Goal: Transaction & Acquisition: Purchase product/service

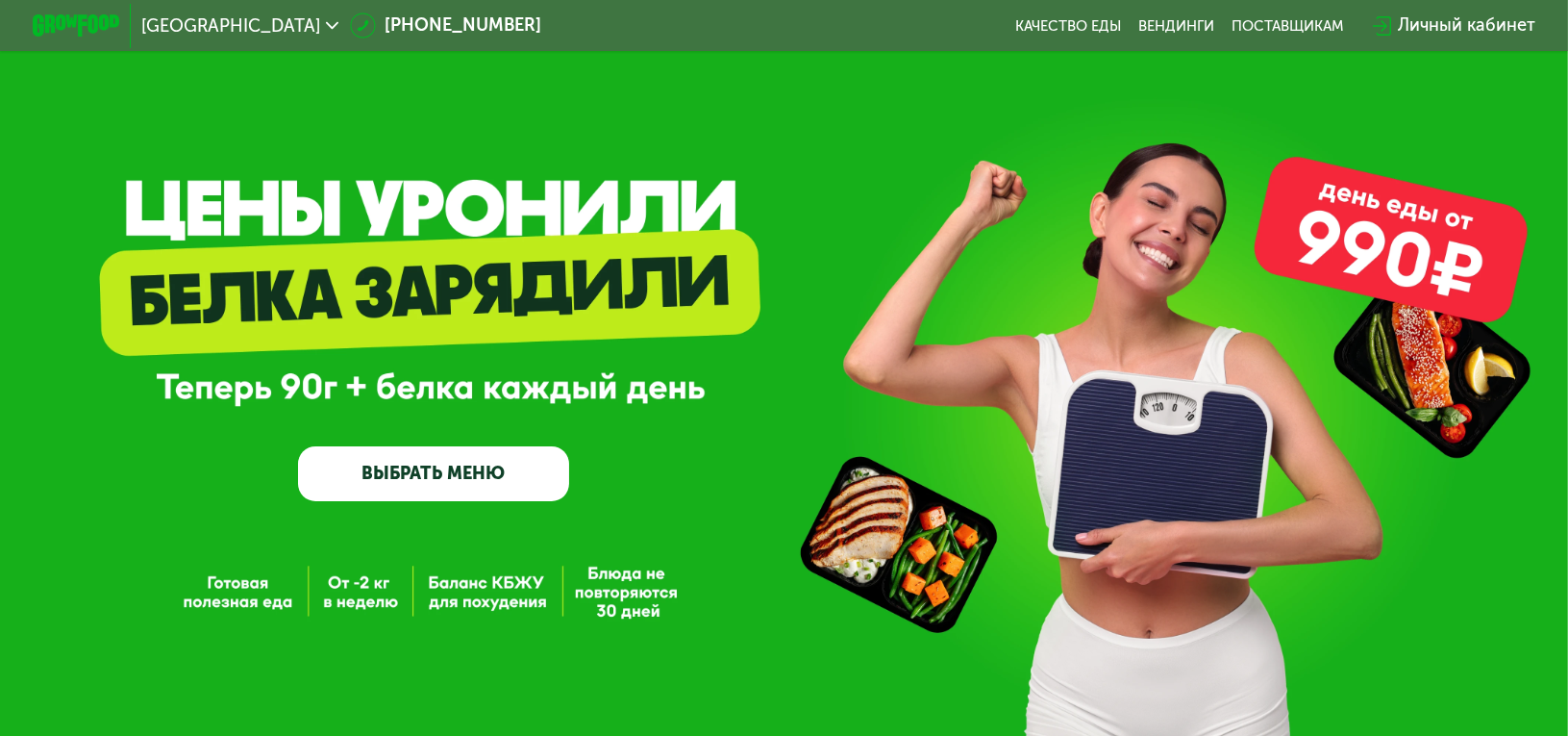
click at [444, 469] on link "ВЫБРАТЬ МЕНЮ" at bounding box center [434, 474] width 271 height 55
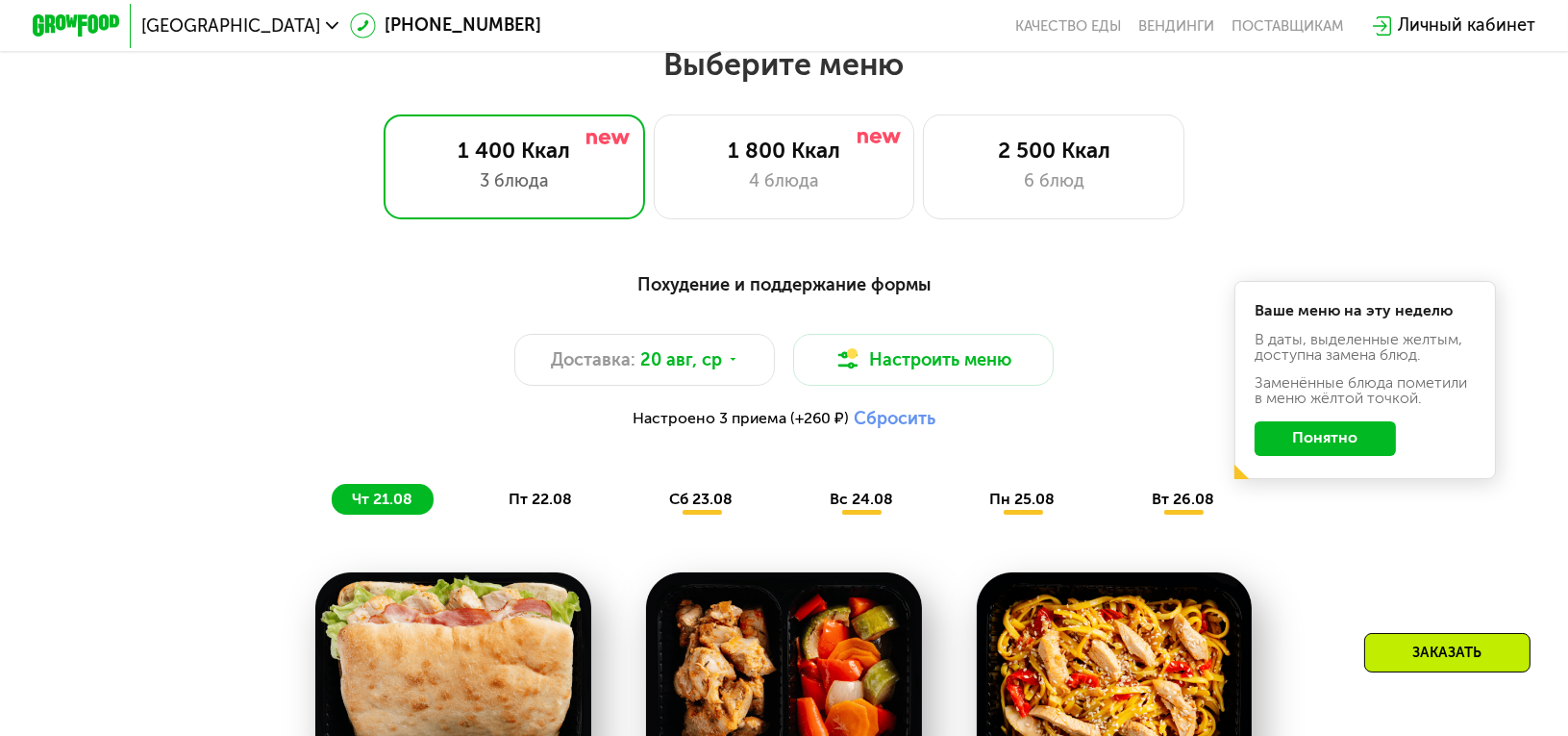
scroll to position [917, 0]
click at [800, 187] on div "4 блюда" at bounding box center [784, 180] width 217 height 26
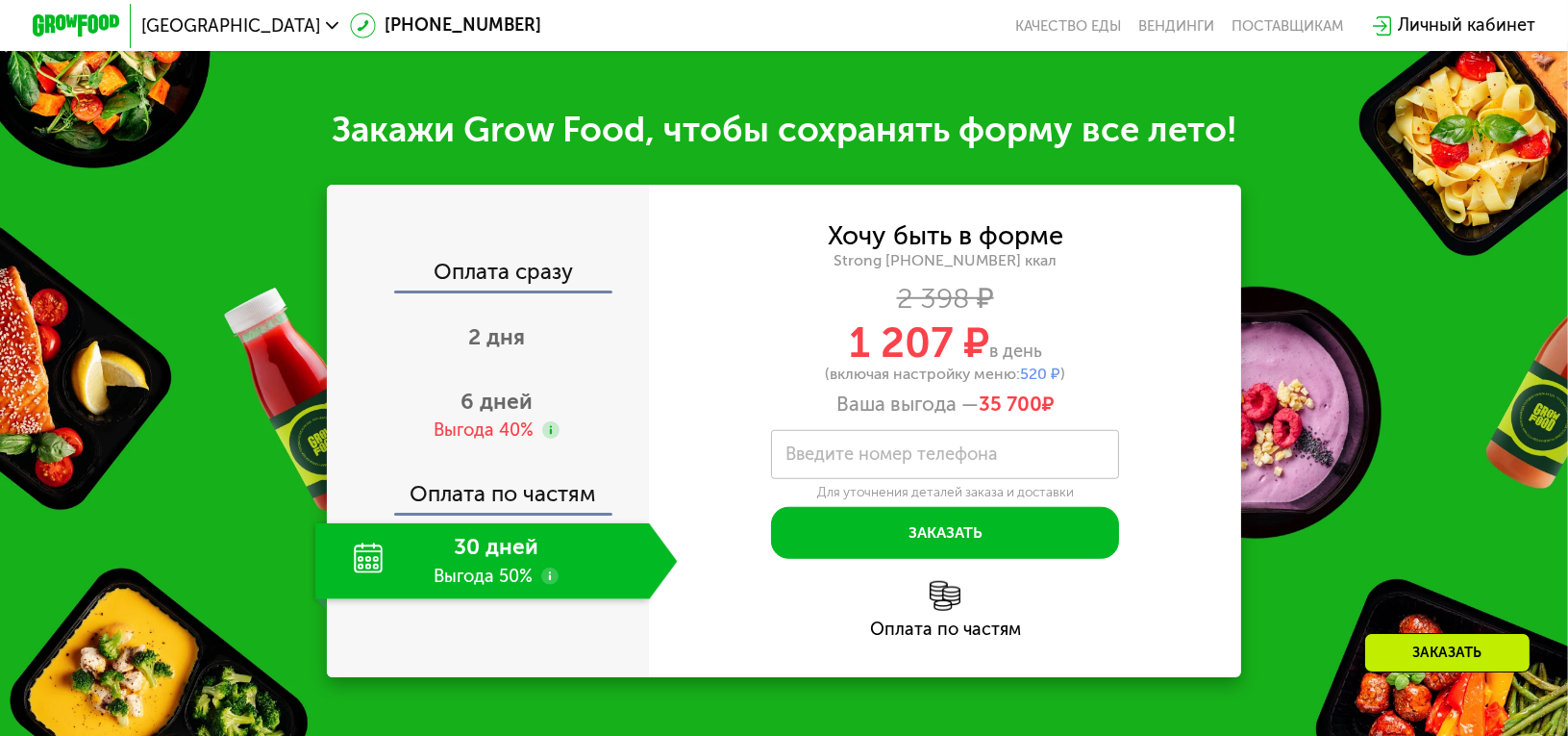
scroll to position [2360, 0]
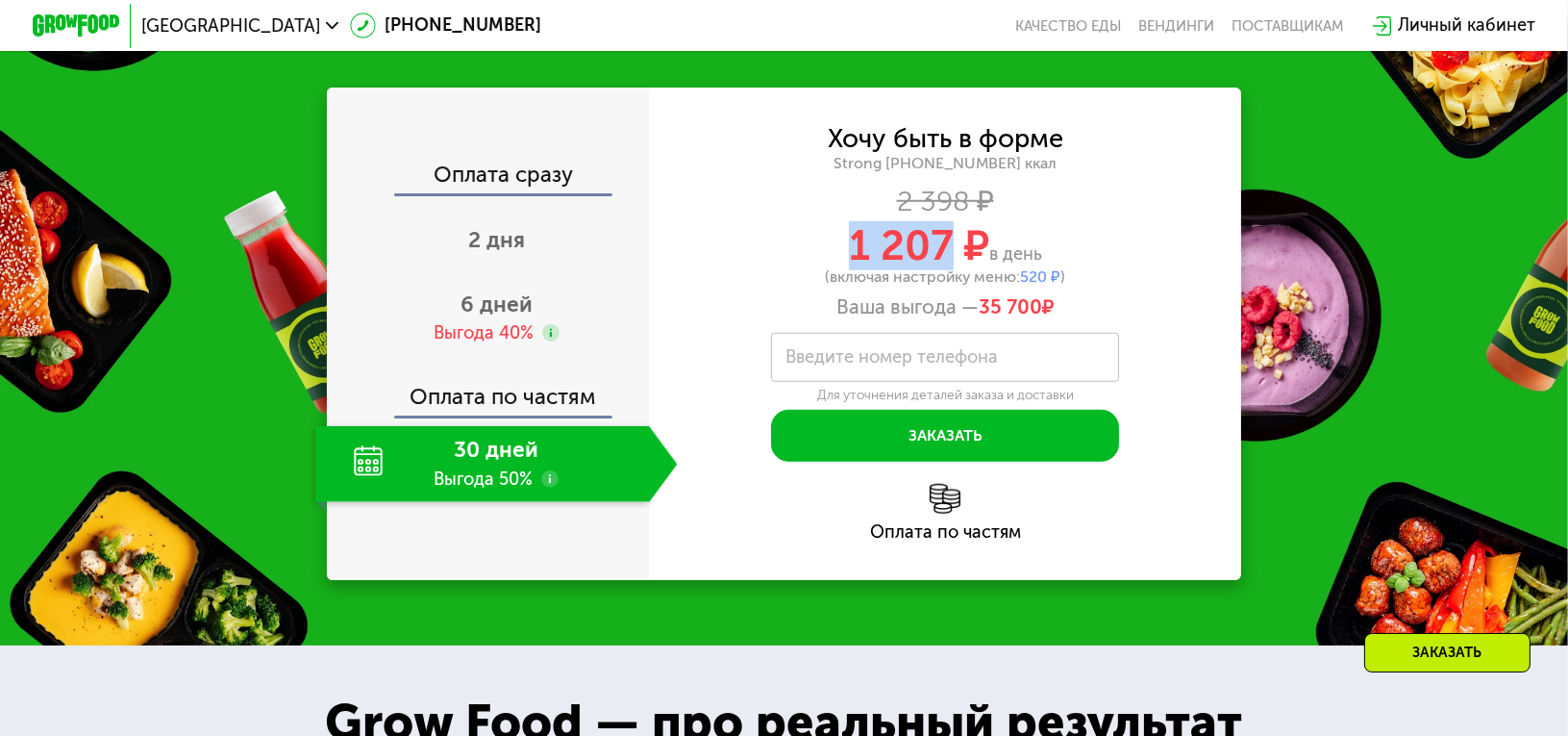
drag, startPoint x: 849, startPoint y: 265, endPoint x: 952, endPoint y: 269, distance: 103.1
click at [952, 269] on span "1 207 ₽" at bounding box center [919, 245] width 140 height 49
copy span "1 207"
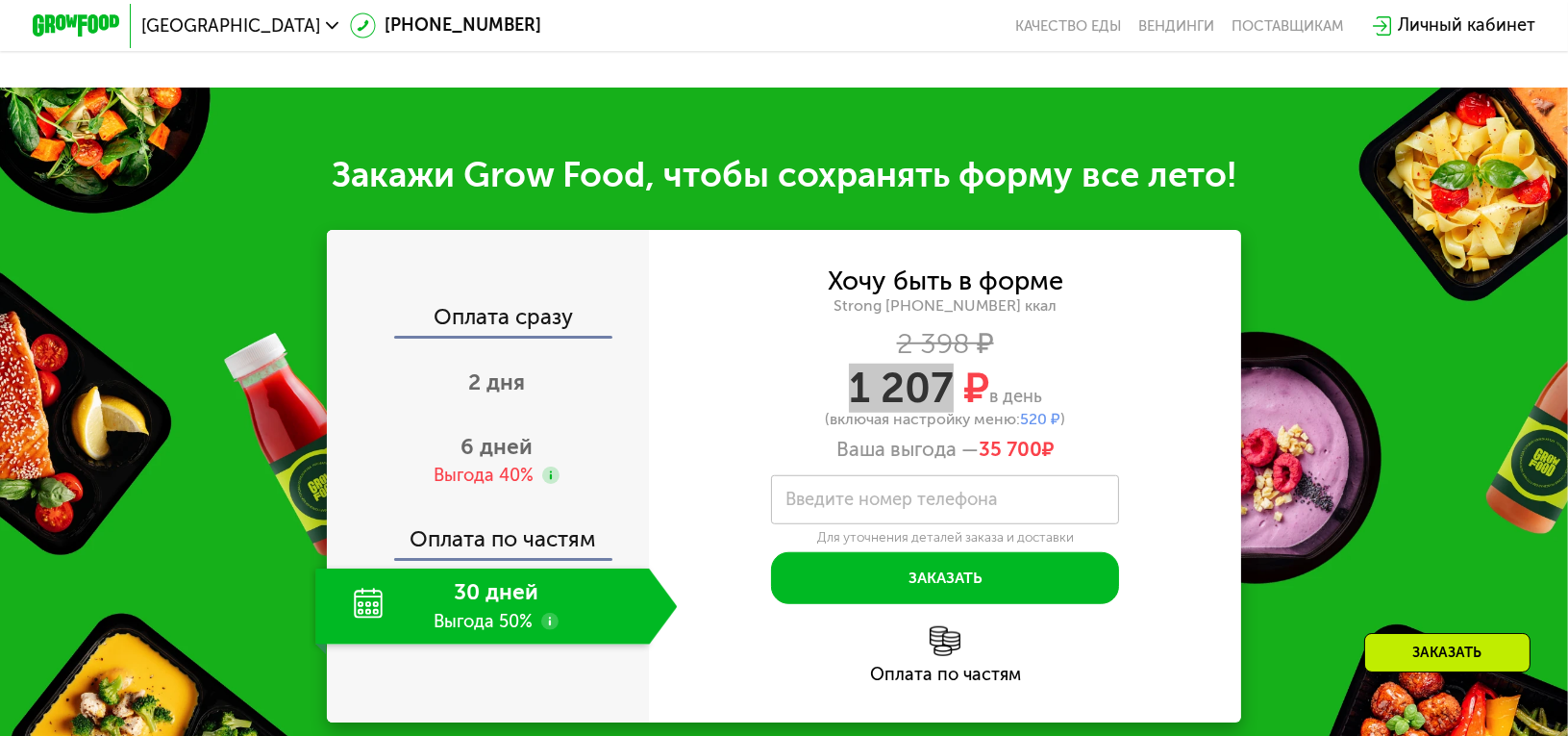
scroll to position [2167, 0]
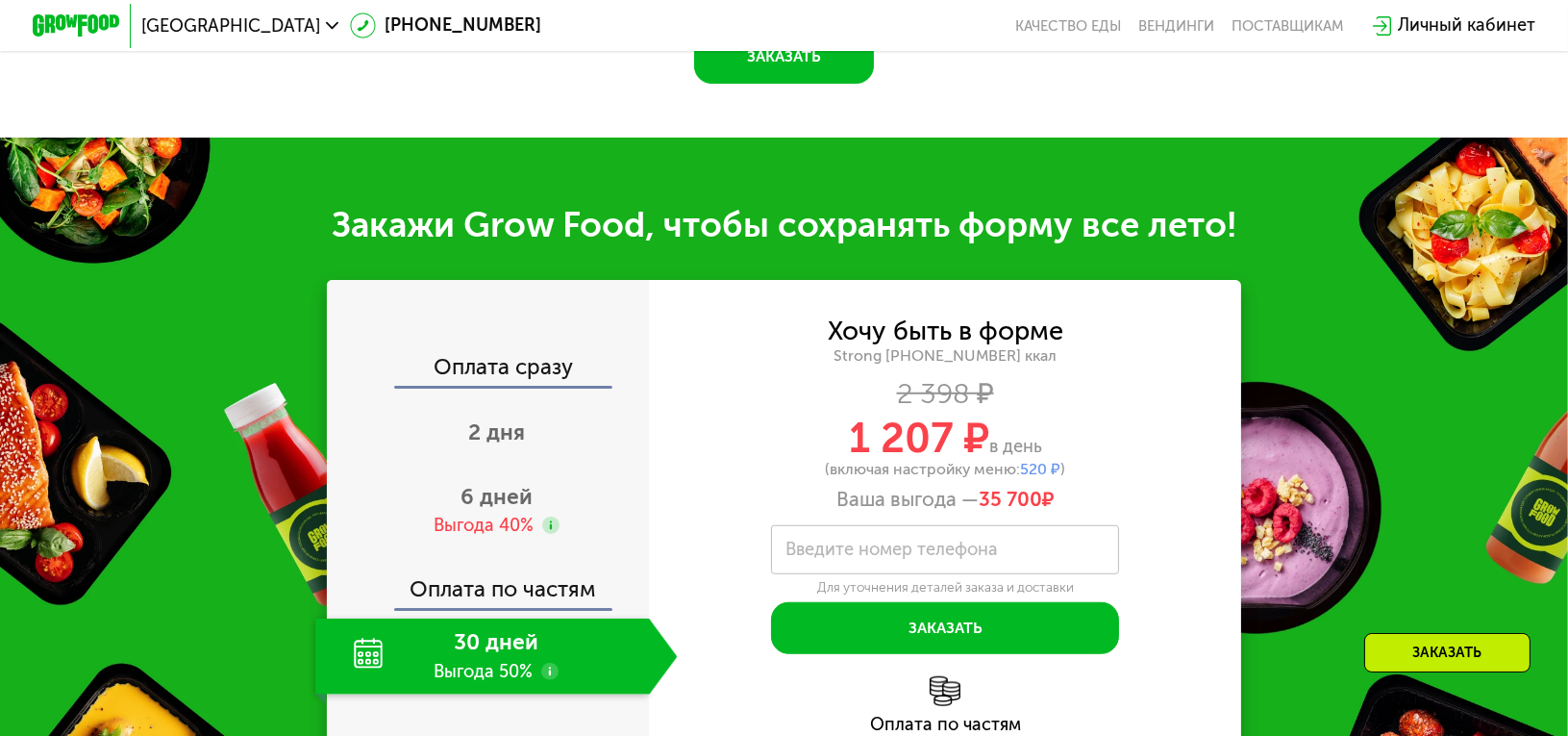
click at [721, 366] on div "Strong [PHONE_NUMBER] ккал" at bounding box center [946, 356] width 592 height 19
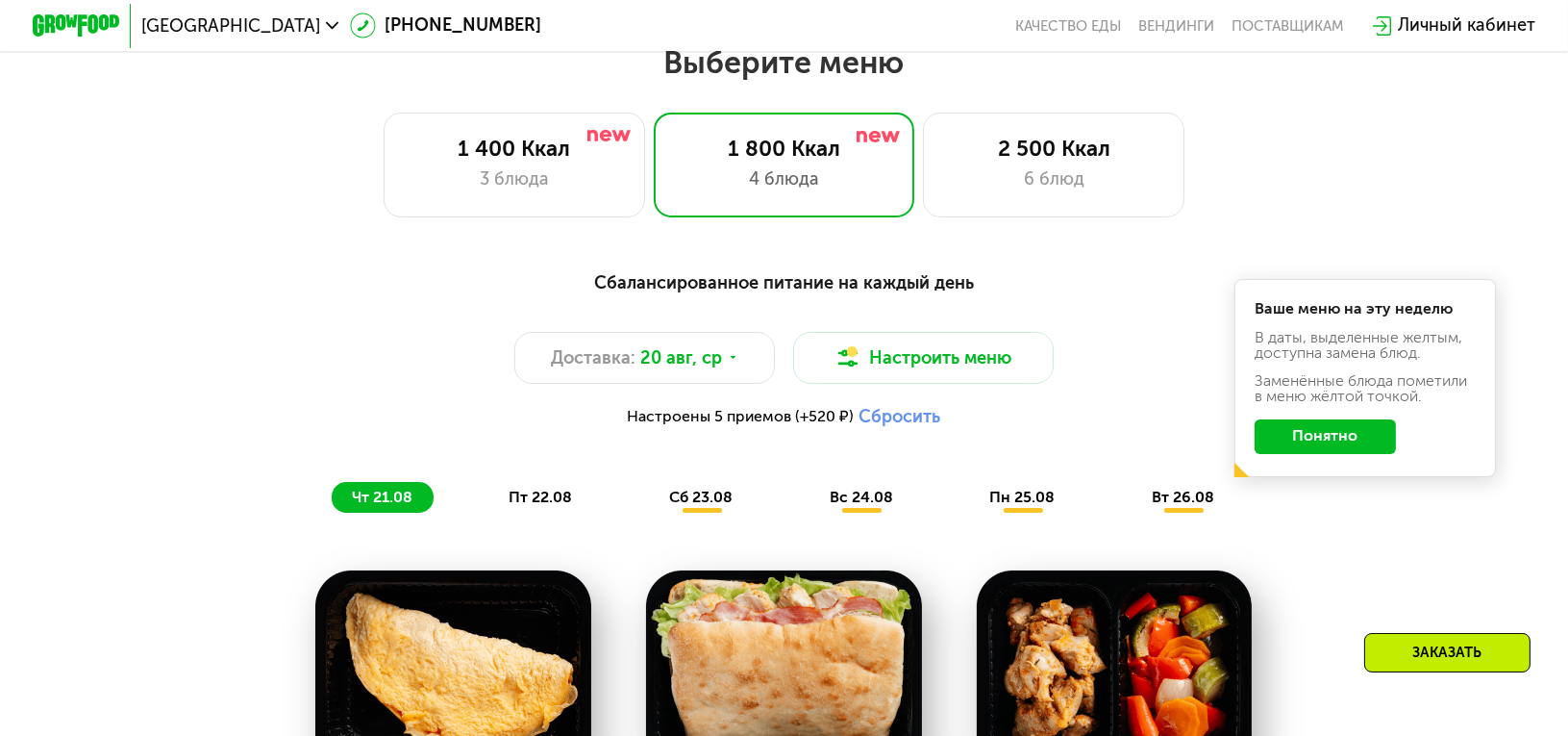
scroll to position [917, 0]
click at [1042, 163] on div "2 500 Ккал" at bounding box center [1055, 149] width 217 height 26
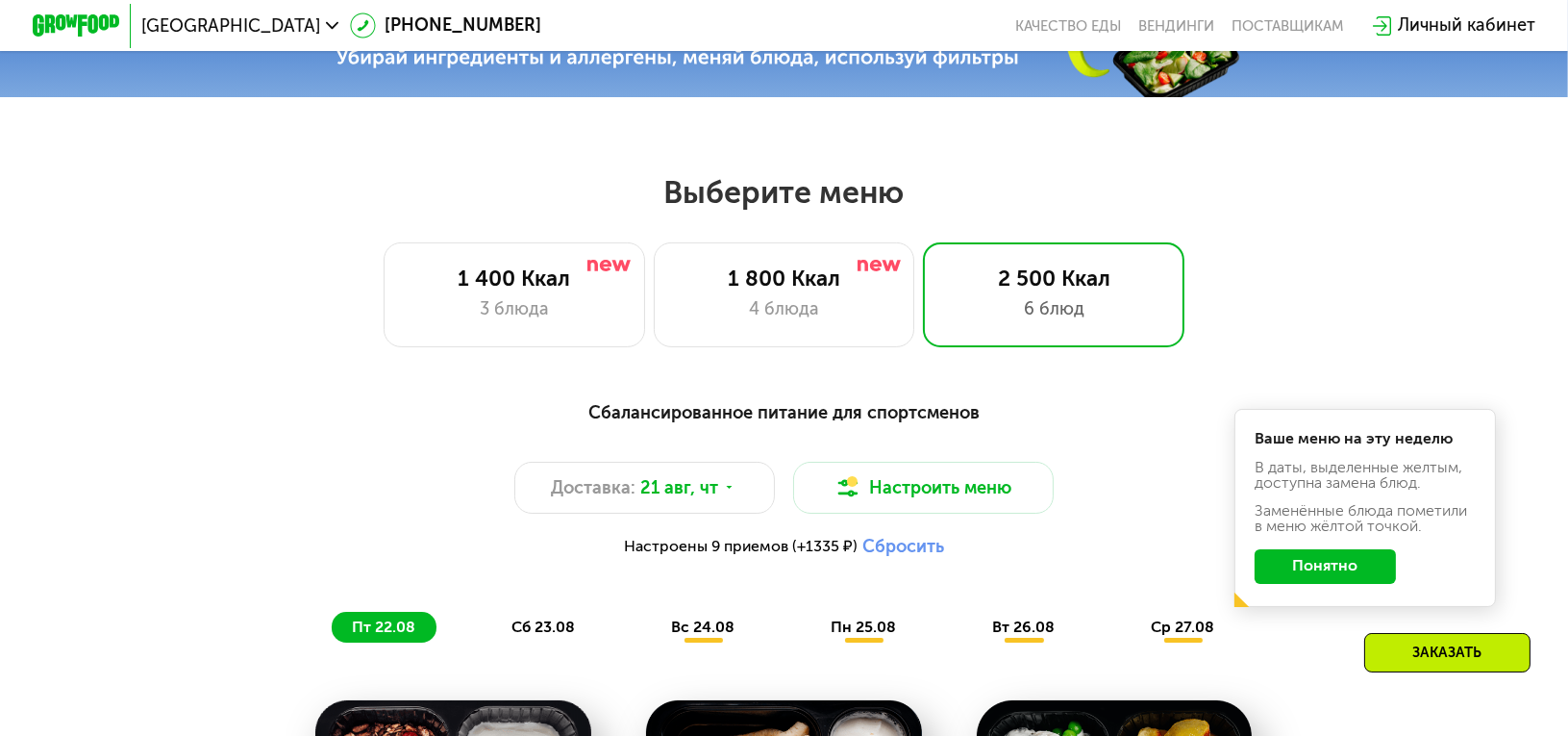
scroll to position [724, 0]
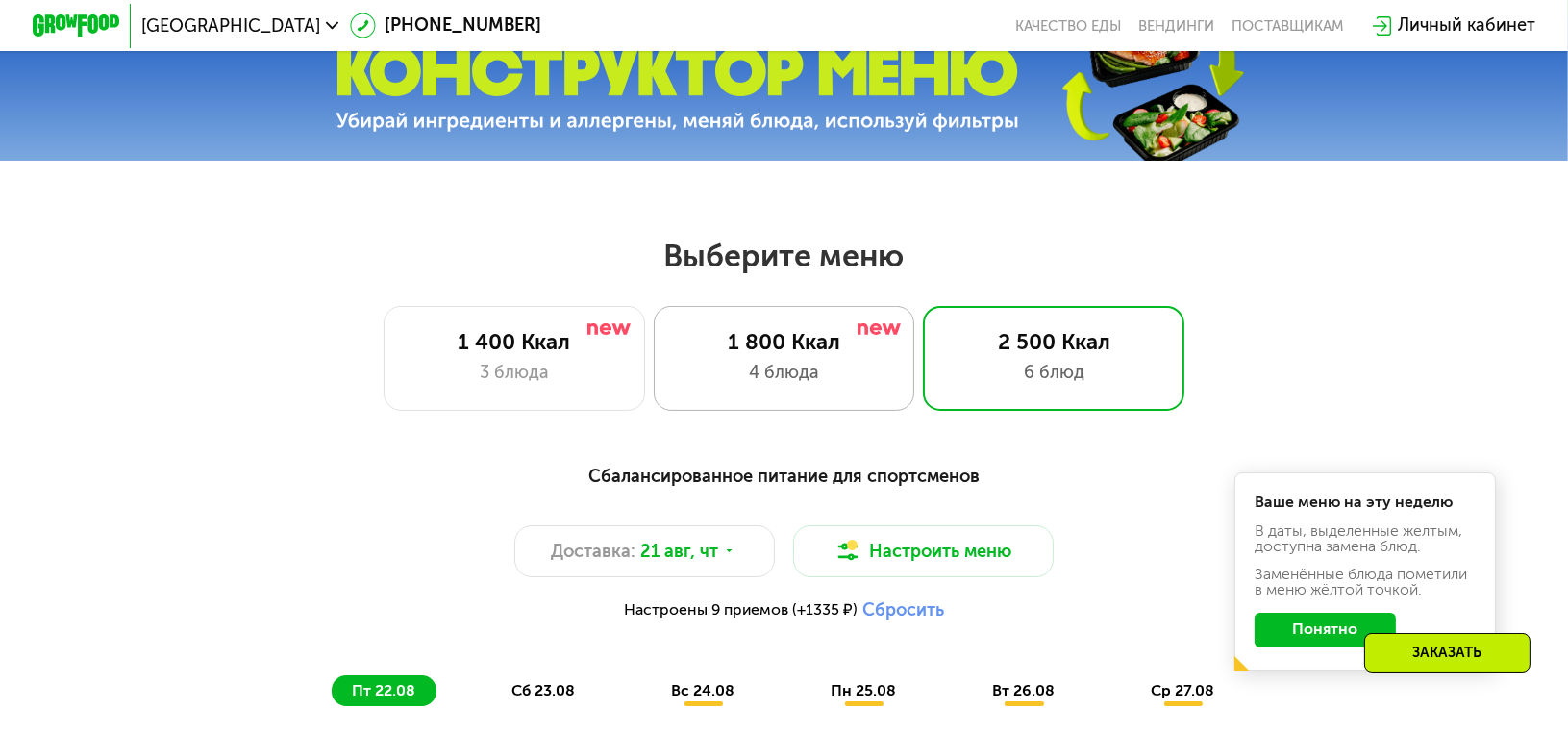
click at [879, 384] on div "4 блюда" at bounding box center [784, 373] width 217 height 26
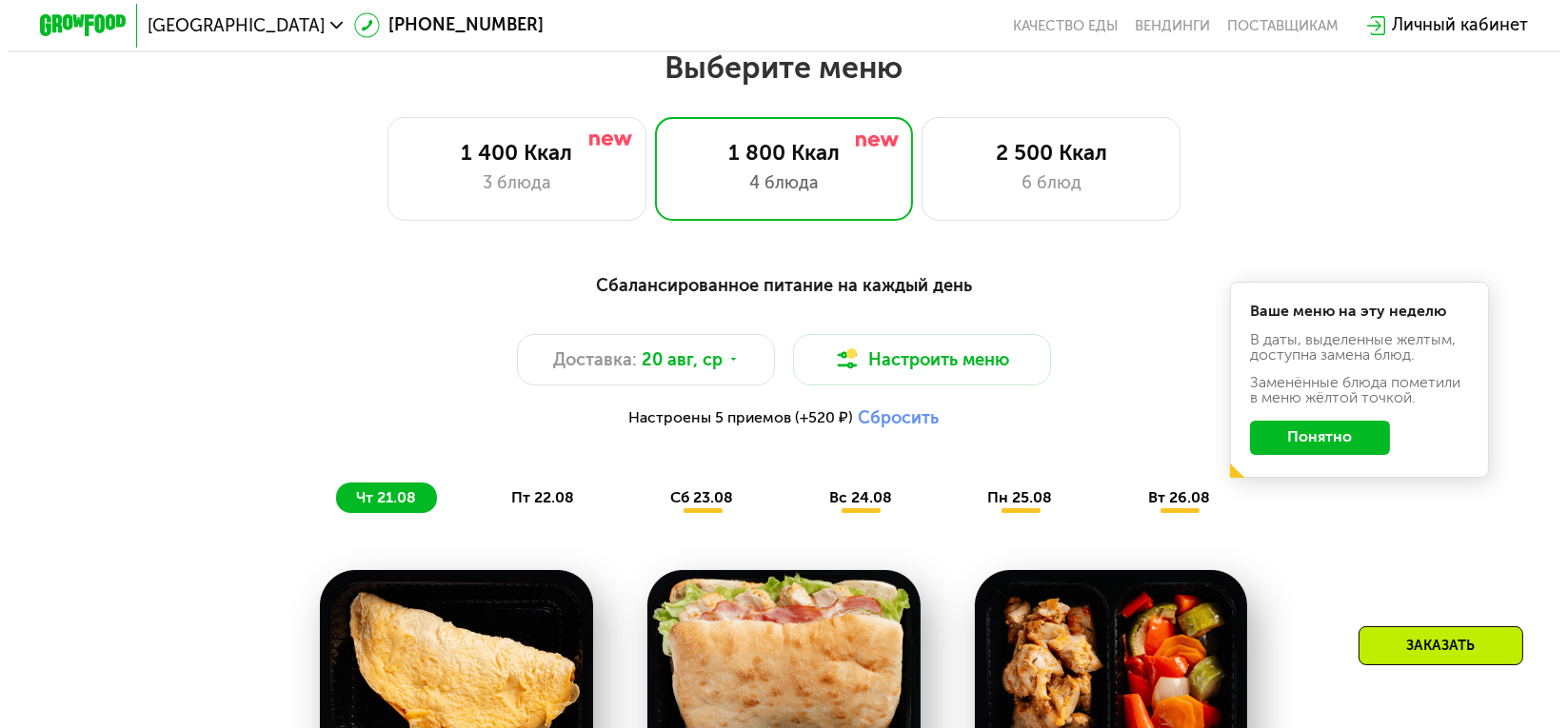
scroll to position [907, 0]
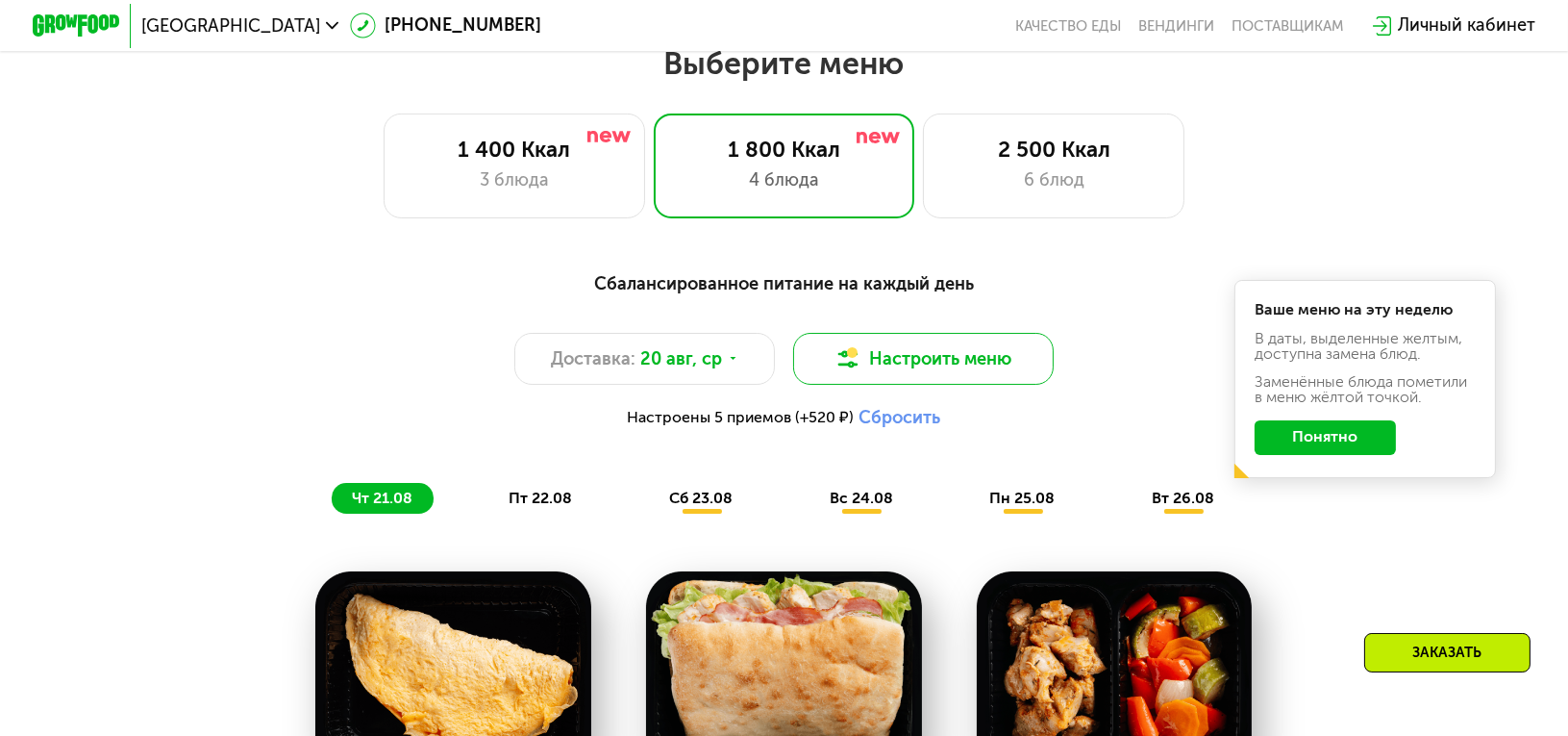
click at [890, 376] on button "Настроить меню" at bounding box center [924, 359] width 261 height 52
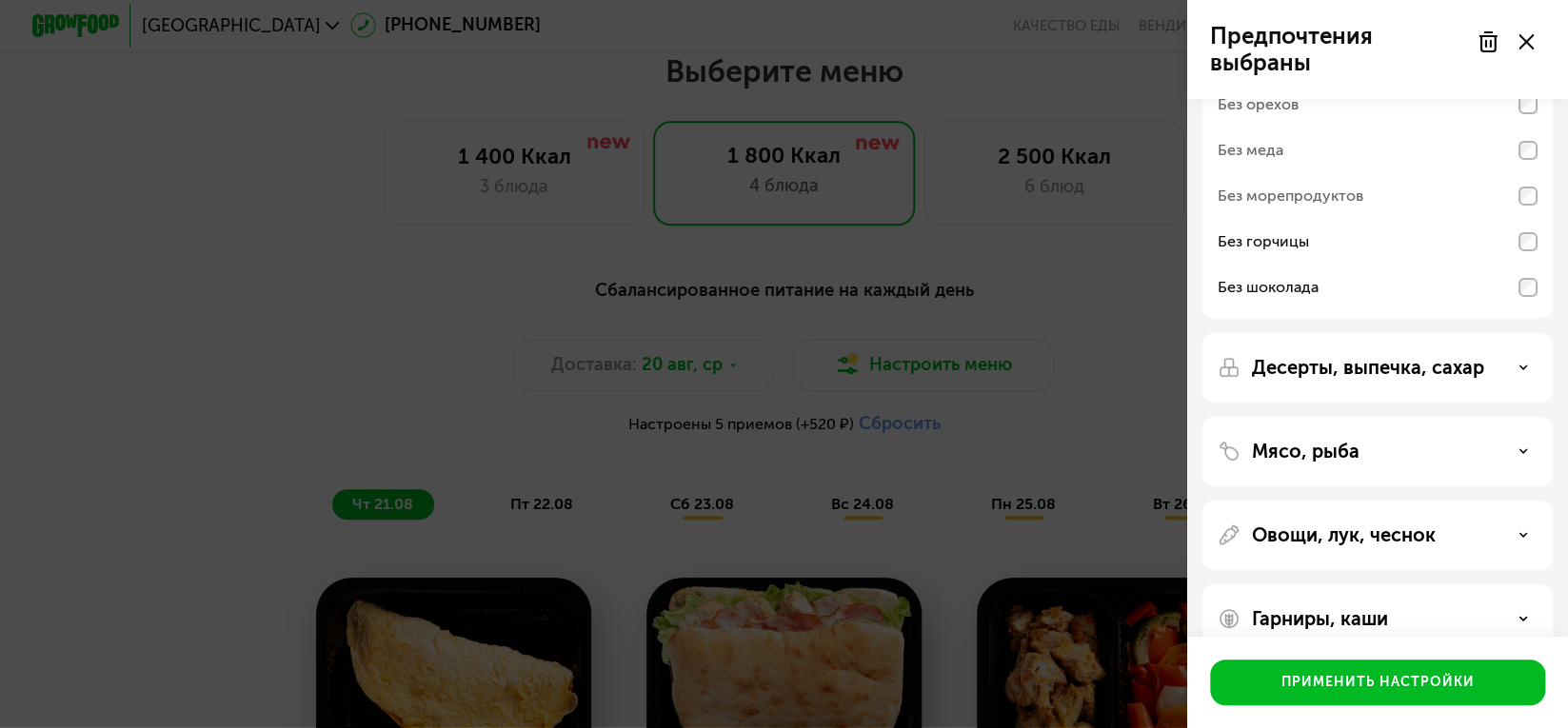
scroll to position [190, 0]
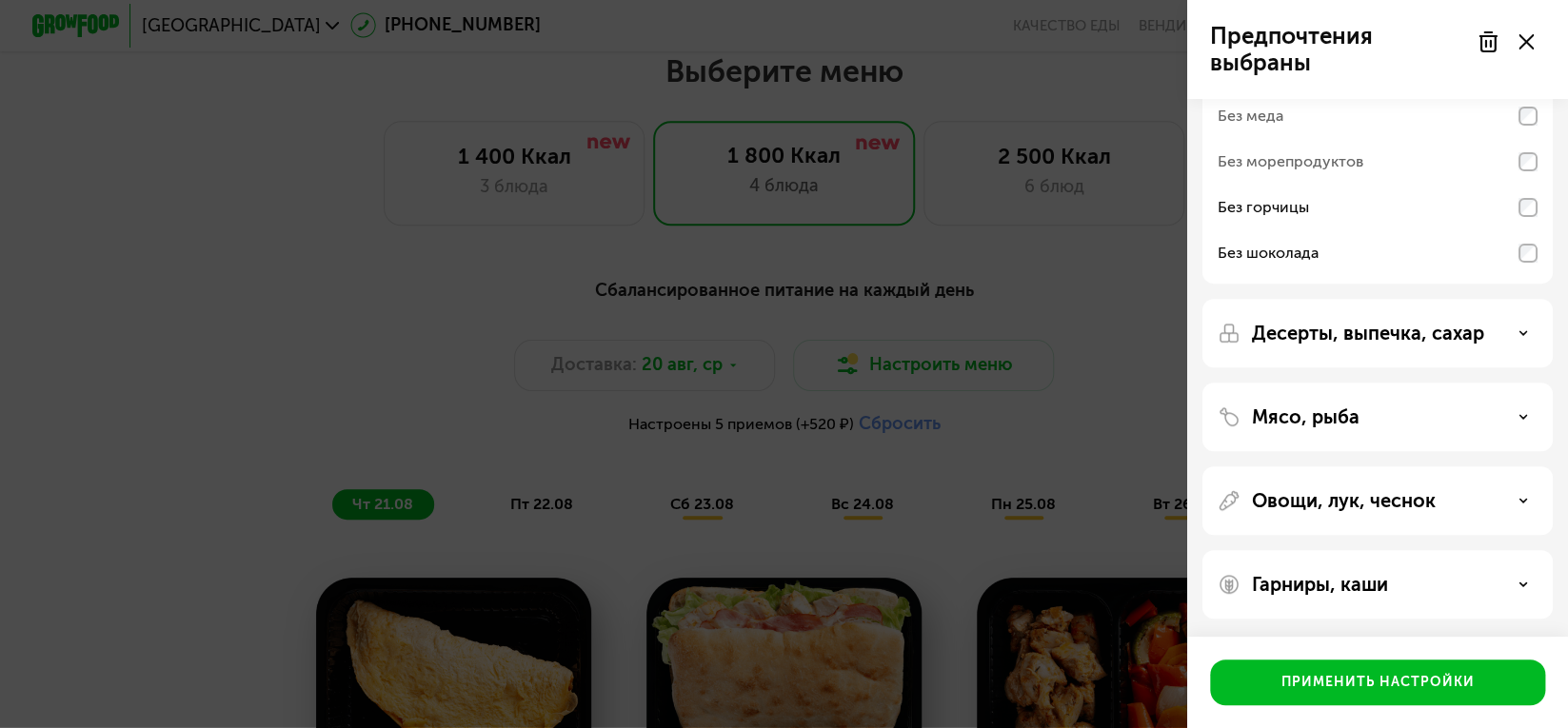
click at [1424, 339] on p "Десерты, выпечка, сахар" at bounding box center [1368, 333] width 232 height 23
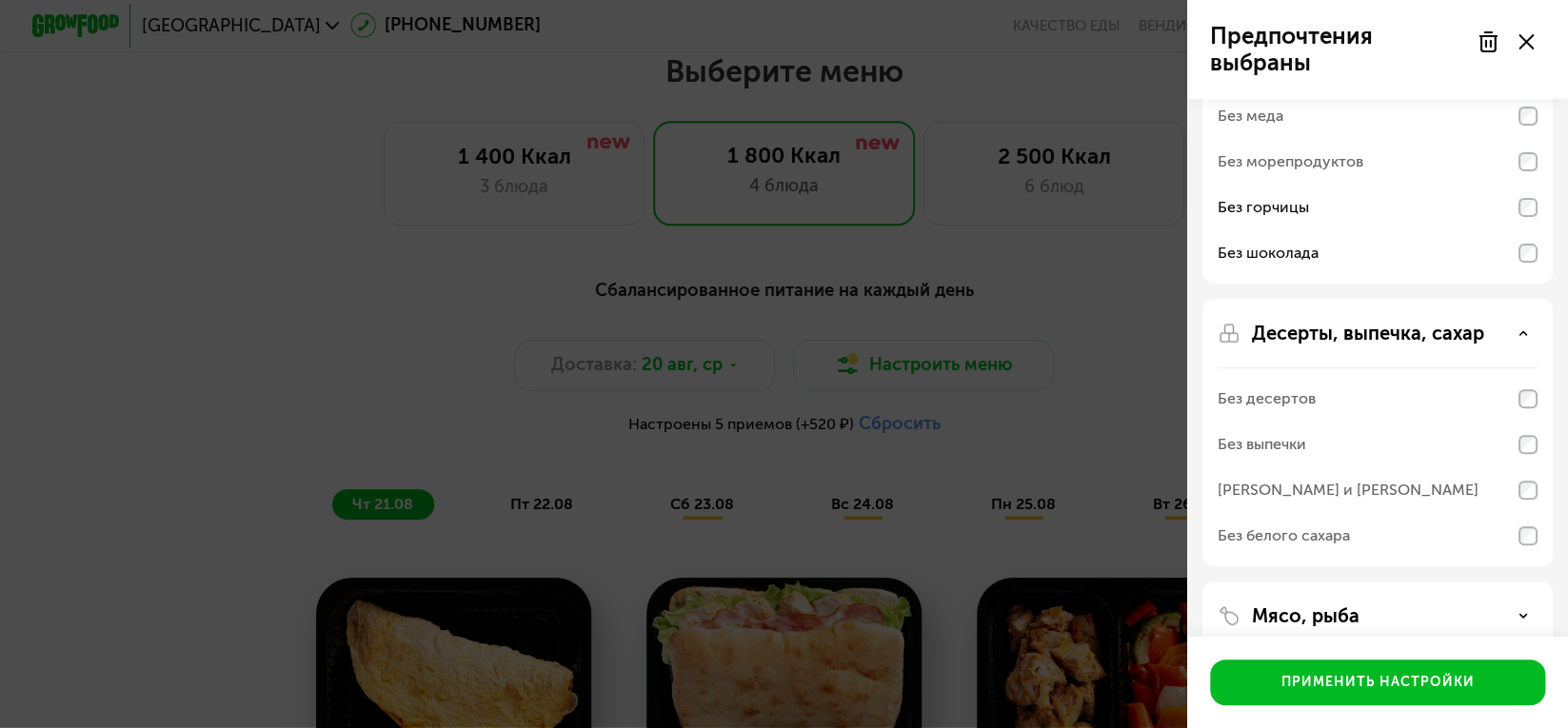
click at [1521, 456] on div "Без выпечки" at bounding box center [1378, 444] width 320 height 46
click at [1524, 467] on div "[PERSON_NAME] и [PERSON_NAME]" at bounding box center [1378, 490] width 320 height 46
click at [1527, 457] on div "Без выпечки" at bounding box center [1378, 444] width 320 height 46
click at [1527, 459] on div "Без выпечки" at bounding box center [1378, 444] width 320 height 46
drag, startPoint x: 1527, startPoint y: 462, endPoint x: 1528, endPoint y: 473, distance: 11.0
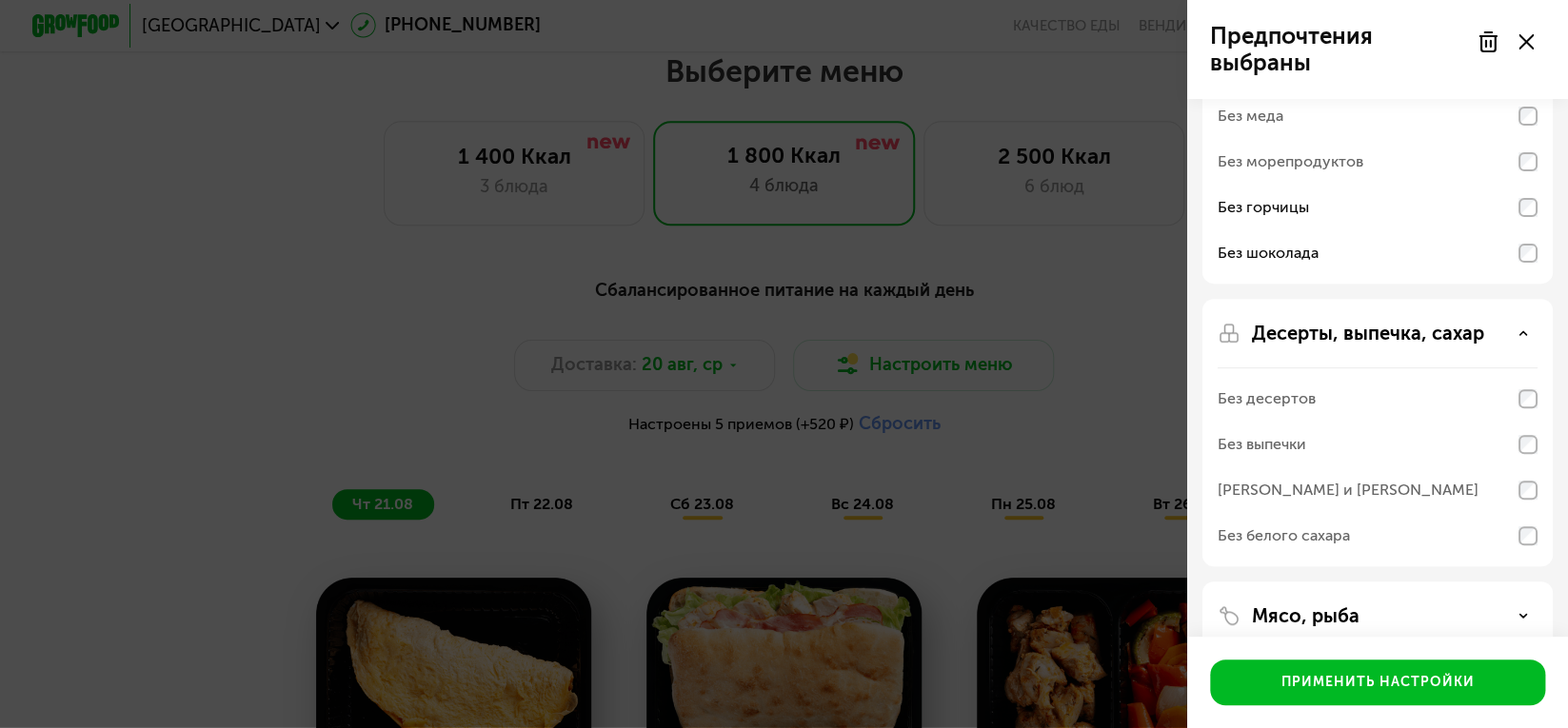
click at [1528, 462] on div "Без выпечки" at bounding box center [1378, 444] width 320 height 46
click at [1528, 479] on div "[PERSON_NAME] и [PERSON_NAME]" at bounding box center [1378, 490] width 320 height 46
click at [1526, 502] on div "[PERSON_NAME] и [PERSON_NAME]" at bounding box center [1378, 490] width 320 height 46
click at [1522, 230] on div "Без белого сахара" at bounding box center [1378, 208] width 320 height 46
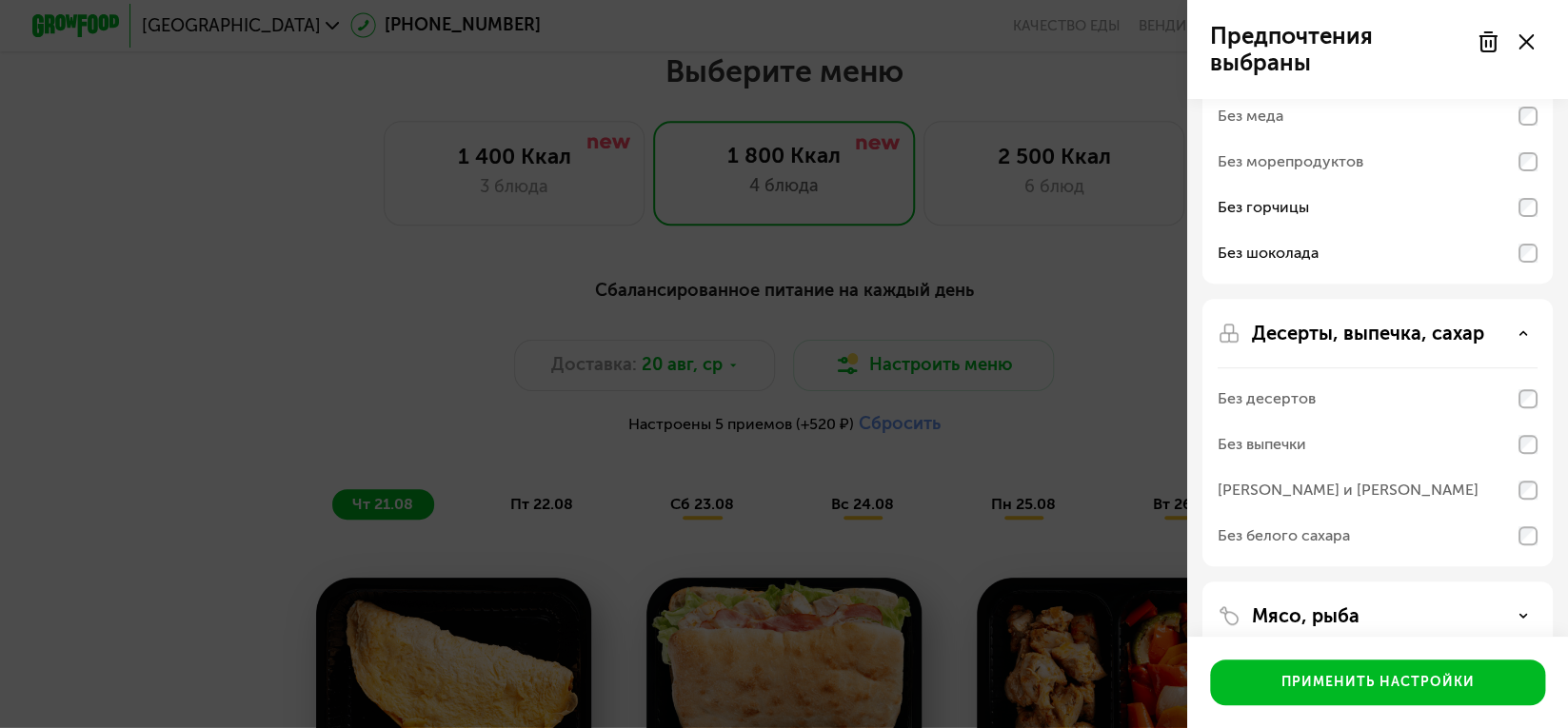
click at [1507, 339] on div "Десерты, выпечка, сахар" at bounding box center [1378, 333] width 320 height 23
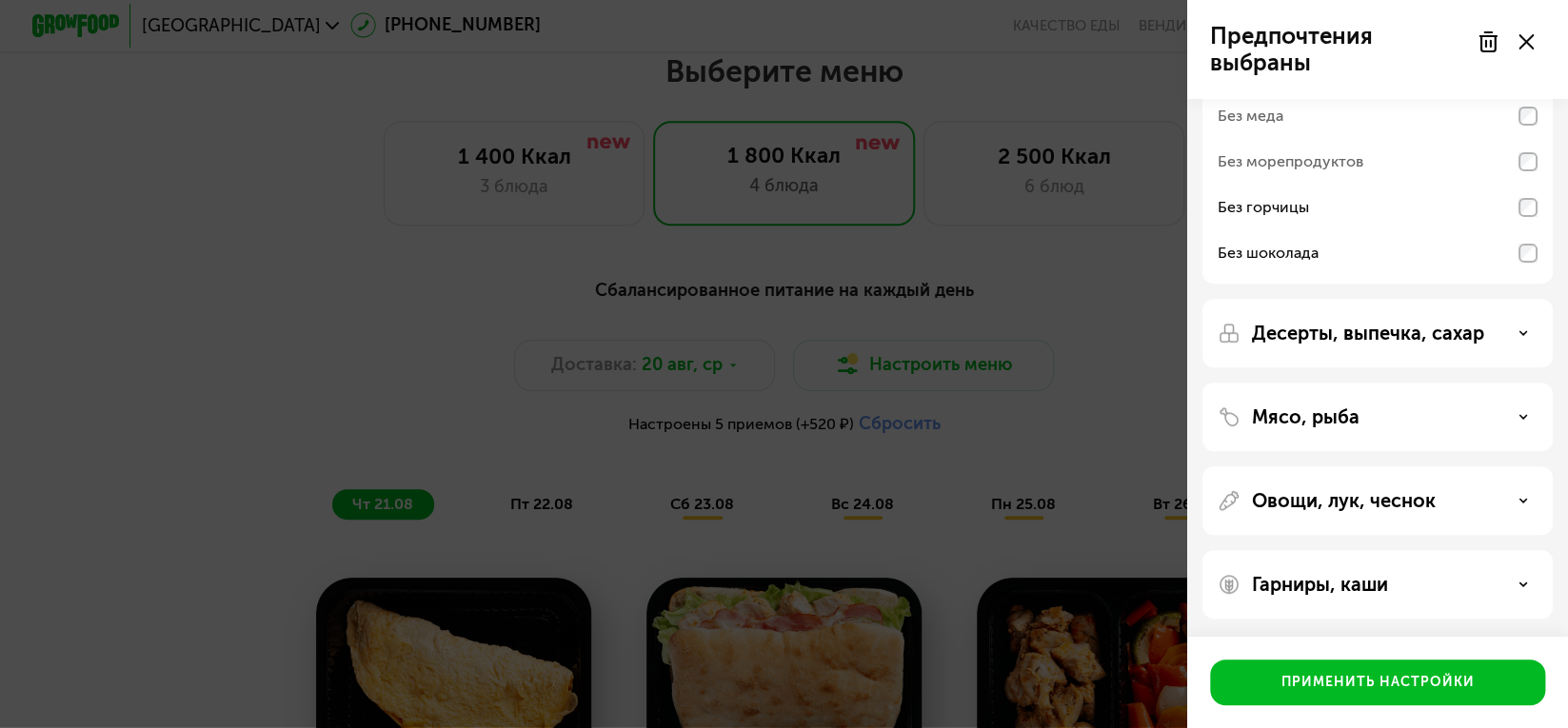
click at [1367, 506] on p "Овощи, лук, чеснок" at bounding box center [1344, 501] width 184 height 23
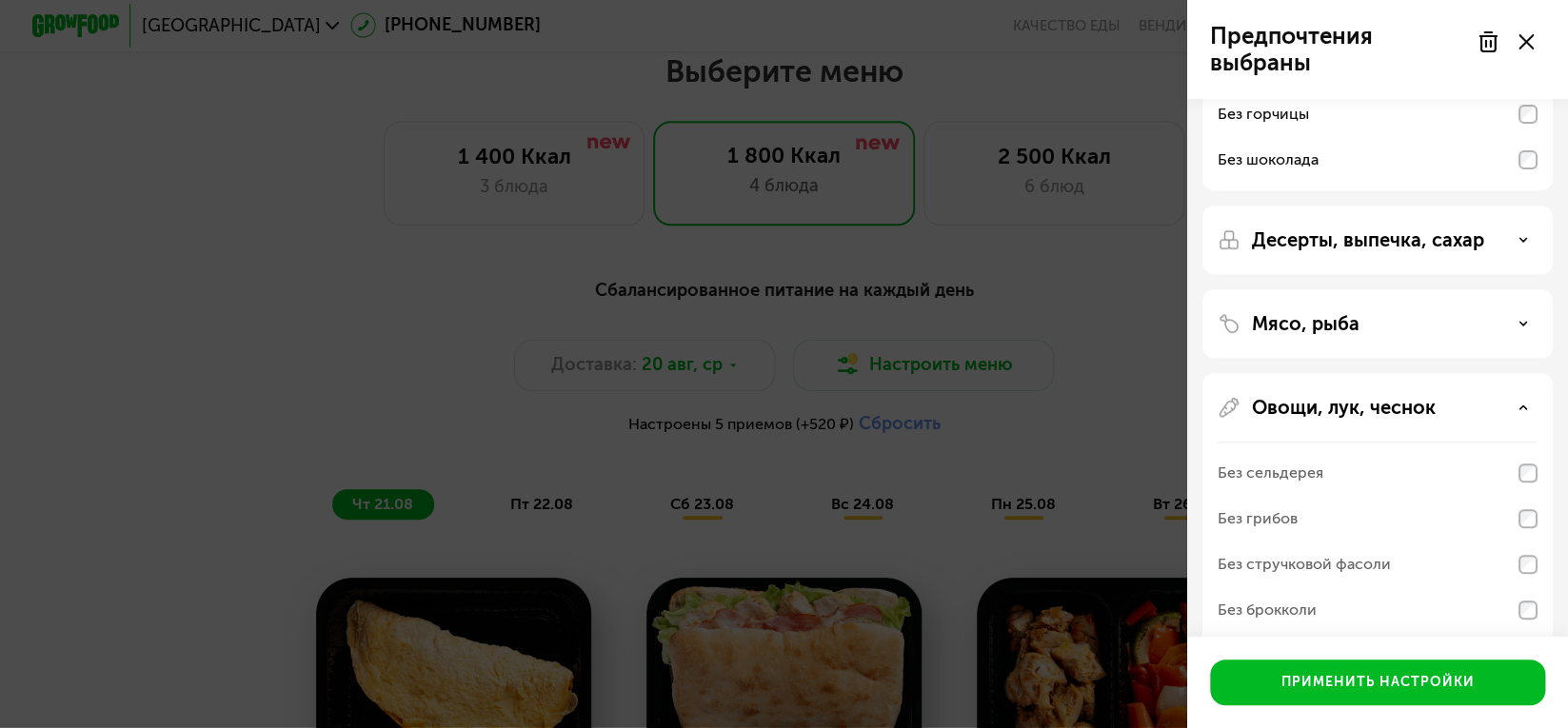
scroll to position [475, 0]
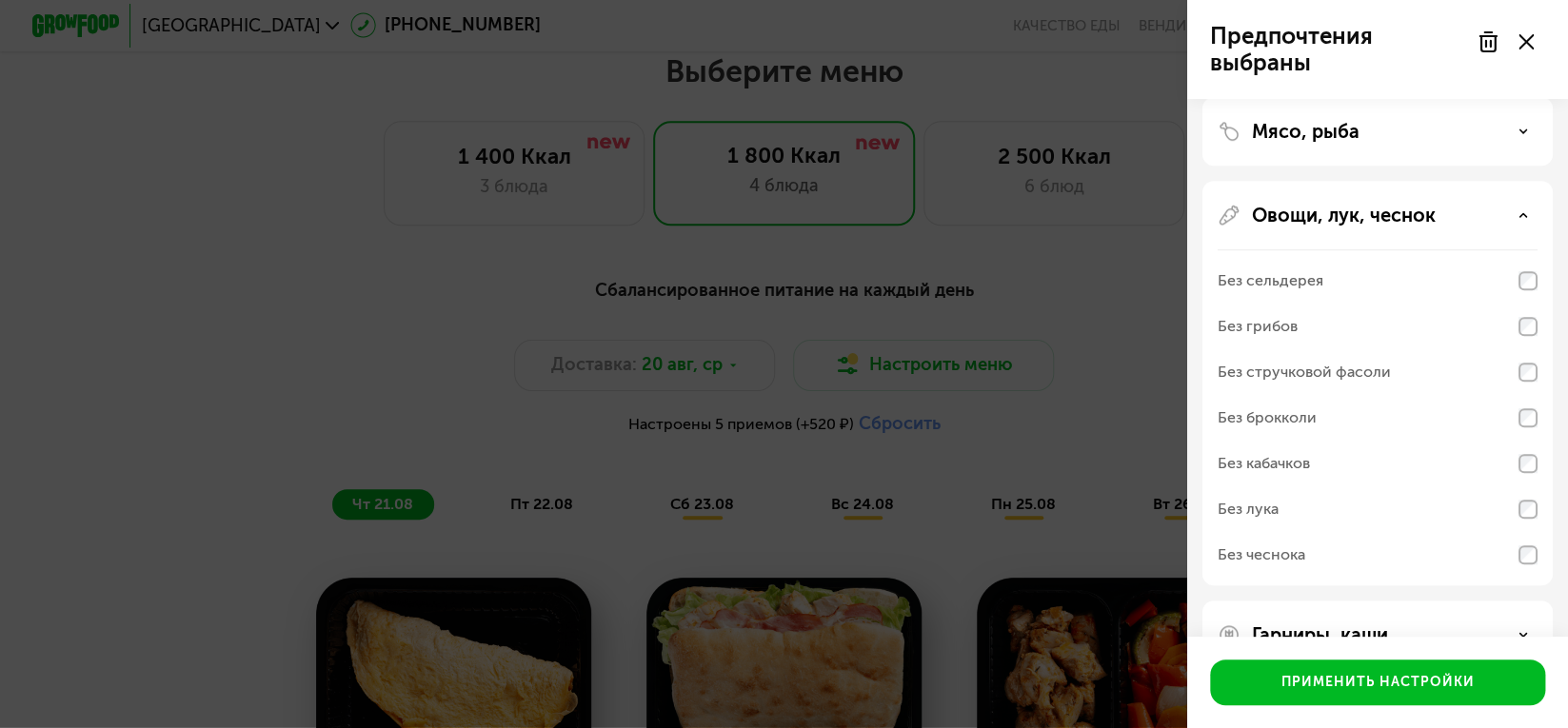
click at [1525, 601] on div "Овощи, лук, чеснок Без сельдерея Без грибов Без стручковой фасоли Без брокколи …" at bounding box center [1378, 635] width 351 height 69
click at [1524, 223] on div "Овощи, лук, чеснок" at bounding box center [1378, 216] width 320 height 23
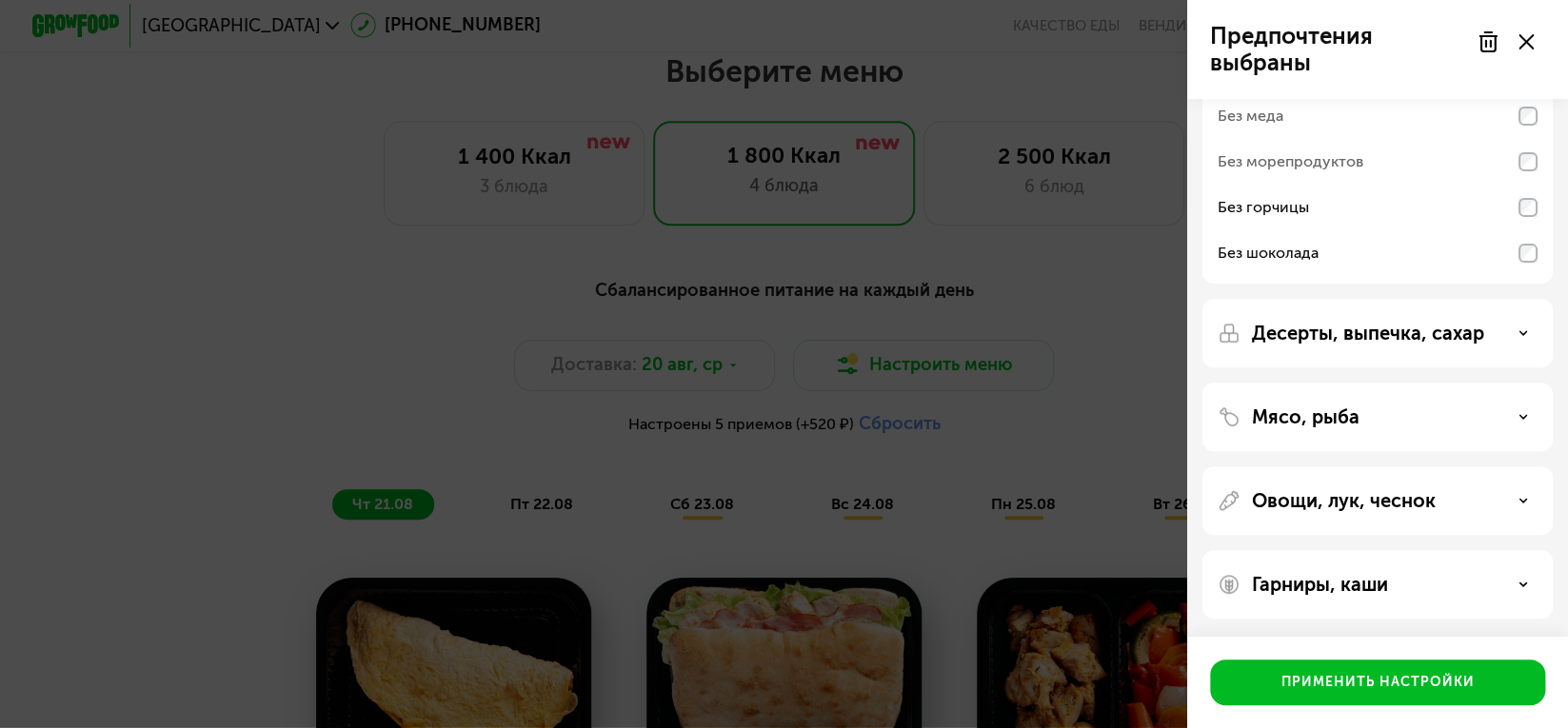
click at [1397, 601] on div "Гарниры, каши" at bounding box center [1378, 584] width 351 height 69
click at [1404, 575] on div "Гарниры, каши" at bounding box center [1378, 584] width 320 height 23
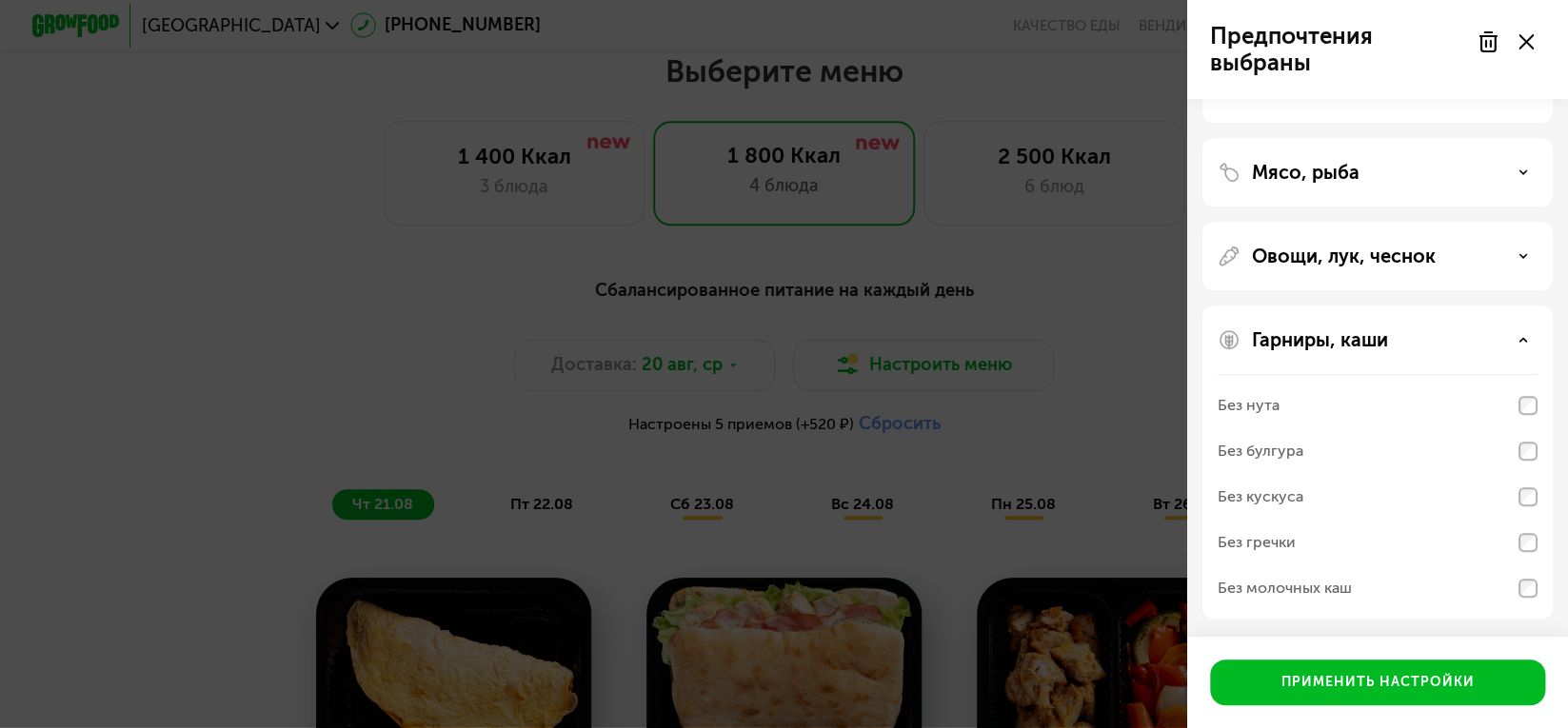
click at [1502, 421] on div "Без нута" at bounding box center [1378, 405] width 320 height 46
click at [1524, 428] on div "Без булгура" at bounding box center [1378, 451] width 320 height 46
click at [1507, 344] on div "Гарниры, каши" at bounding box center [1378, 340] width 320 height 23
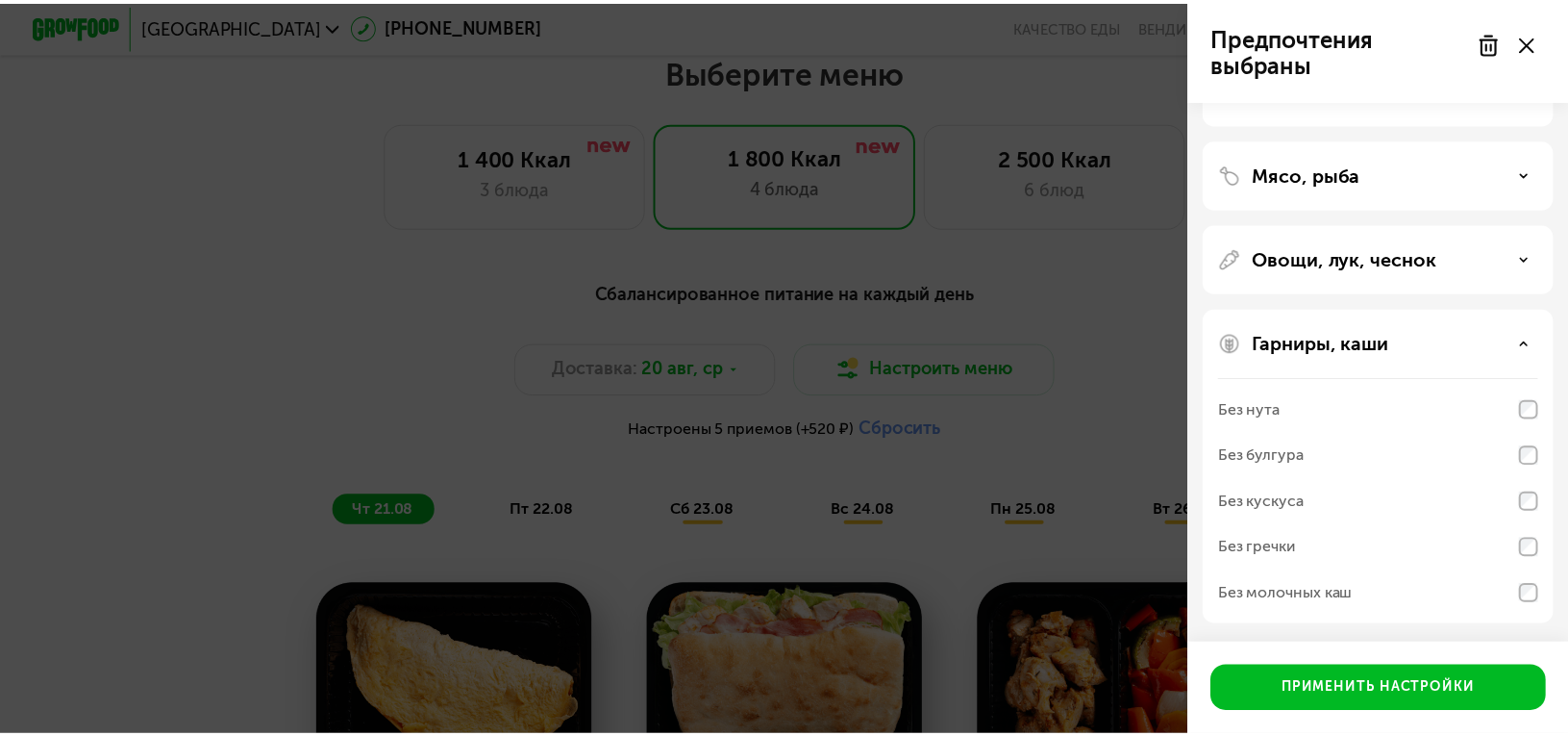
scroll to position [192, 0]
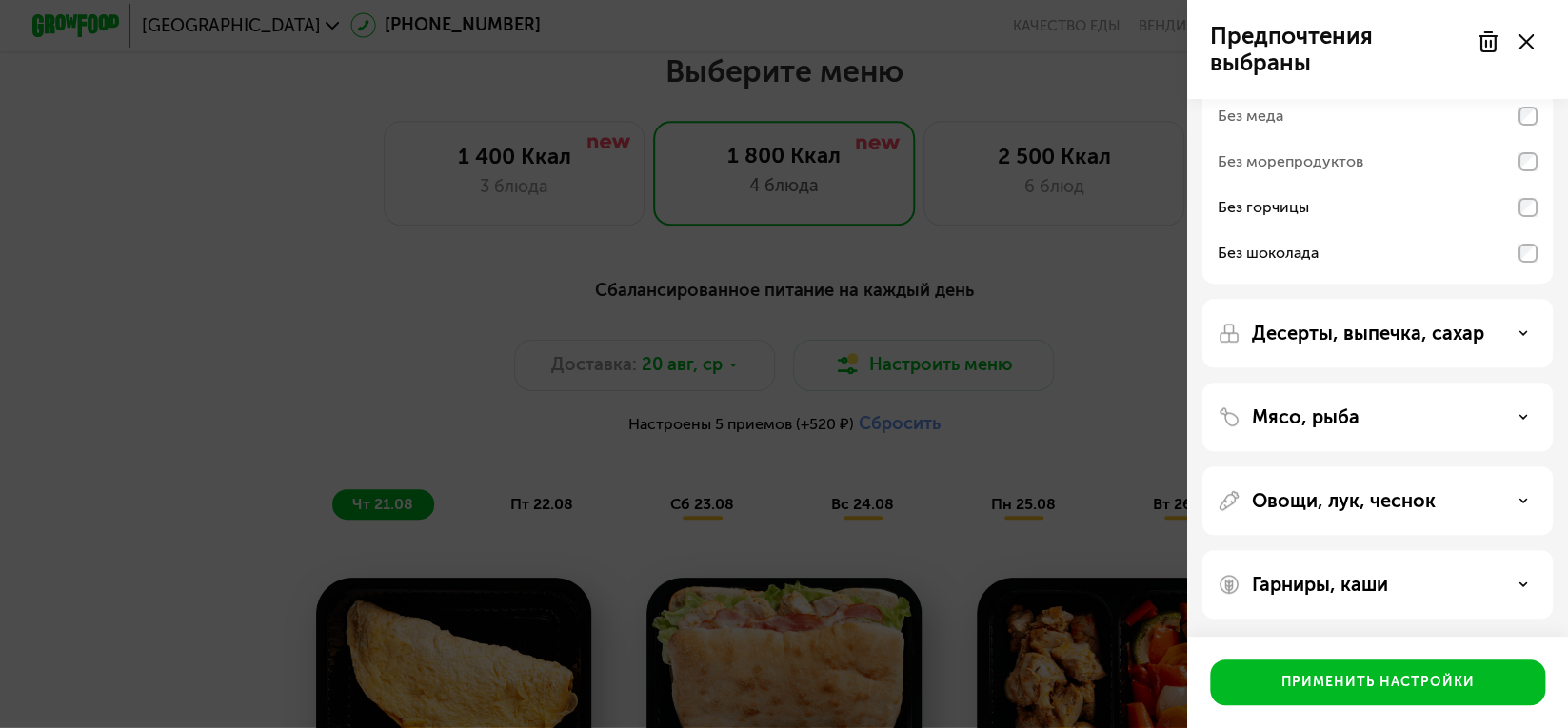
click at [1079, 375] on div "Предпочтения выбраны Аллергены Без творога Без орехов Без меда Без морепродукто…" at bounding box center [784, 364] width 1568 height 728
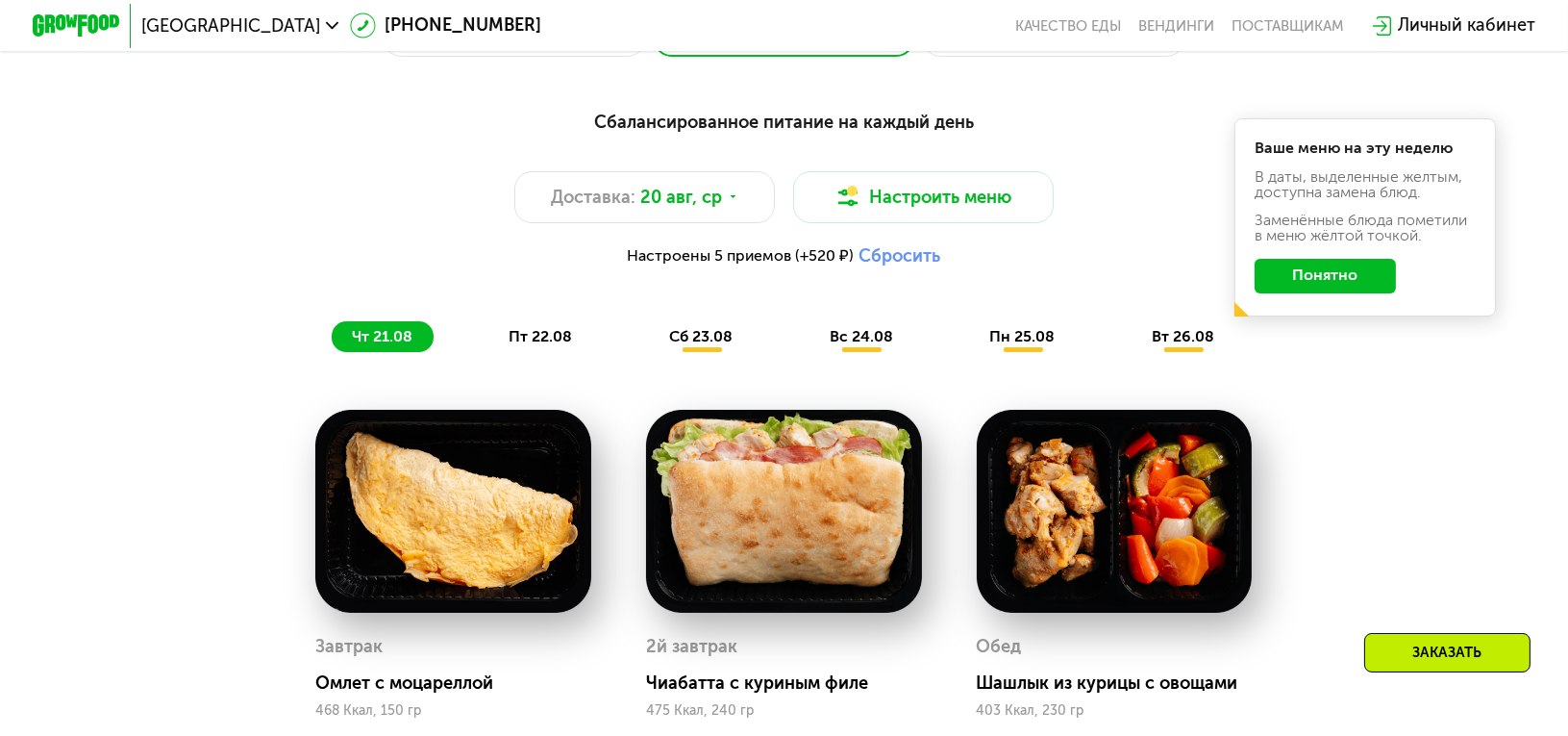
scroll to position [1108, 0]
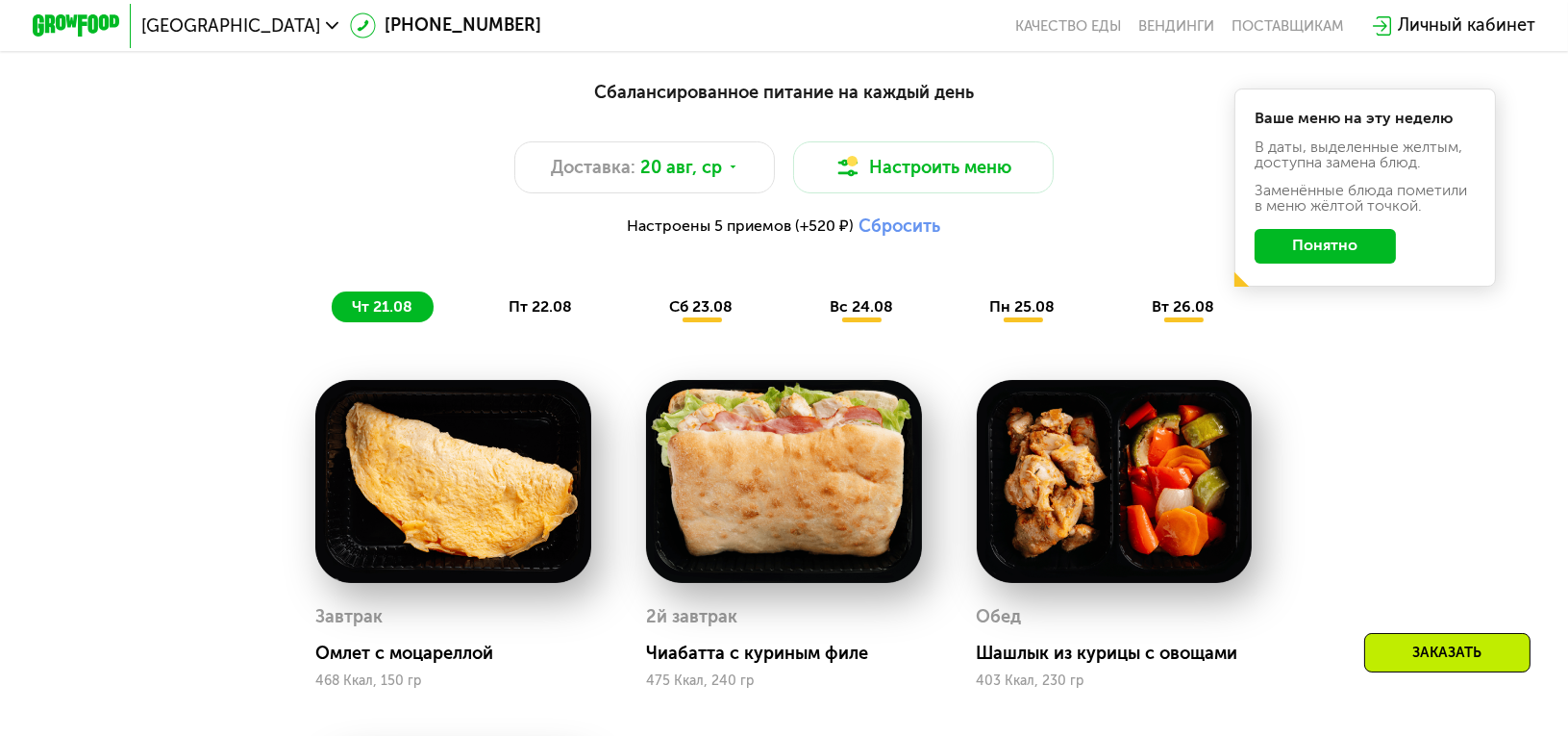
click at [550, 316] on span "пт 22.08" at bounding box center [541, 306] width 64 height 18
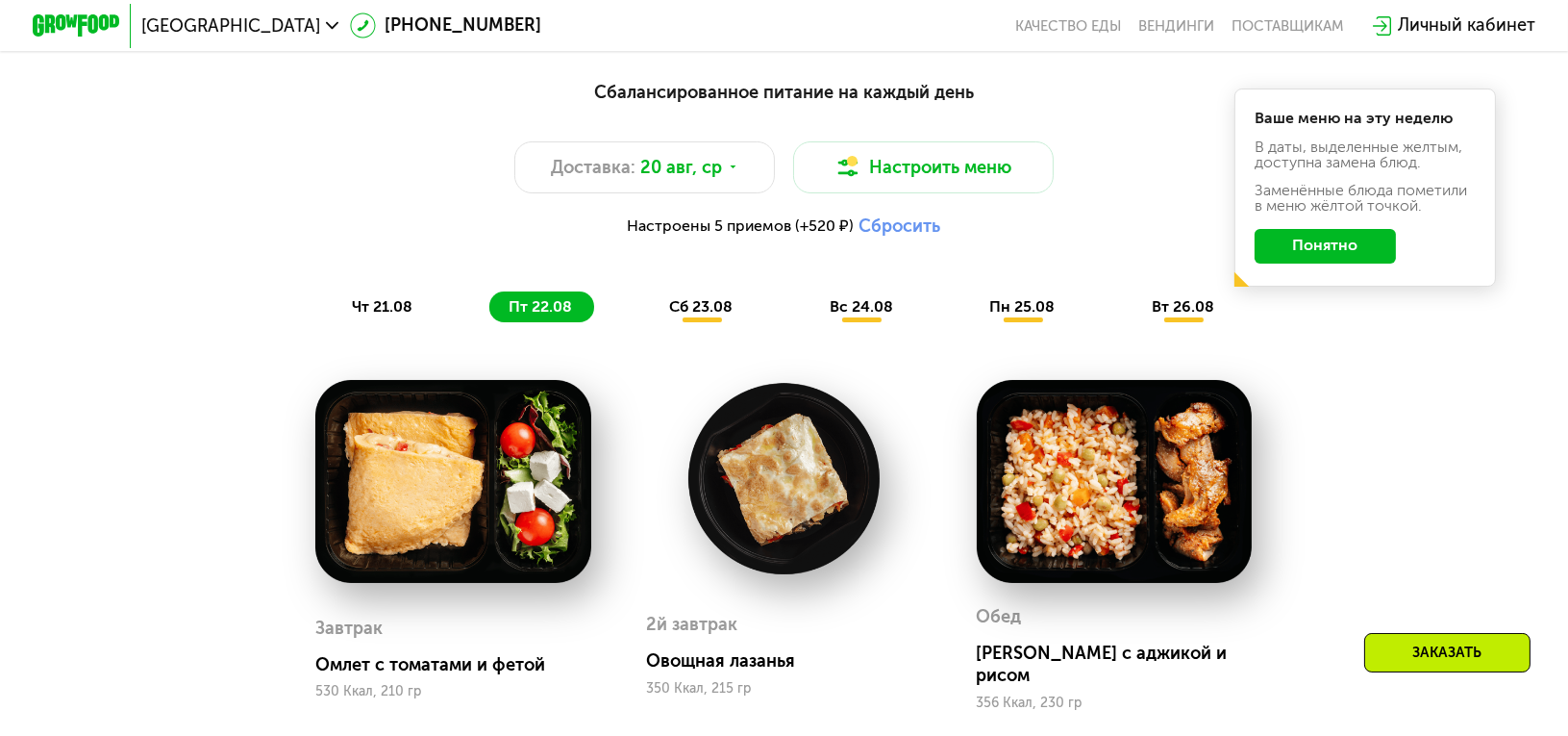
click at [717, 314] on span "сб 23.08" at bounding box center [701, 306] width 64 height 18
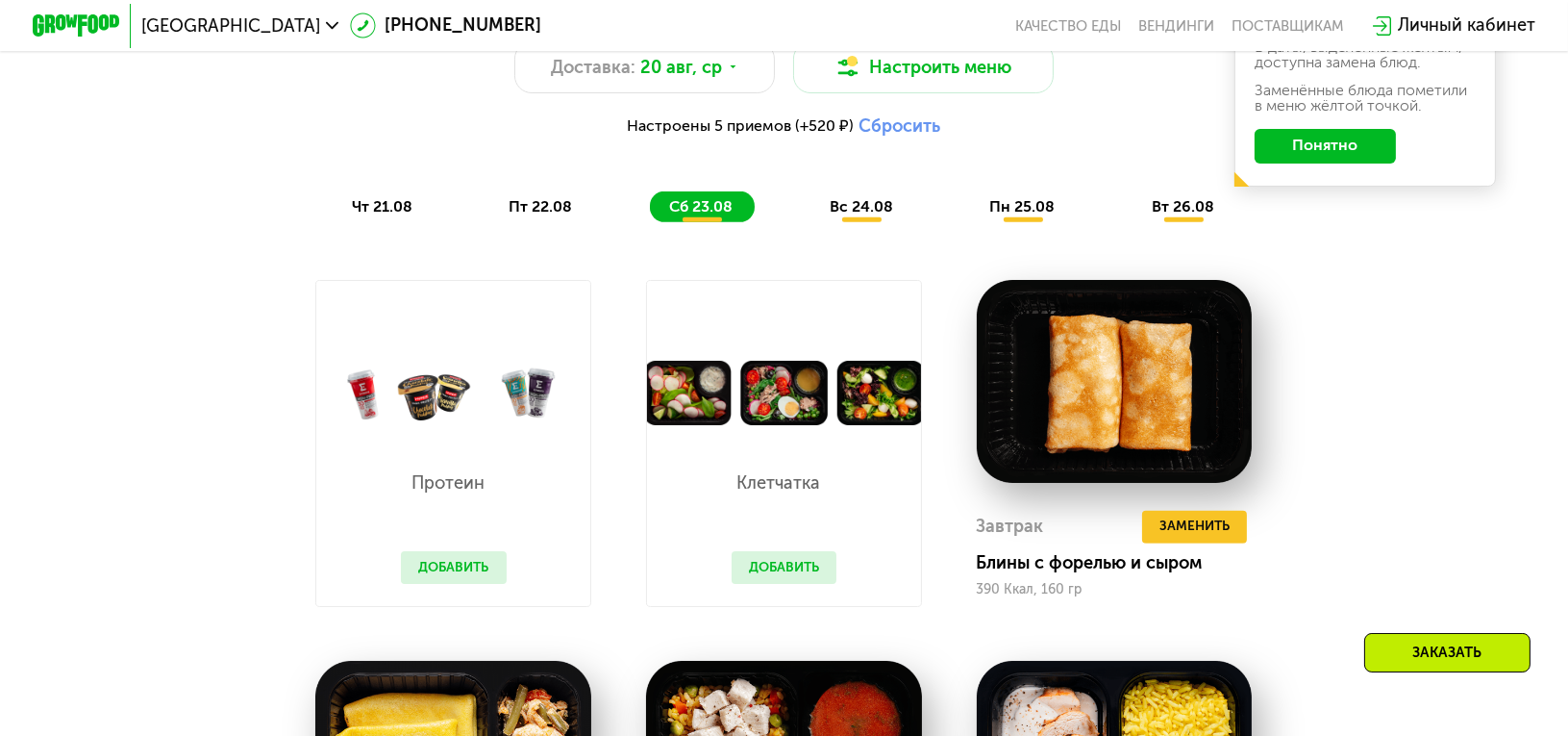
scroll to position [1013, 0]
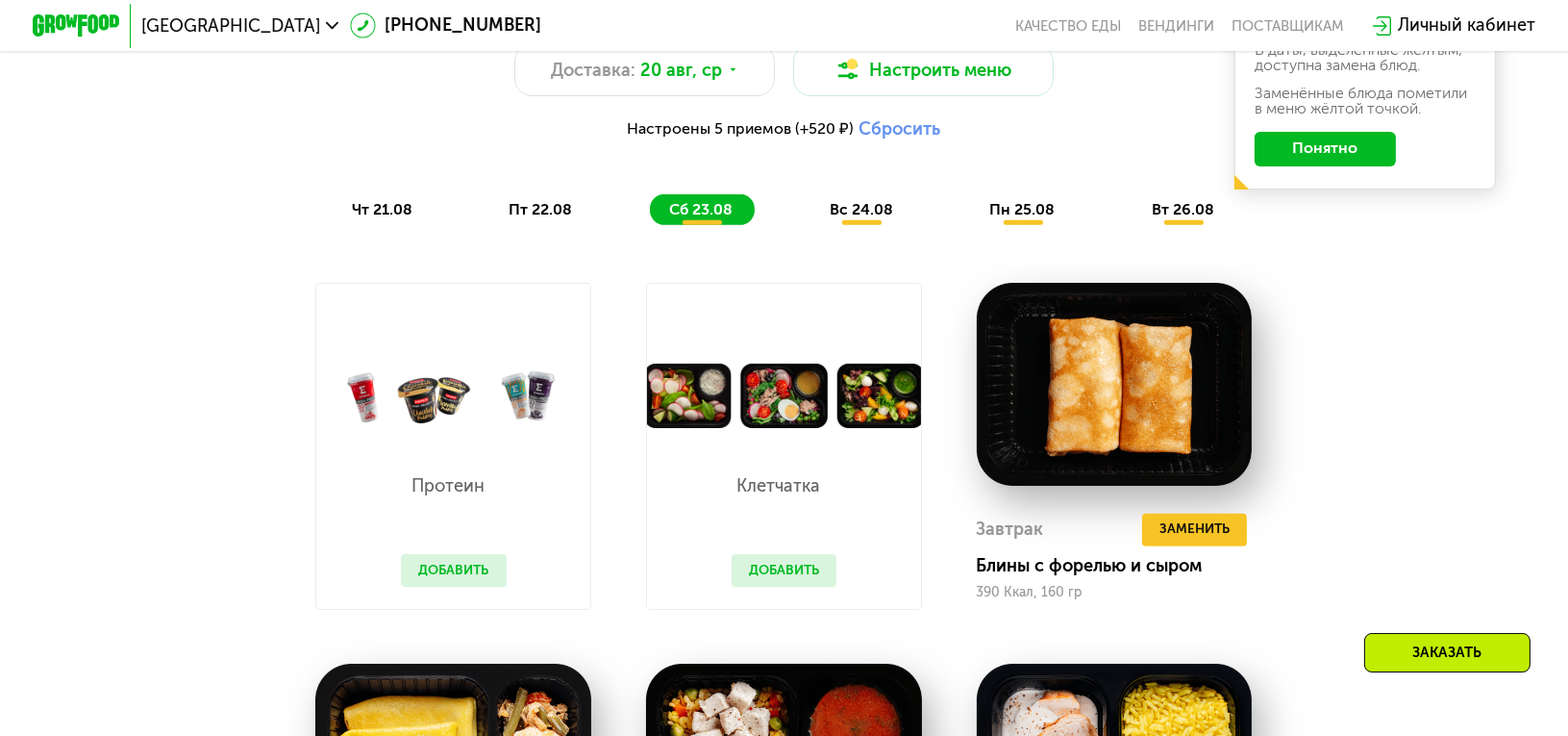
click at [650, 225] on div "пт 22.08" at bounding box center [703, 210] width 105 height 31
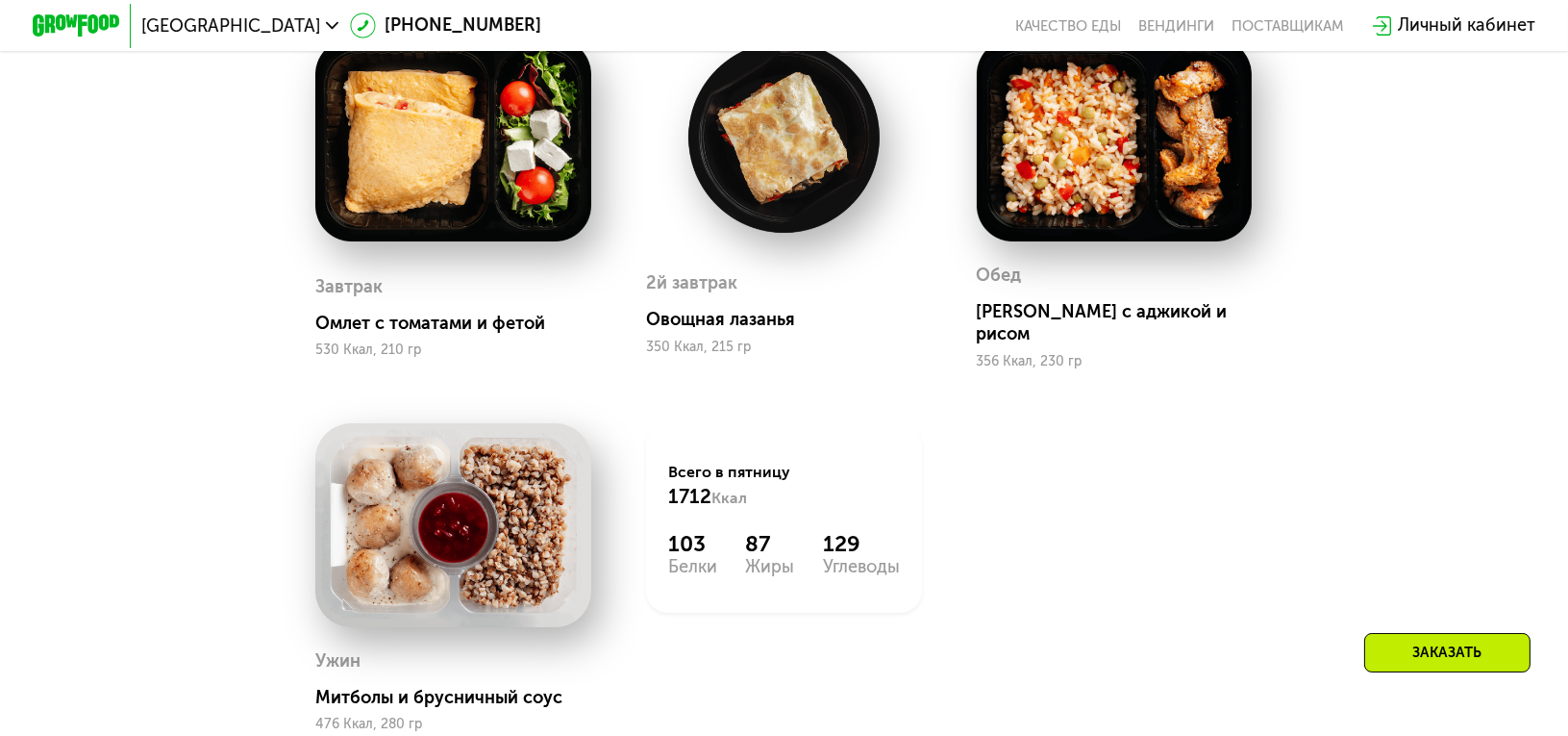
scroll to position [1494, 0]
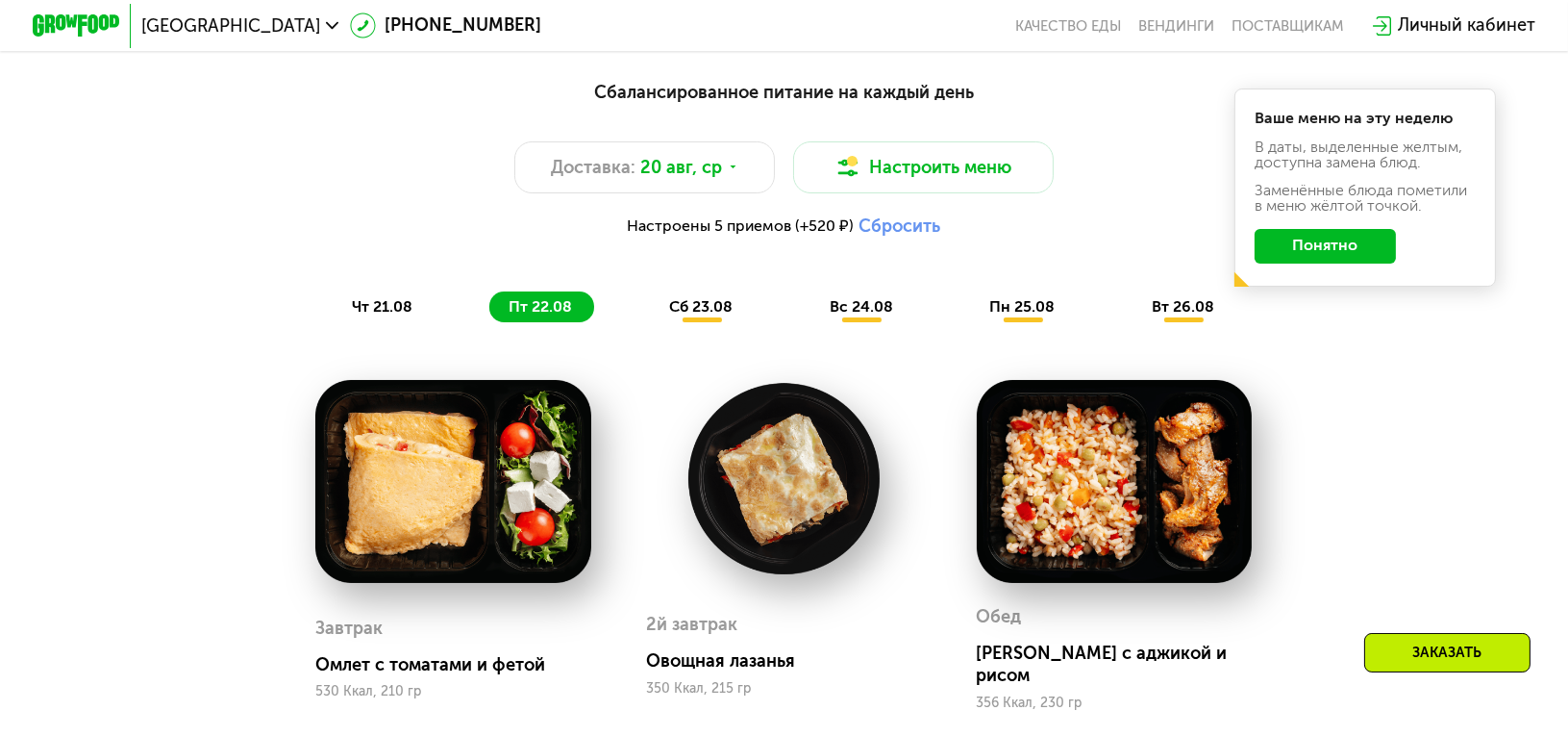
click at [362, 313] on span "чт 21.08" at bounding box center [382, 306] width 61 height 18
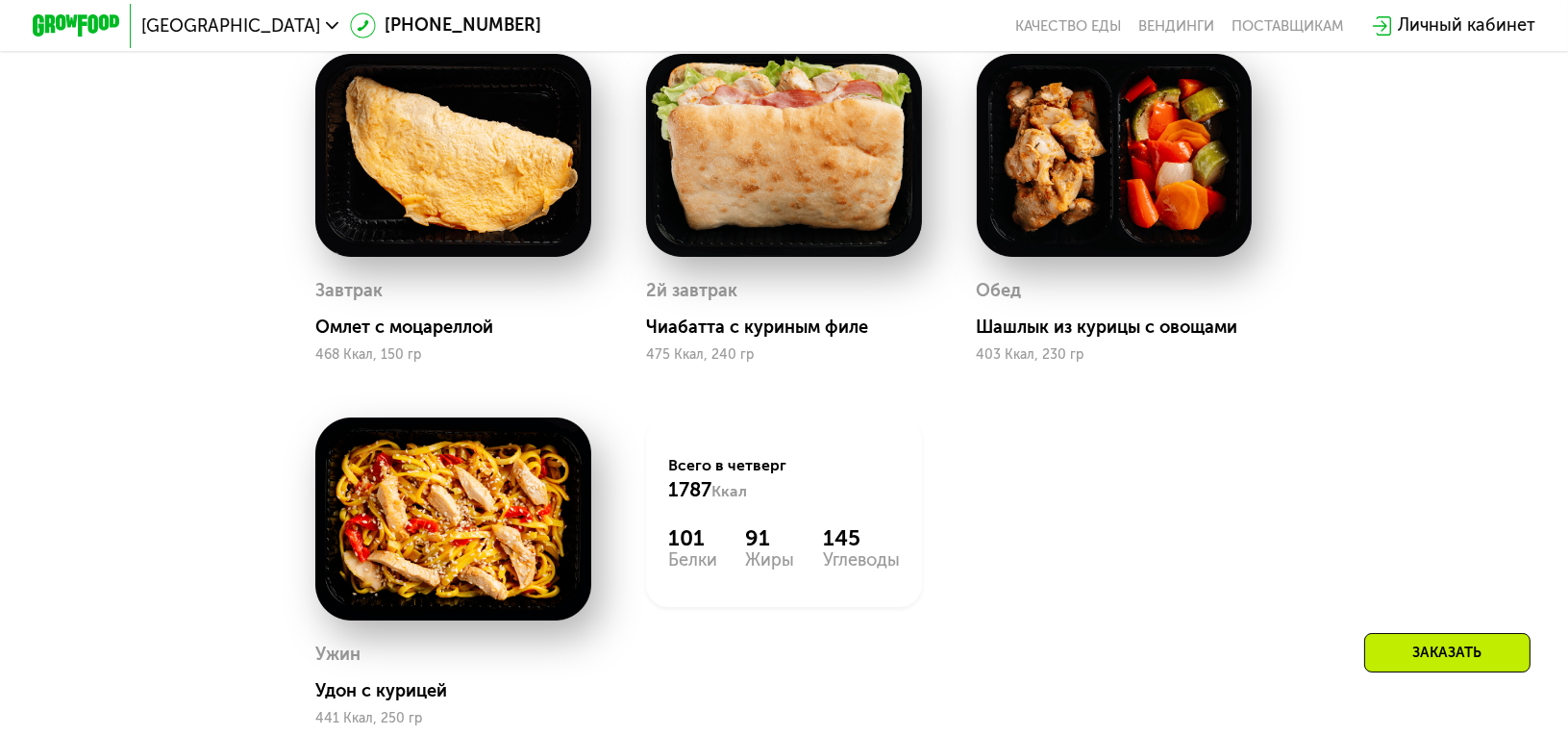
scroll to position [1302, 0]
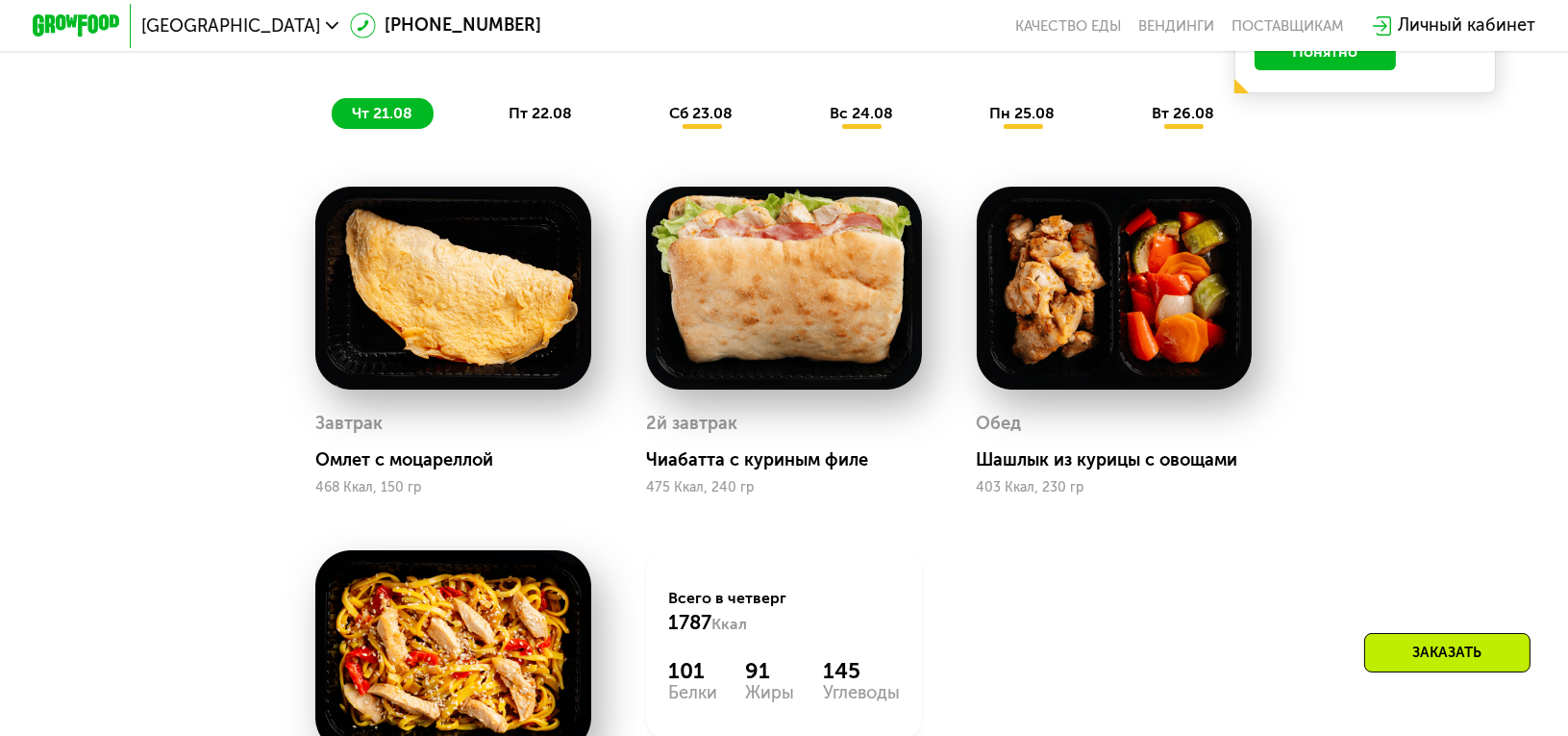
click at [844, 122] on span "вс 24.08" at bounding box center [861, 112] width 64 height 18
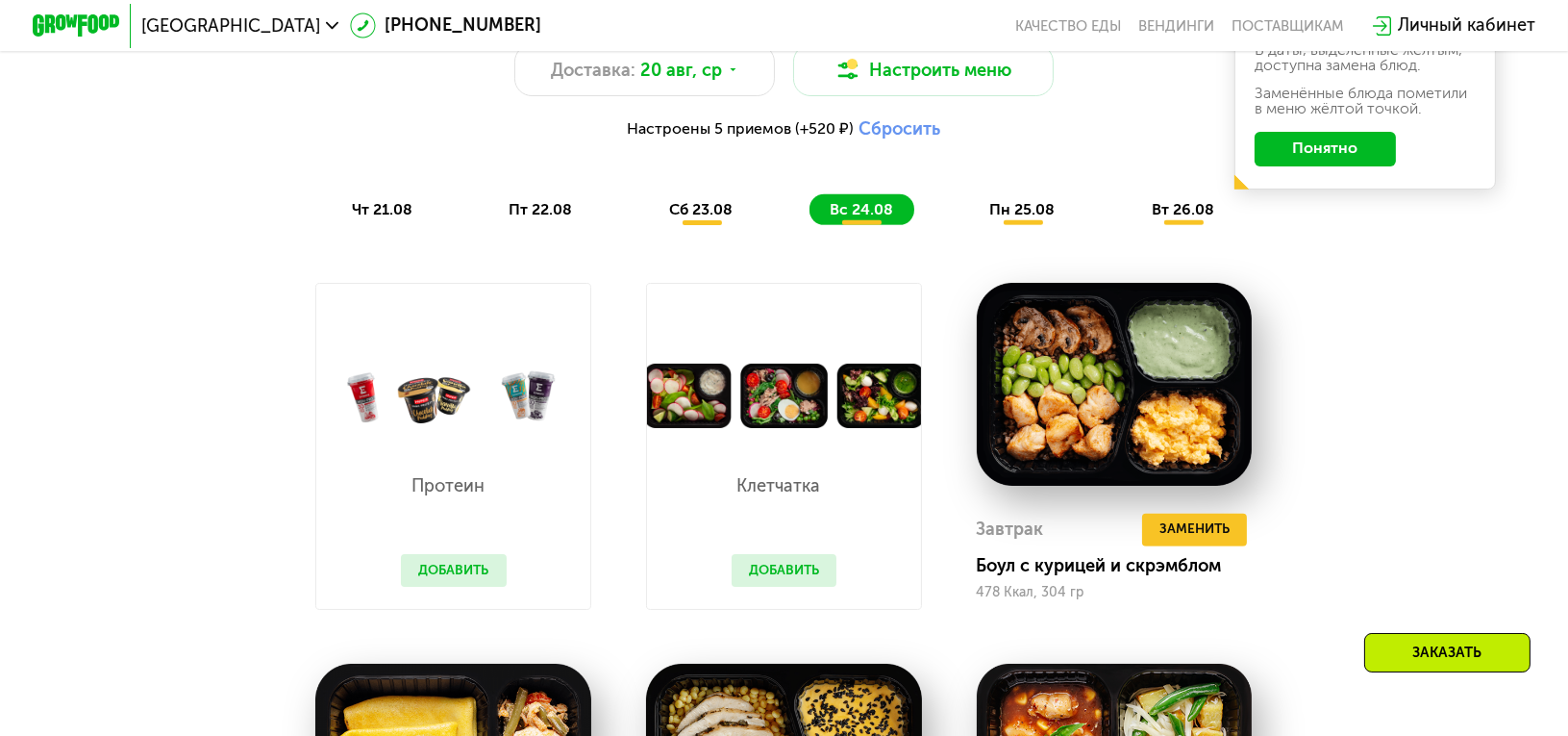
click at [1041, 218] on span "пн 25.08" at bounding box center [1022, 209] width 66 height 18
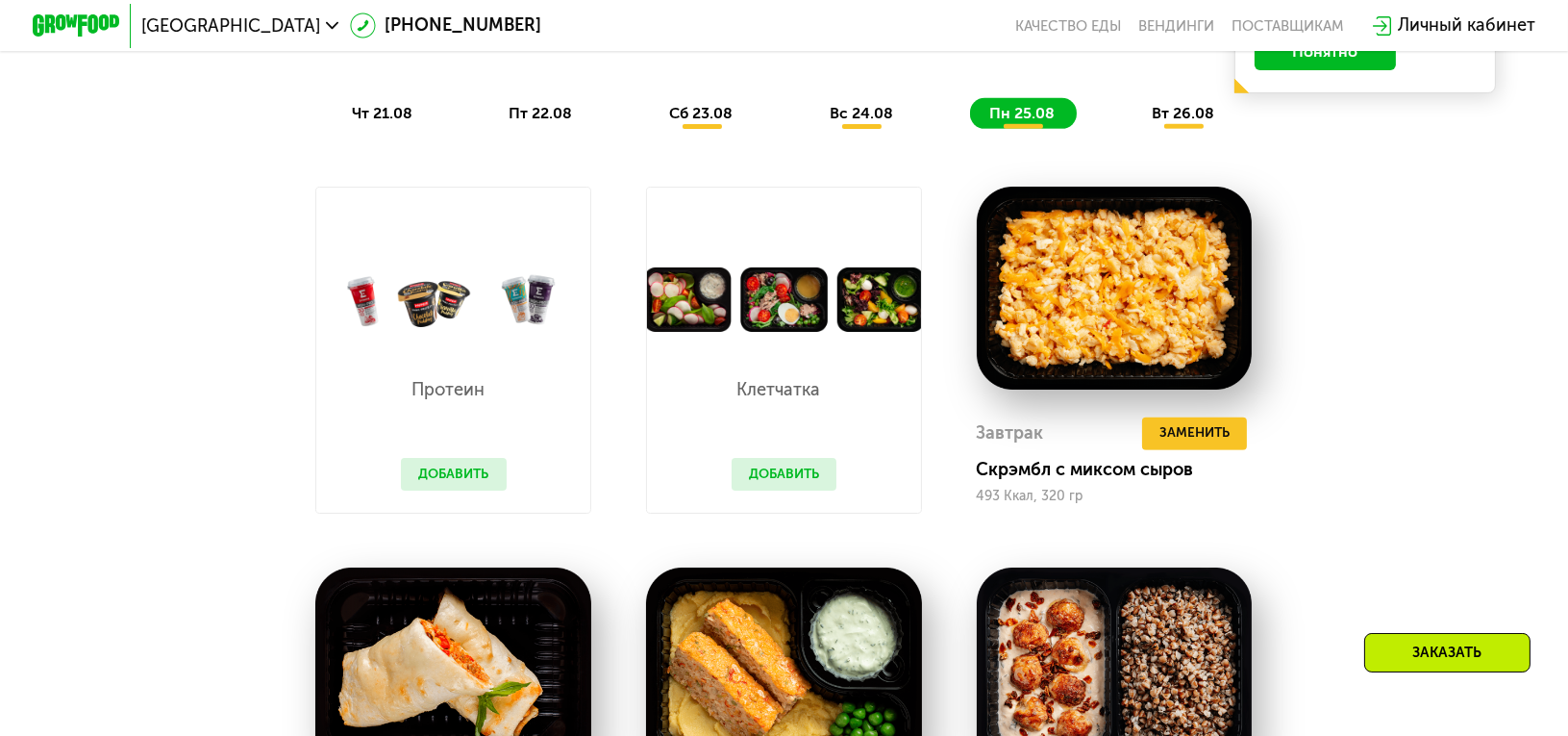
click at [796, 490] on button "Добавить" at bounding box center [784, 475] width 105 height 33
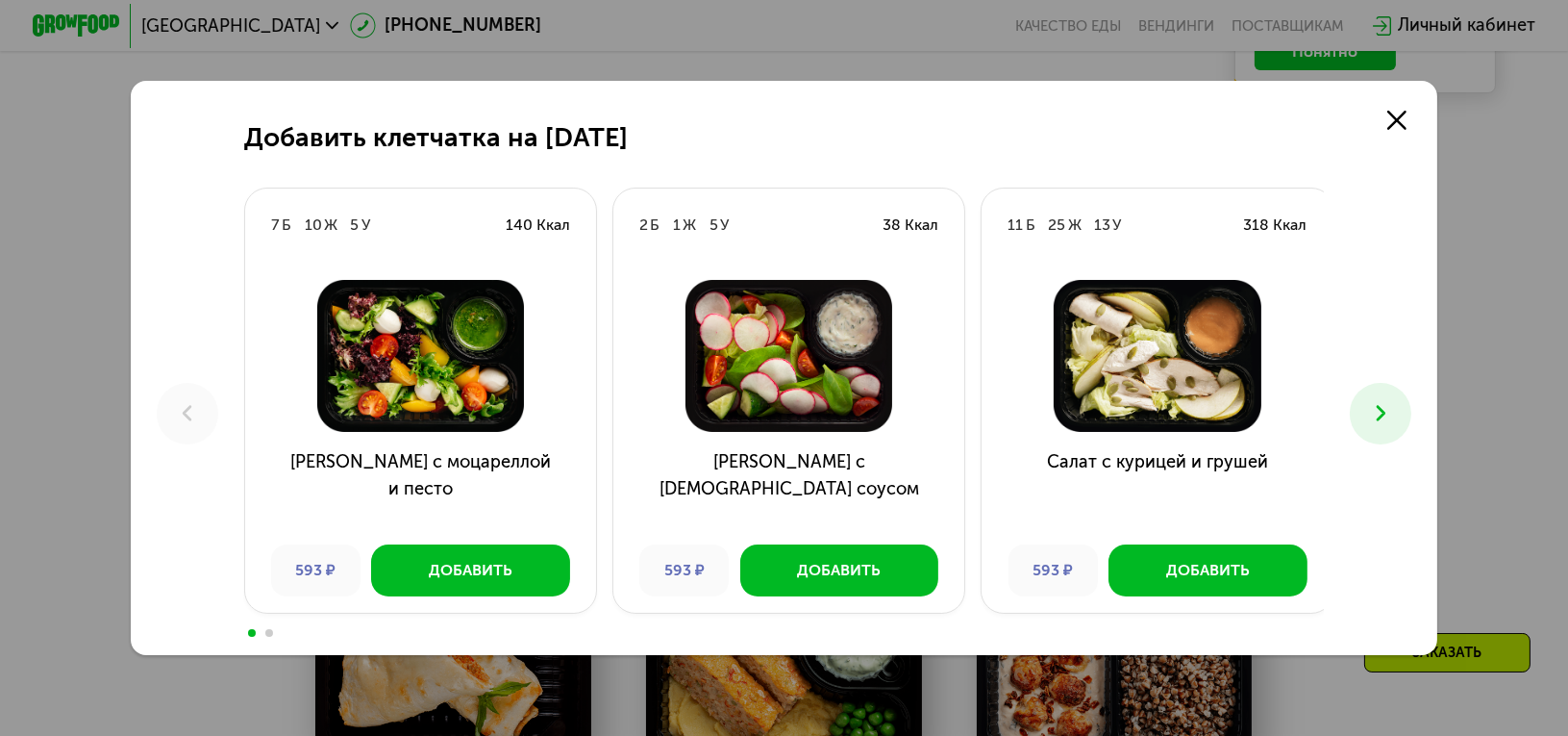
click at [801, 491] on h3 "[PERSON_NAME] с [DEMOGRAPHIC_DATA] соусом" at bounding box center [789, 488] width 351 height 78
click at [1399, 120] on use at bounding box center [1398, 120] width 19 height 19
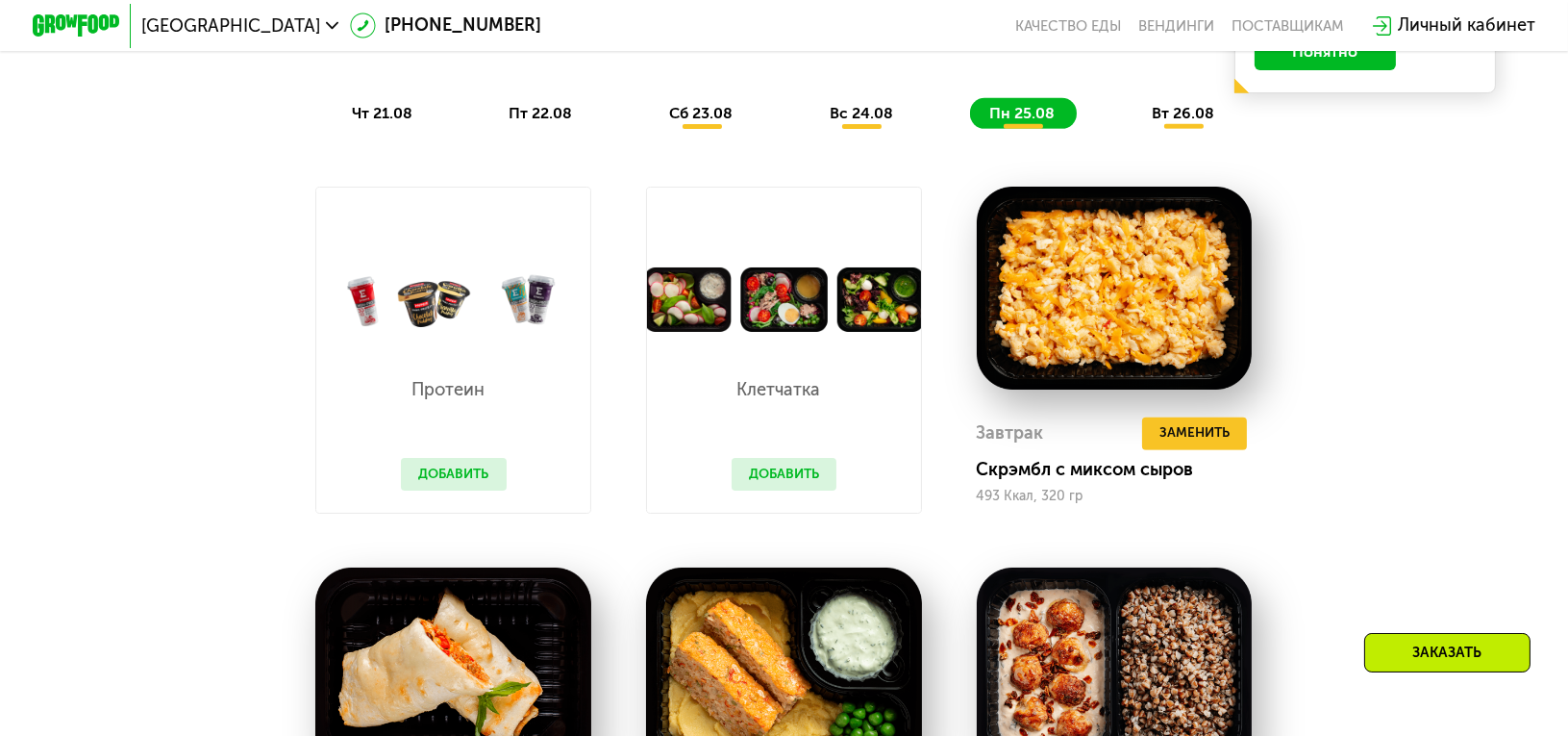
scroll to position [1396, 0]
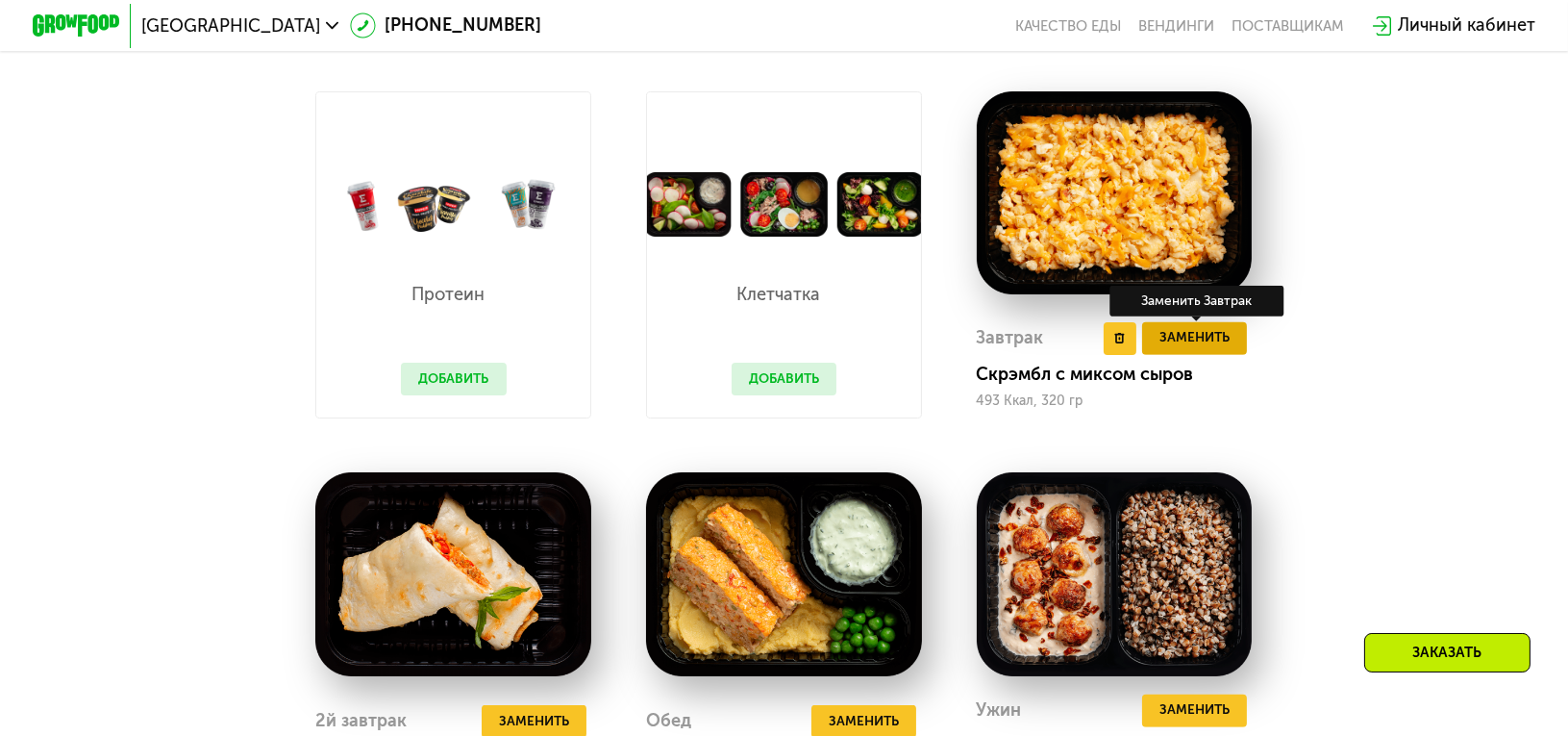
click at [1192, 350] on span "Заменить" at bounding box center [1194, 338] width 71 height 22
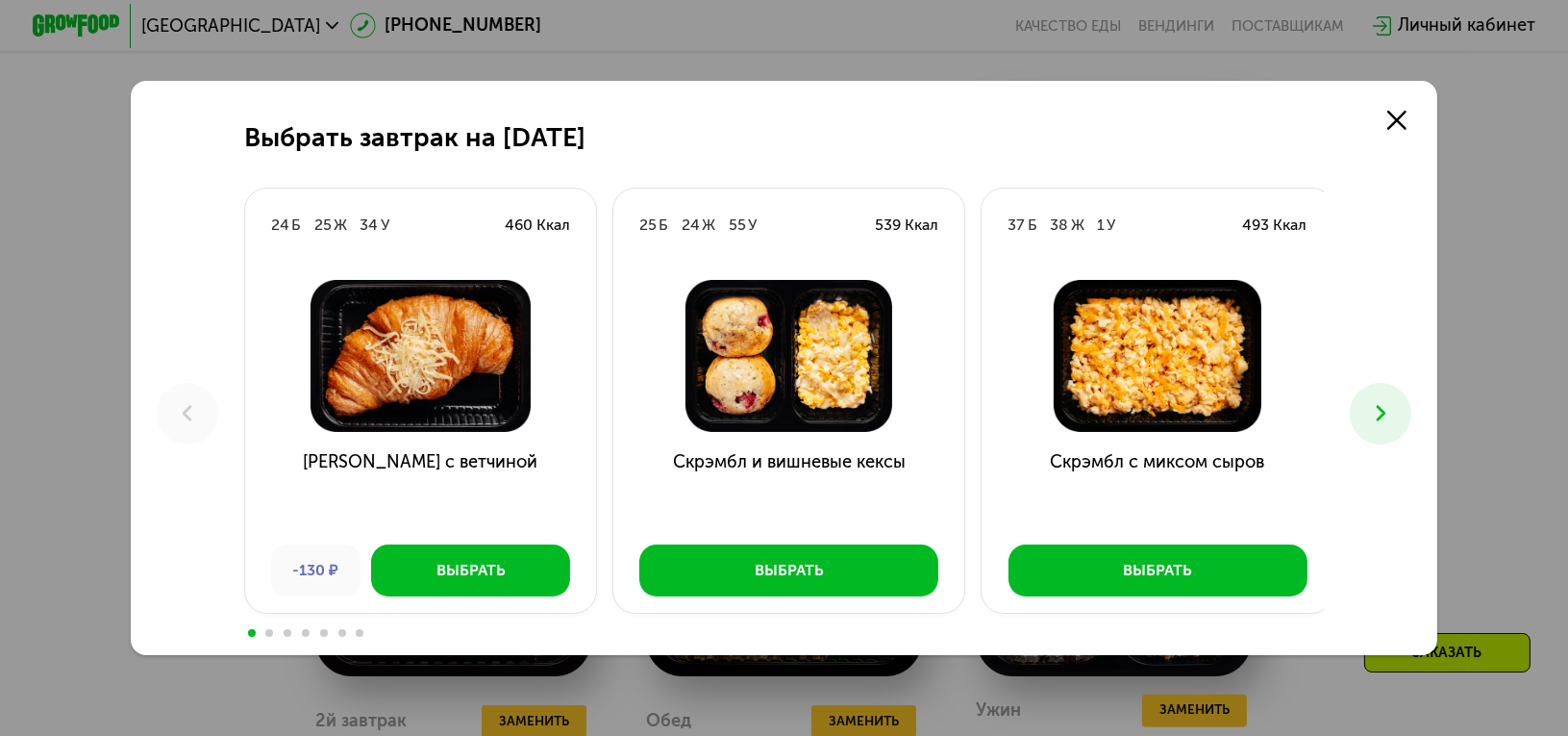
click at [1400, 411] on button at bounding box center [1380, 413] width 61 height 61
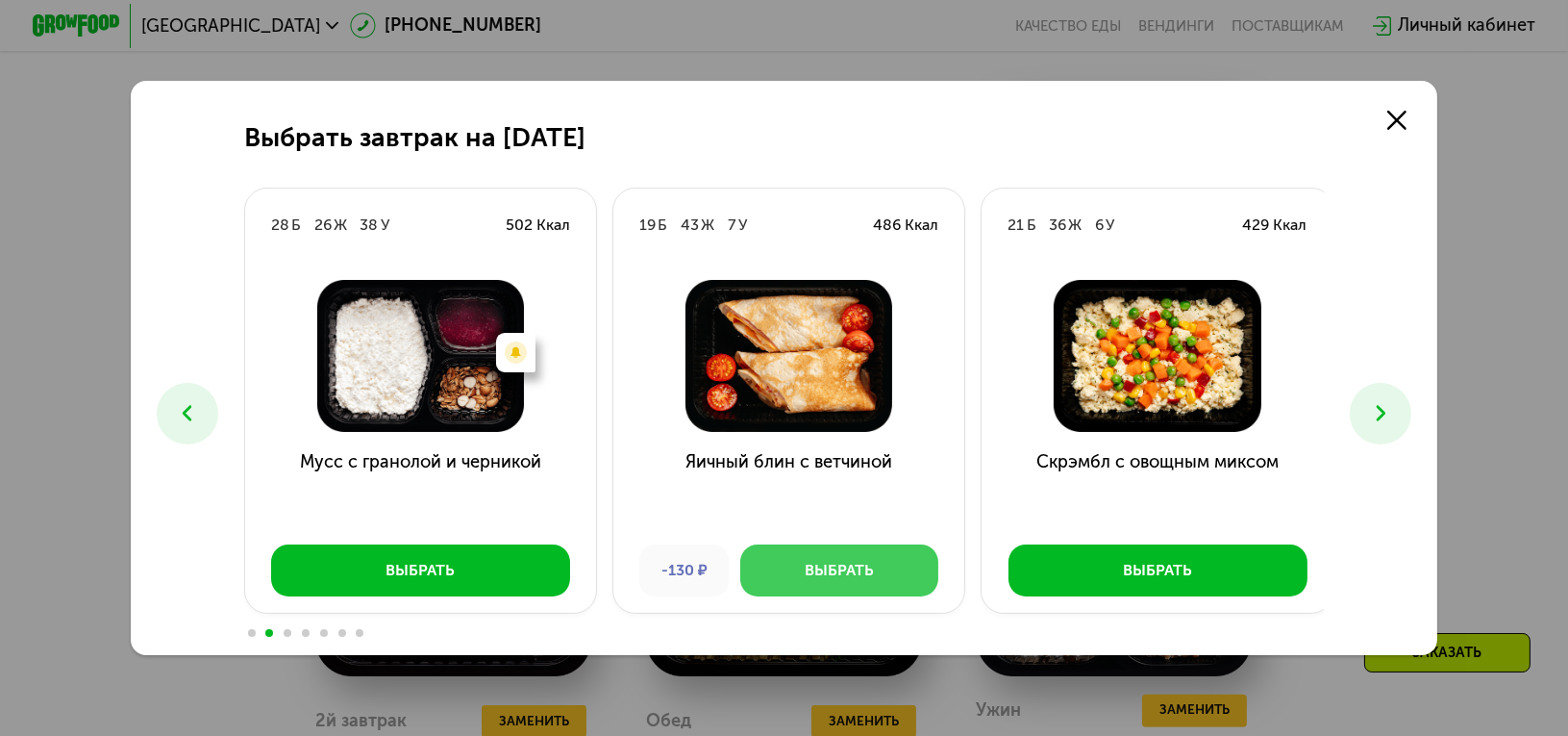
click at [837, 570] on div "Выбрать" at bounding box center [840, 570] width 70 height 22
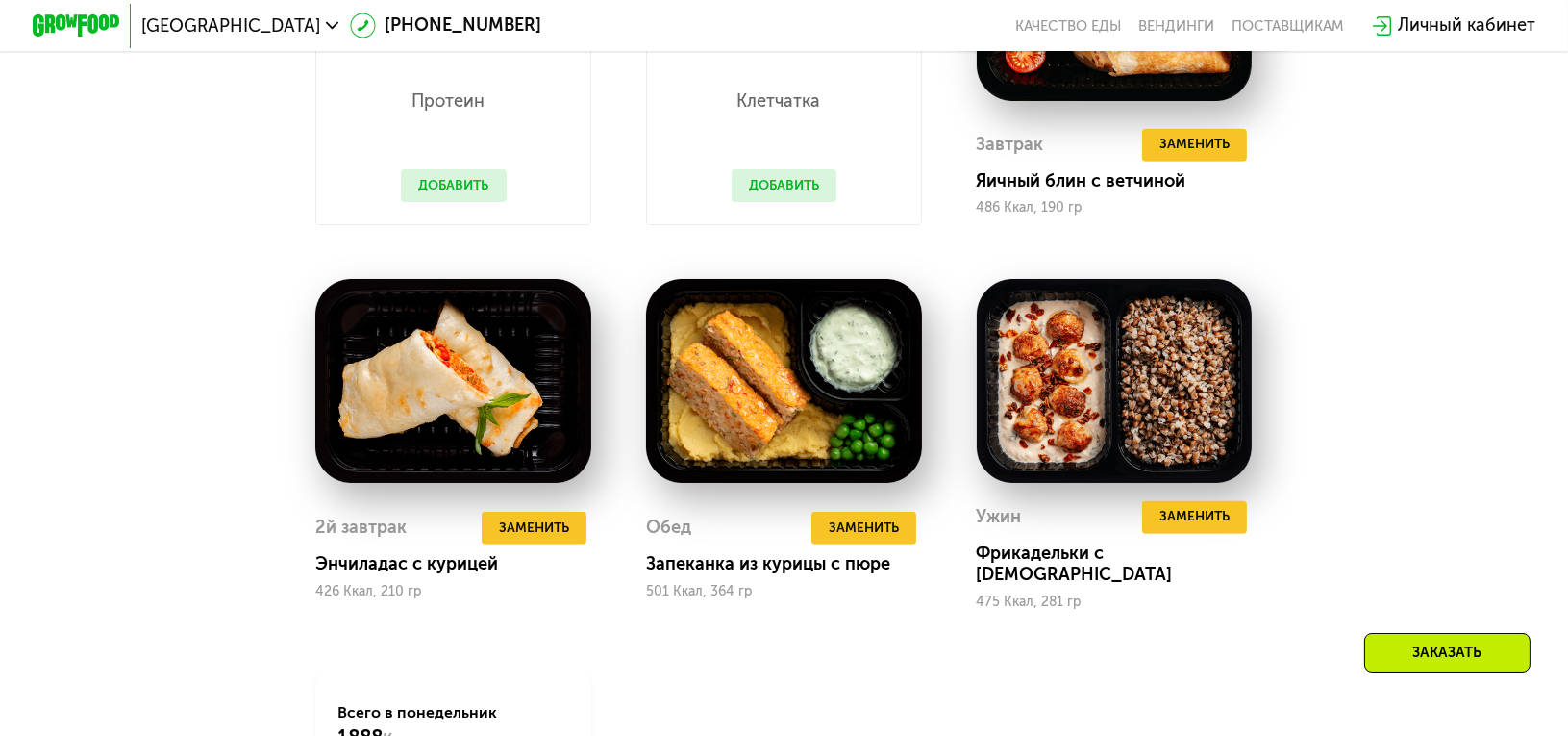
scroll to position [1302, 0]
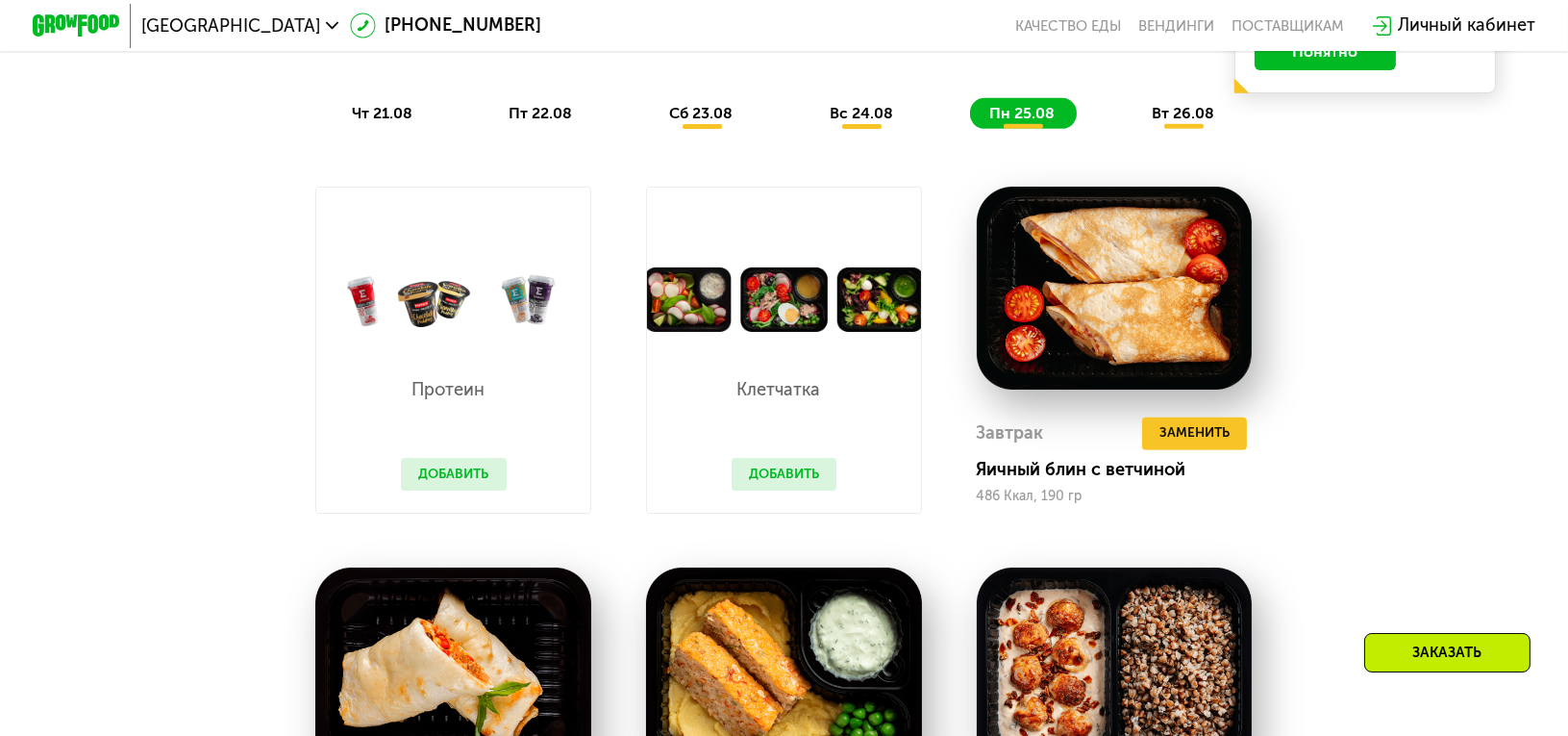
click at [783, 479] on button "Добавить" at bounding box center [784, 475] width 105 height 33
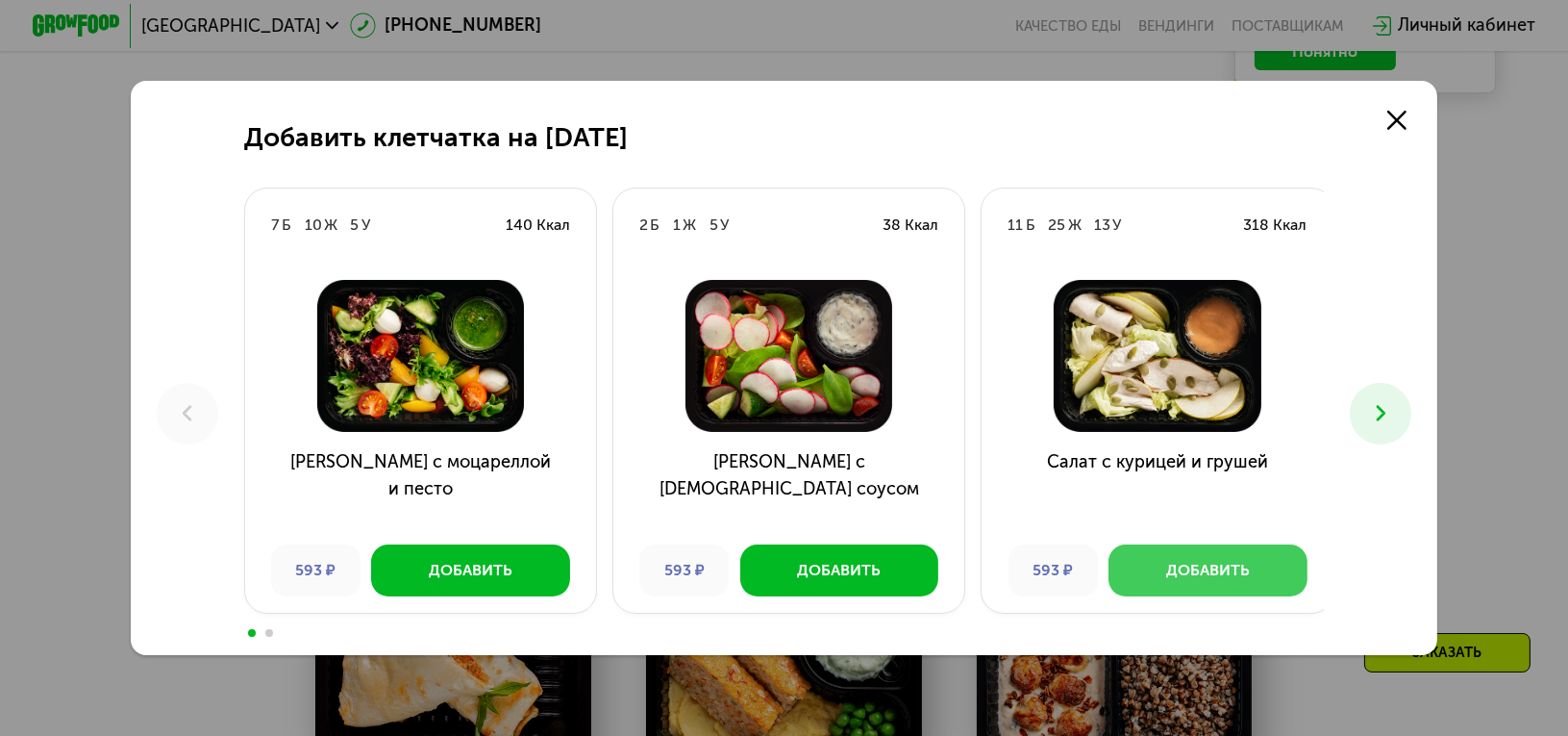
click at [1182, 567] on div "Добавить" at bounding box center [1208, 570] width 83 height 22
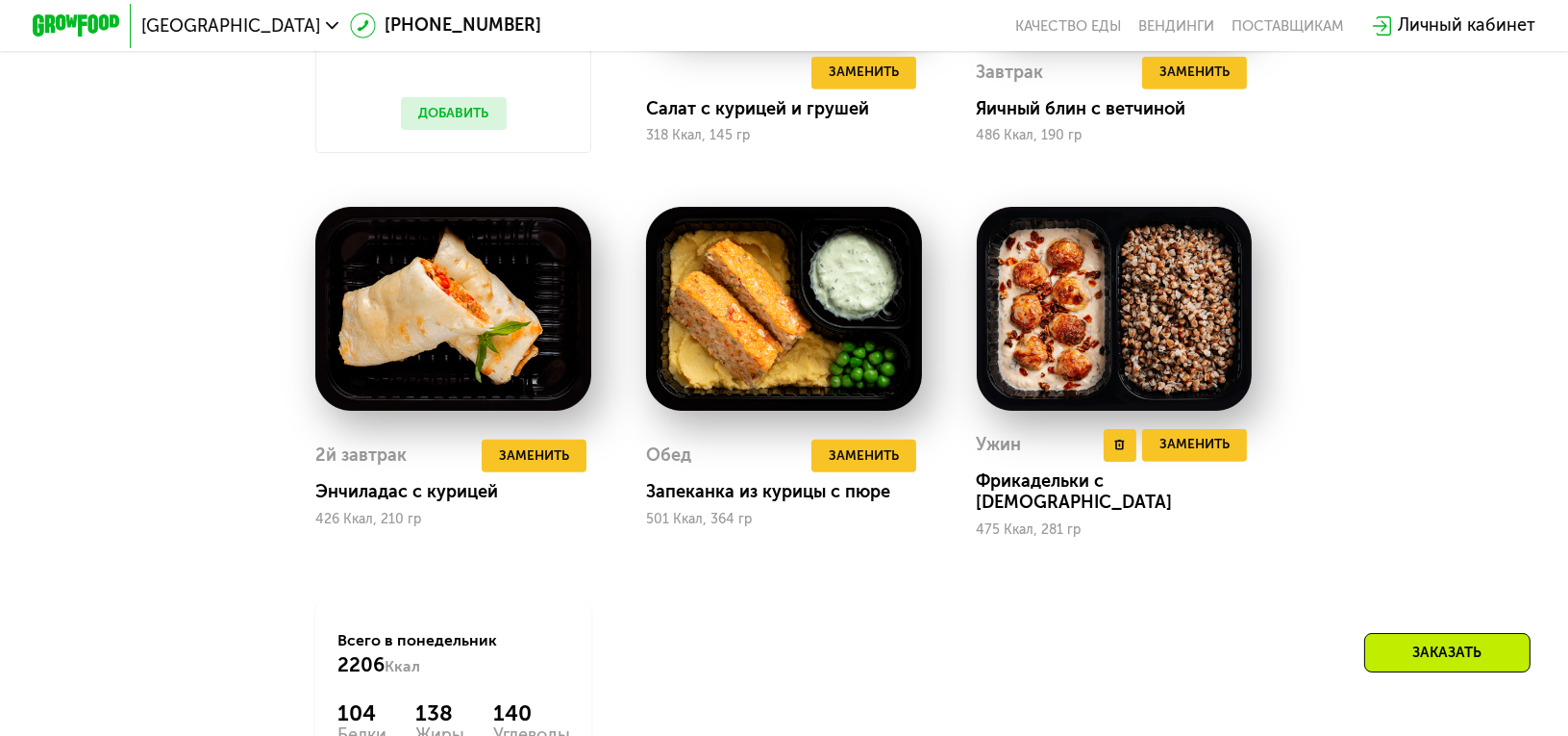
scroll to position [1686, 0]
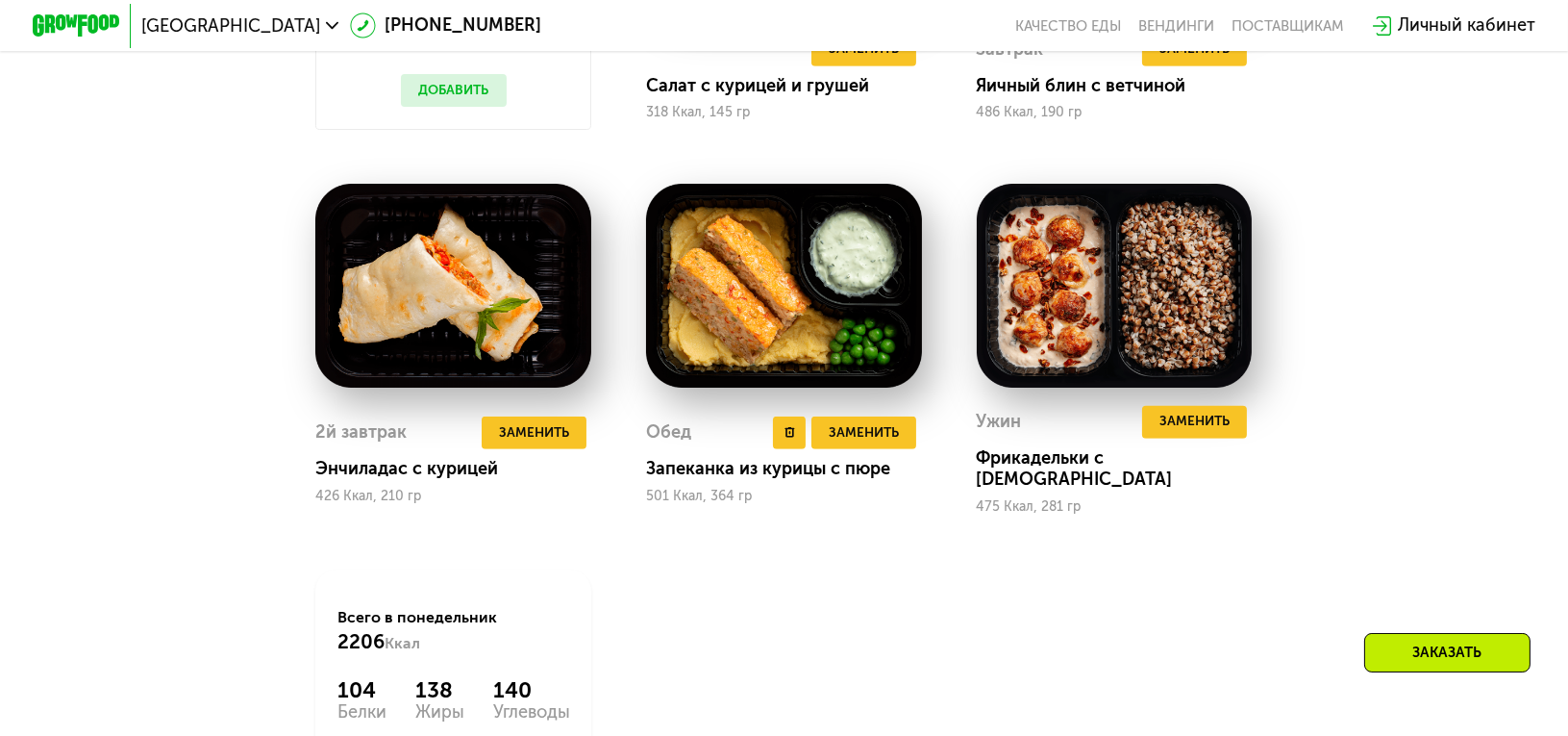
drag, startPoint x: 706, startPoint y: 506, endPoint x: 726, endPoint y: 504, distance: 20.1
click at [726, 504] on div "501 Ккал, 364 гр" at bounding box center [784, 497] width 276 height 15
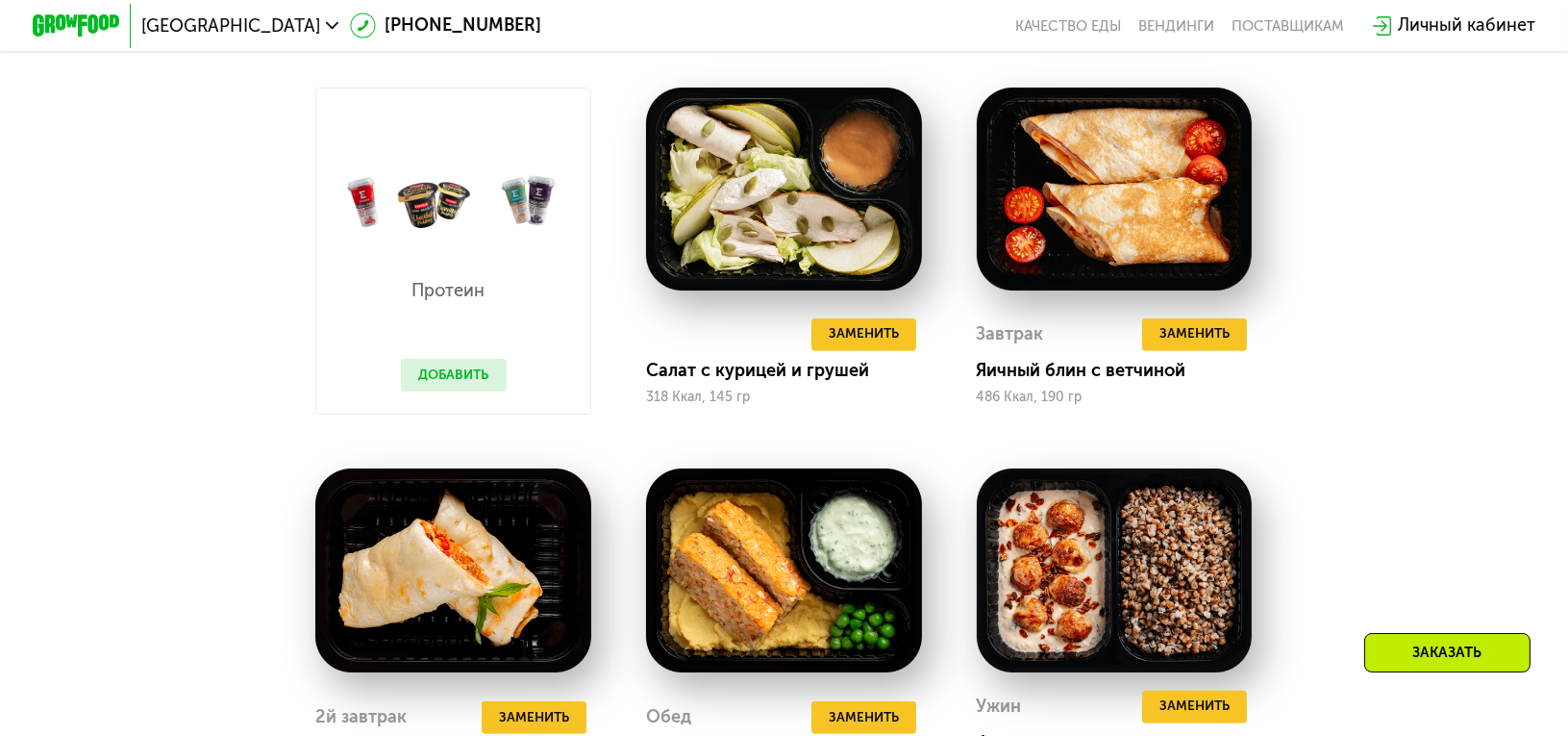
scroll to position [1396, 0]
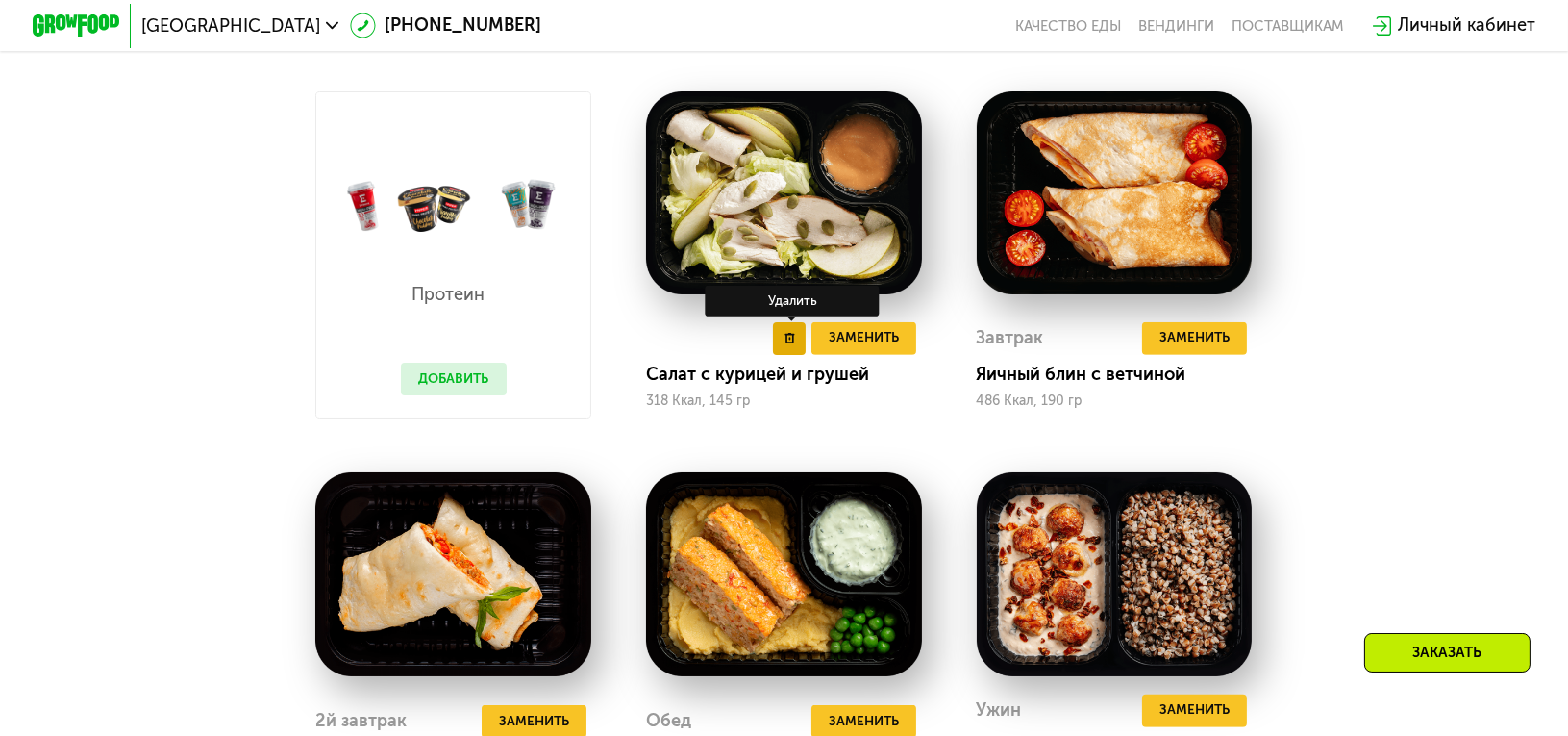
click at [792, 344] on icon at bounding box center [790, 338] width 11 height 11
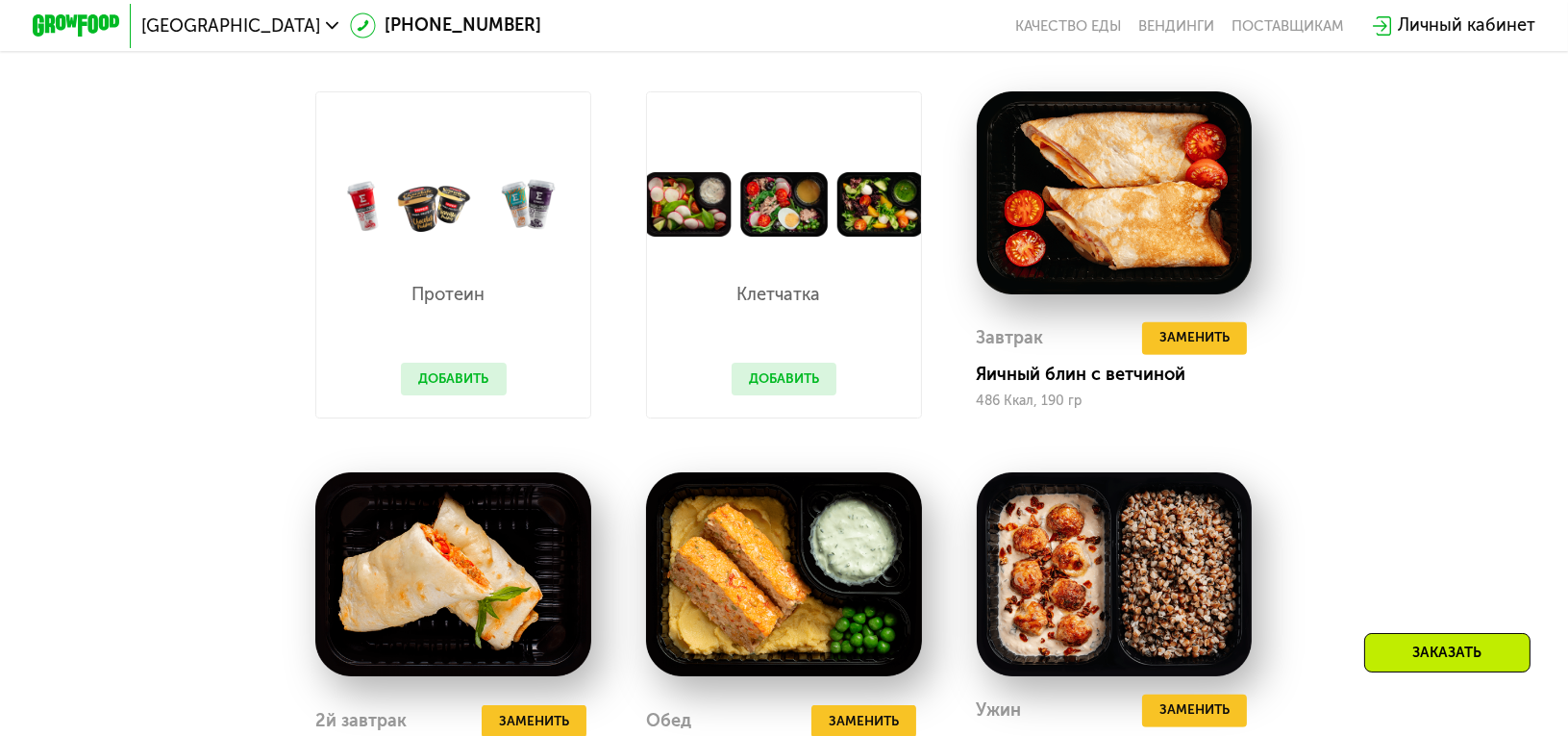
click at [487, 395] on button "Добавить" at bounding box center [453, 380] width 105 height 33
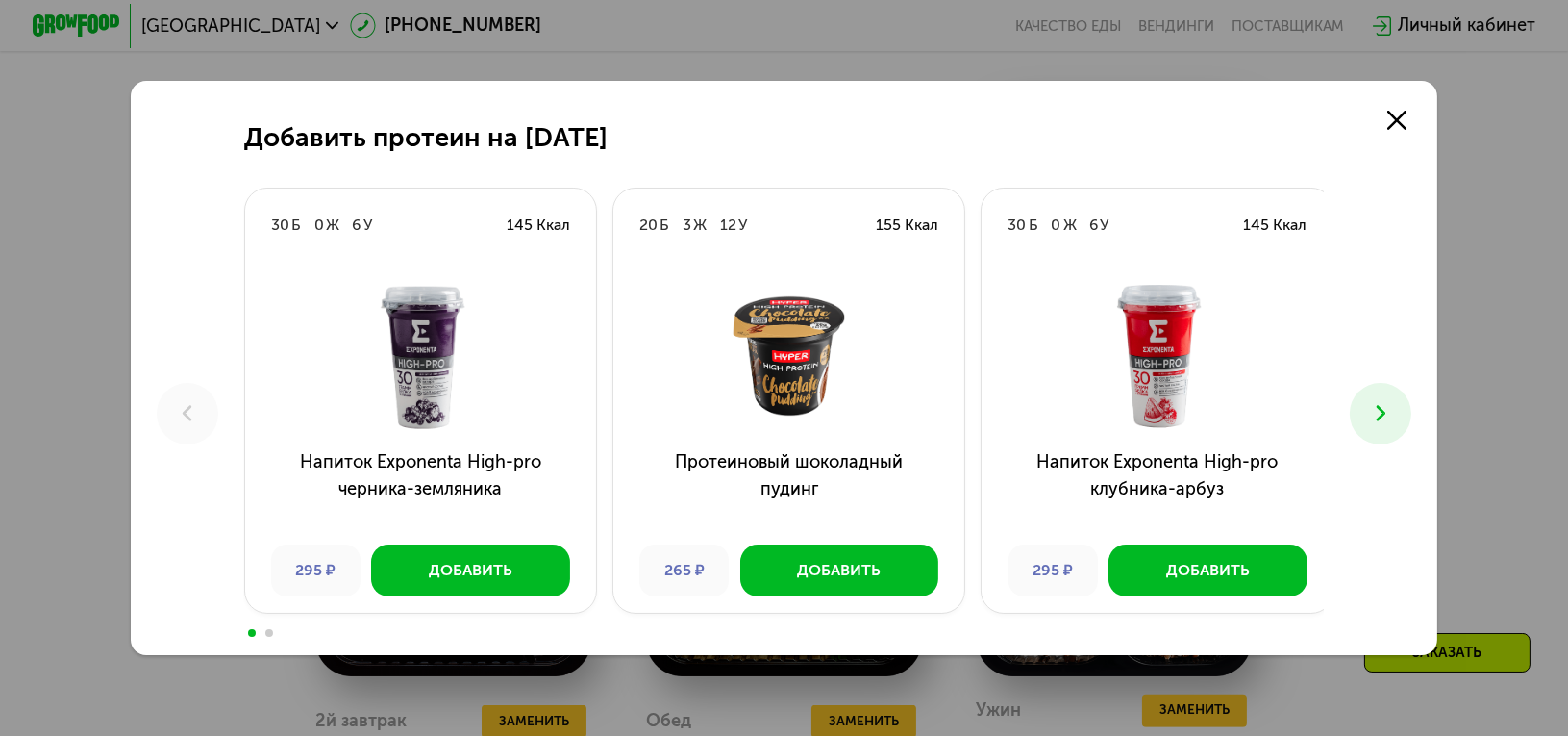
click at [1372, 409] on button at bounding box center [1380, 413] width 61 height 61
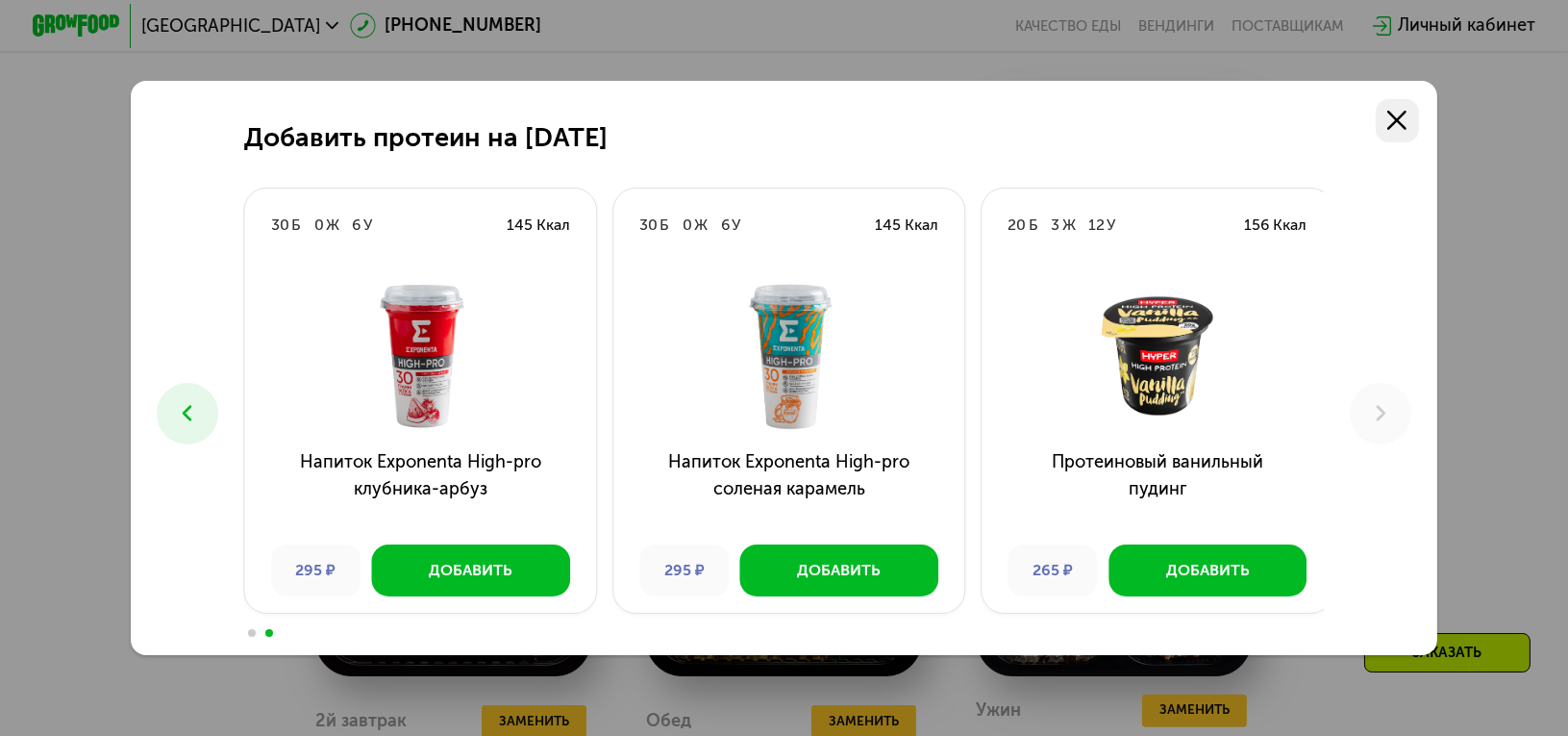
click at [1396, 125] on use at bounding box center [1398, 120] width 19 height 19
click at [1396, 125] on link at bounding box center [1398, 120] width 44 height 44
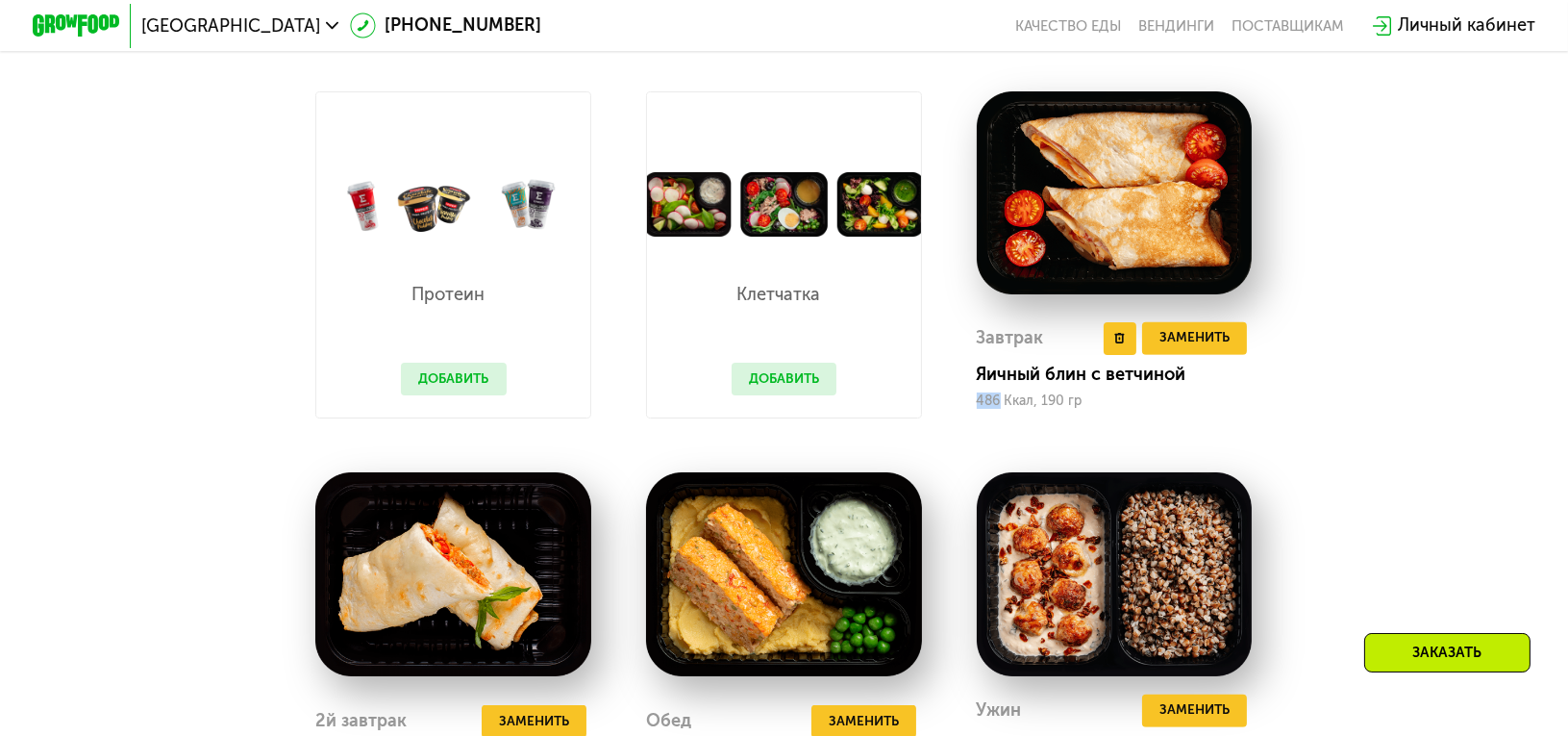
drag, startPoint x: 976, startPoint y: 414, endPoint x: 999, endPoint y: 411, distance: 23.2
click at [999, 411] on div "Завтрак Удалить Завтрак Заменить Заменить Завтрак Яичный блин с ветчиной 486 Кк…" at bounding box center [1115, 255] width 331 height 381
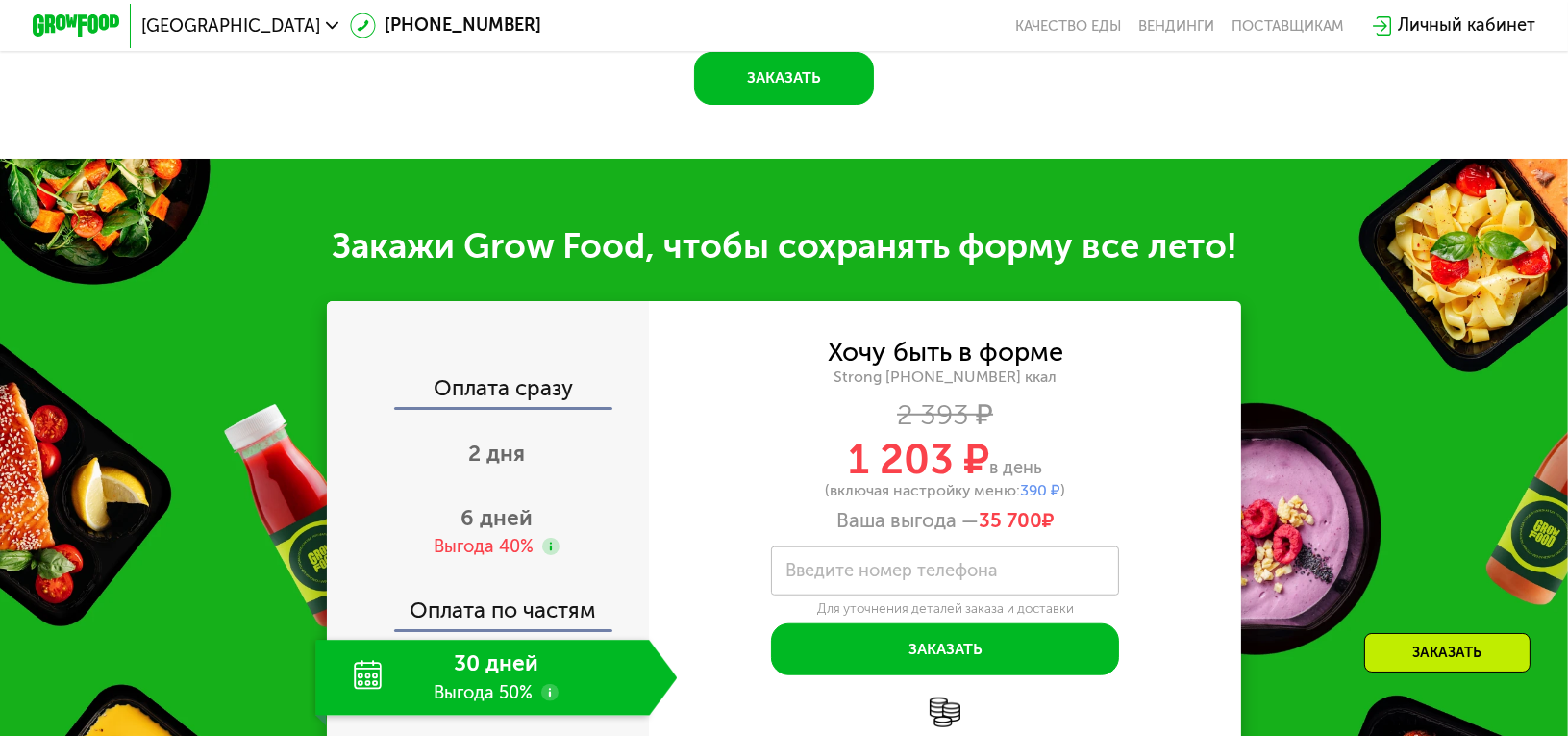
scroll to position [2649, 0]
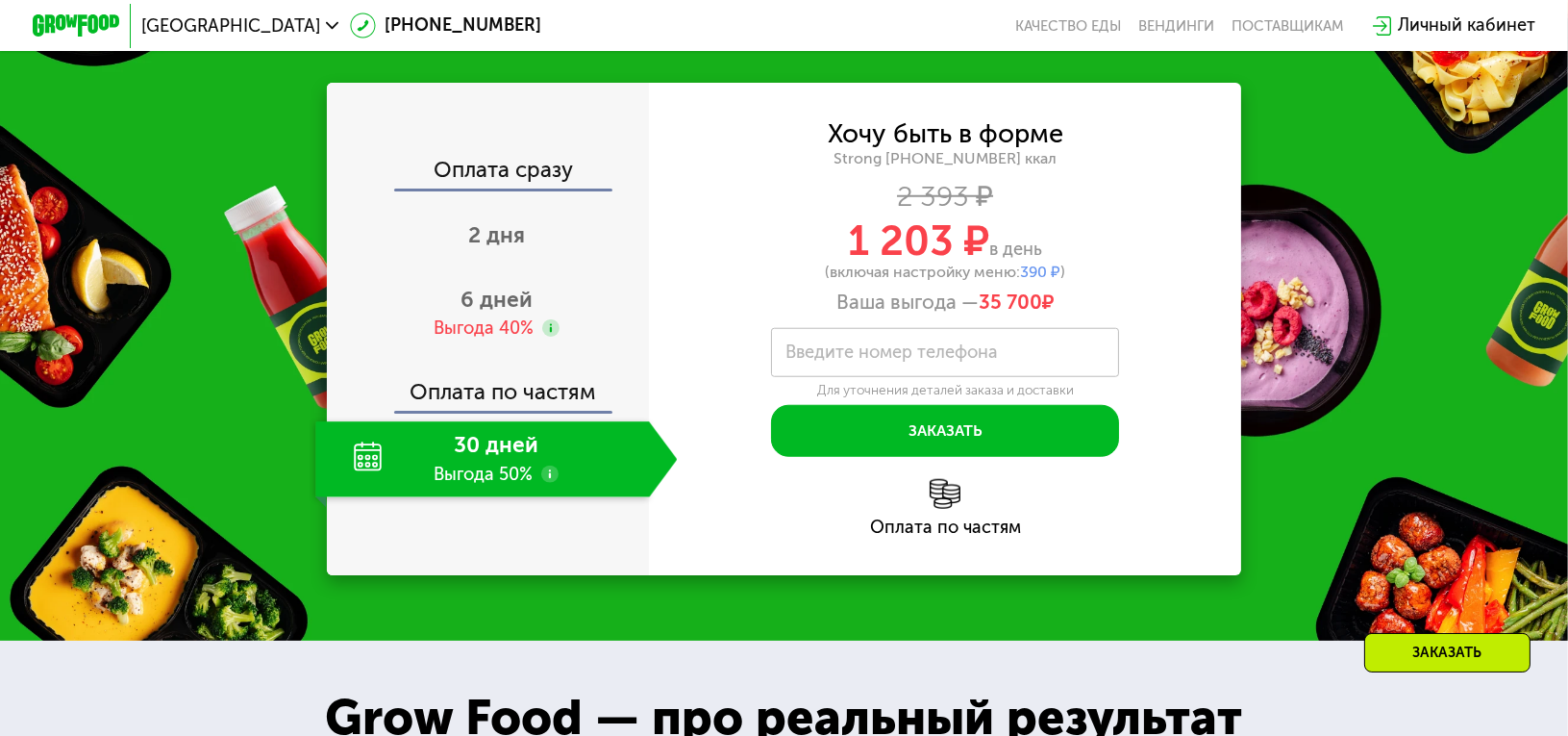
drag, startPoint x: 1056, startPoint y: 305, endPoint x: 978, endPoint y: 302, distance: 78.1
click at [978, 302] on div "Ваша выгода — 35 700 ₽" at bounding box center [946, 302] width 592 height 24
click at [1131, 239] on div "1 203 ₽ в день" at bounding box center [946, 240] width 592 height 42
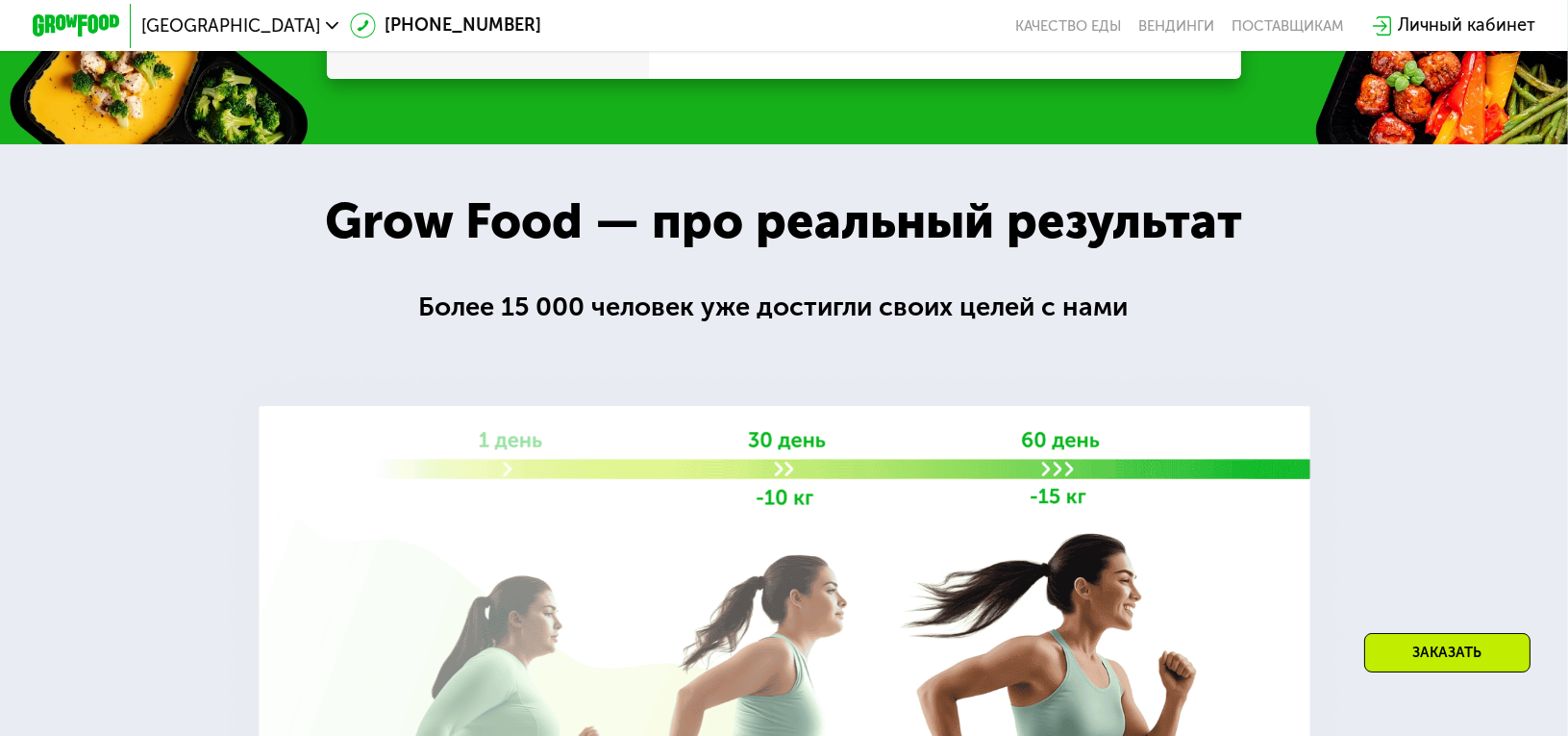
scroll to position [3129, 0]
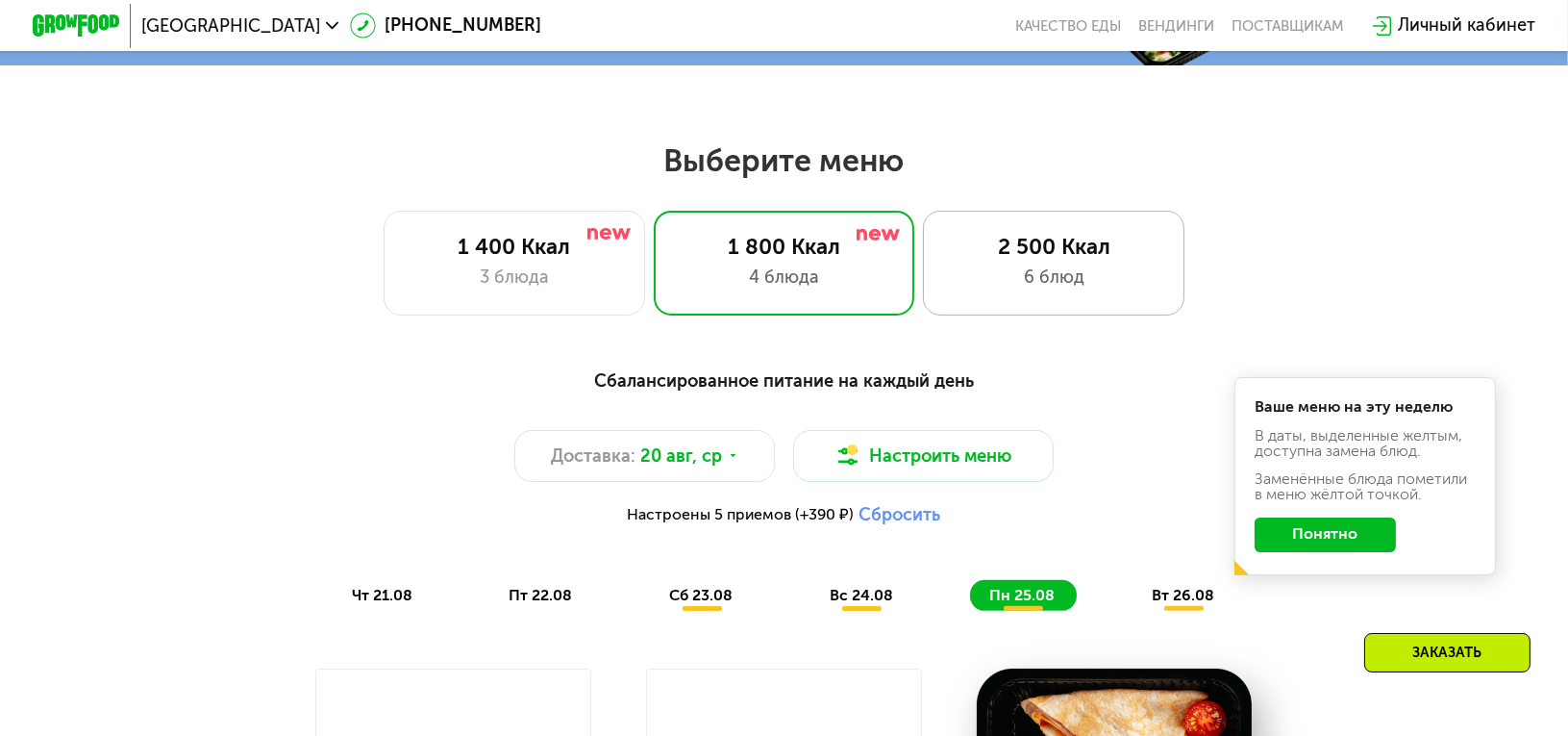
click at [1052, 260] on div "2 500 Ккал" at bounding box center [1055, 246] width 217 height 26
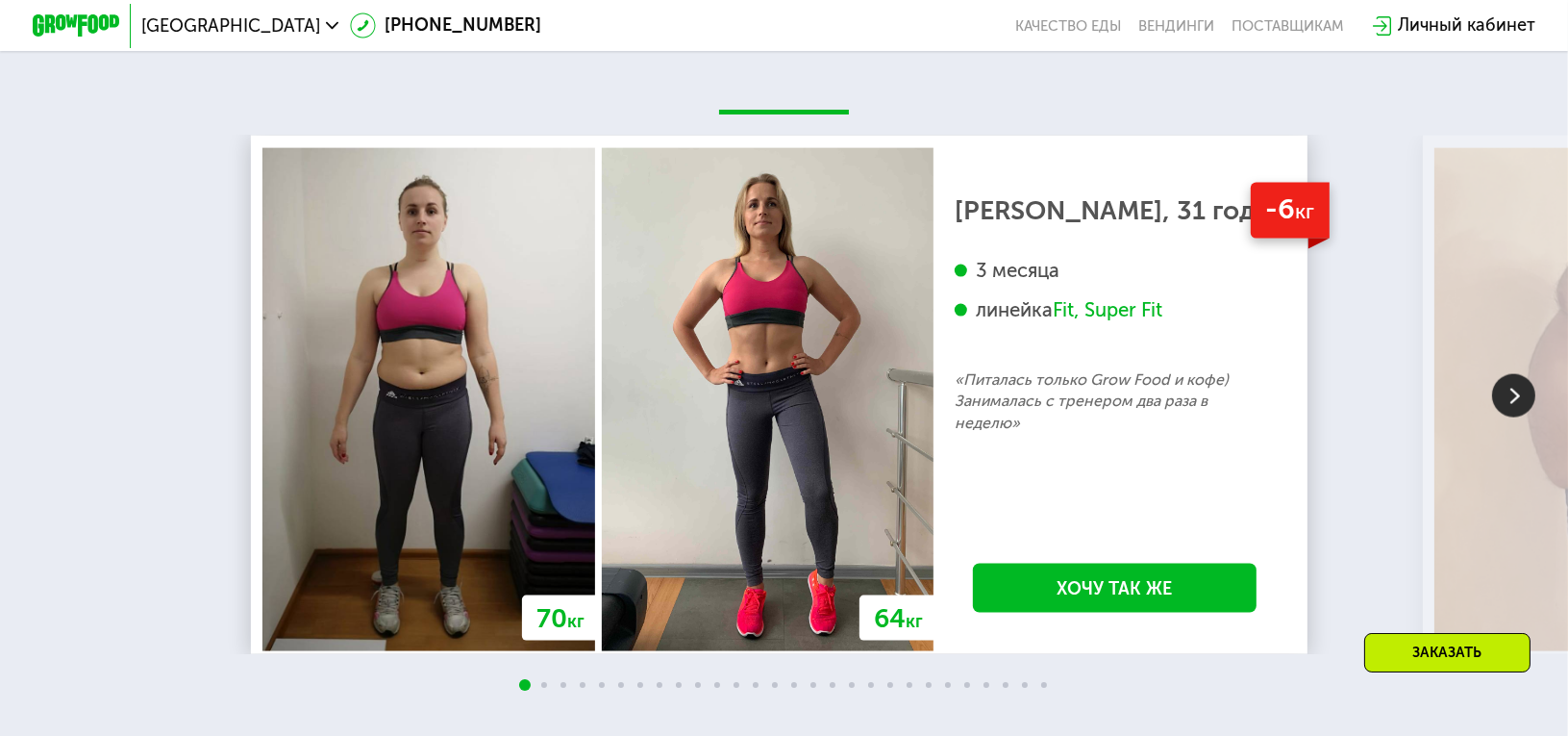
scroll to position [4187, 0]
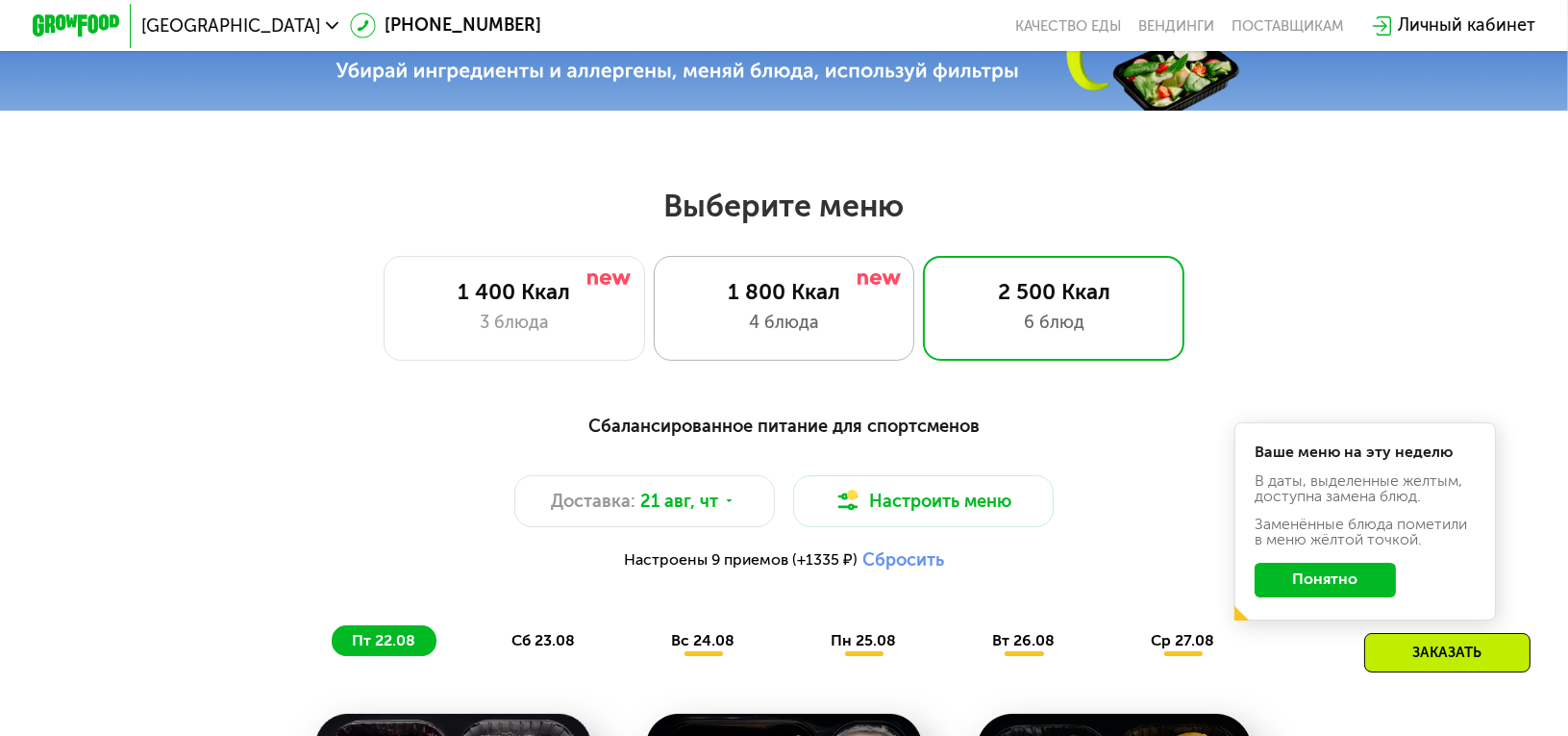
click at [835, 334] on div "4 блюда" at bounding box center [784, 322] width 217 height 26
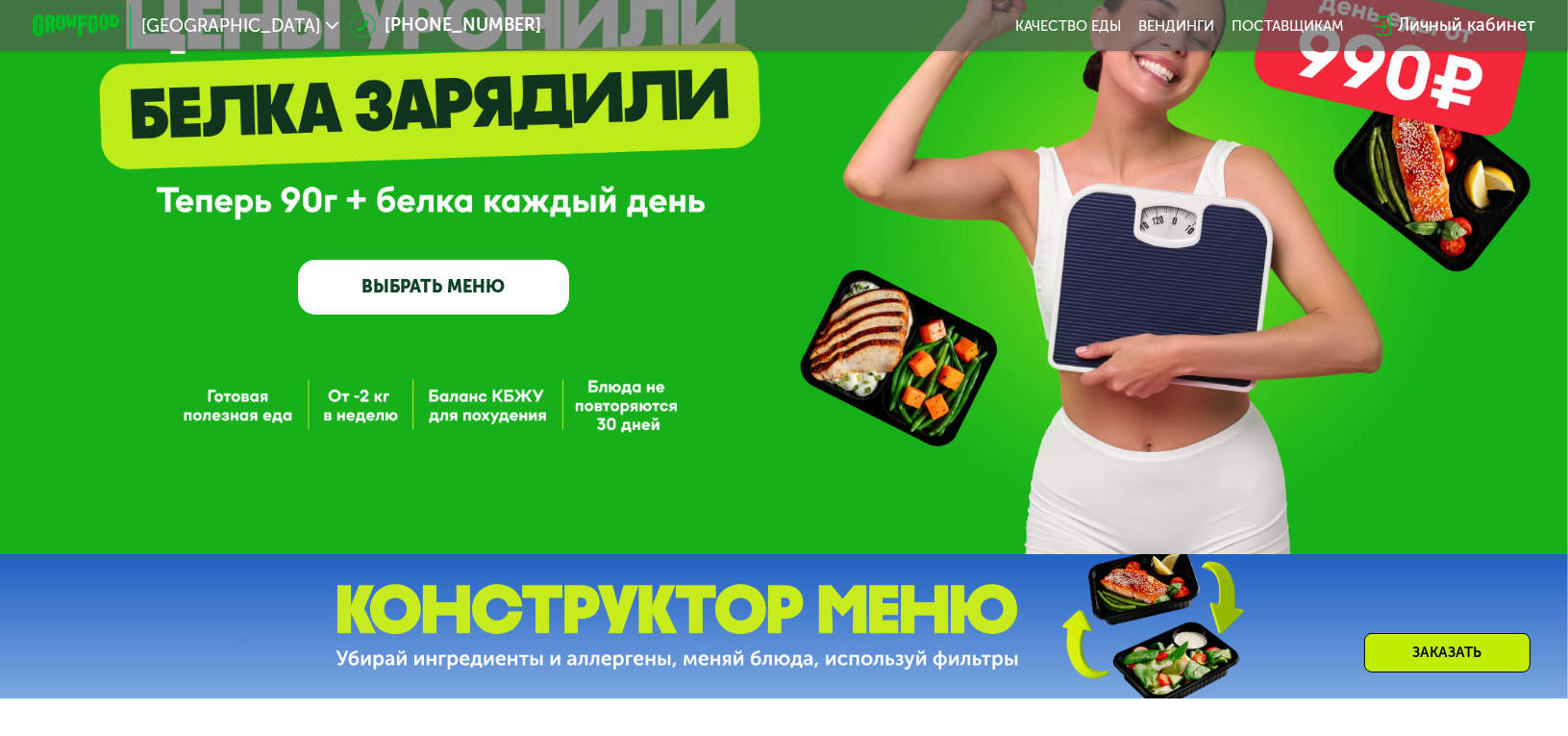
scroll to position [294, 0]
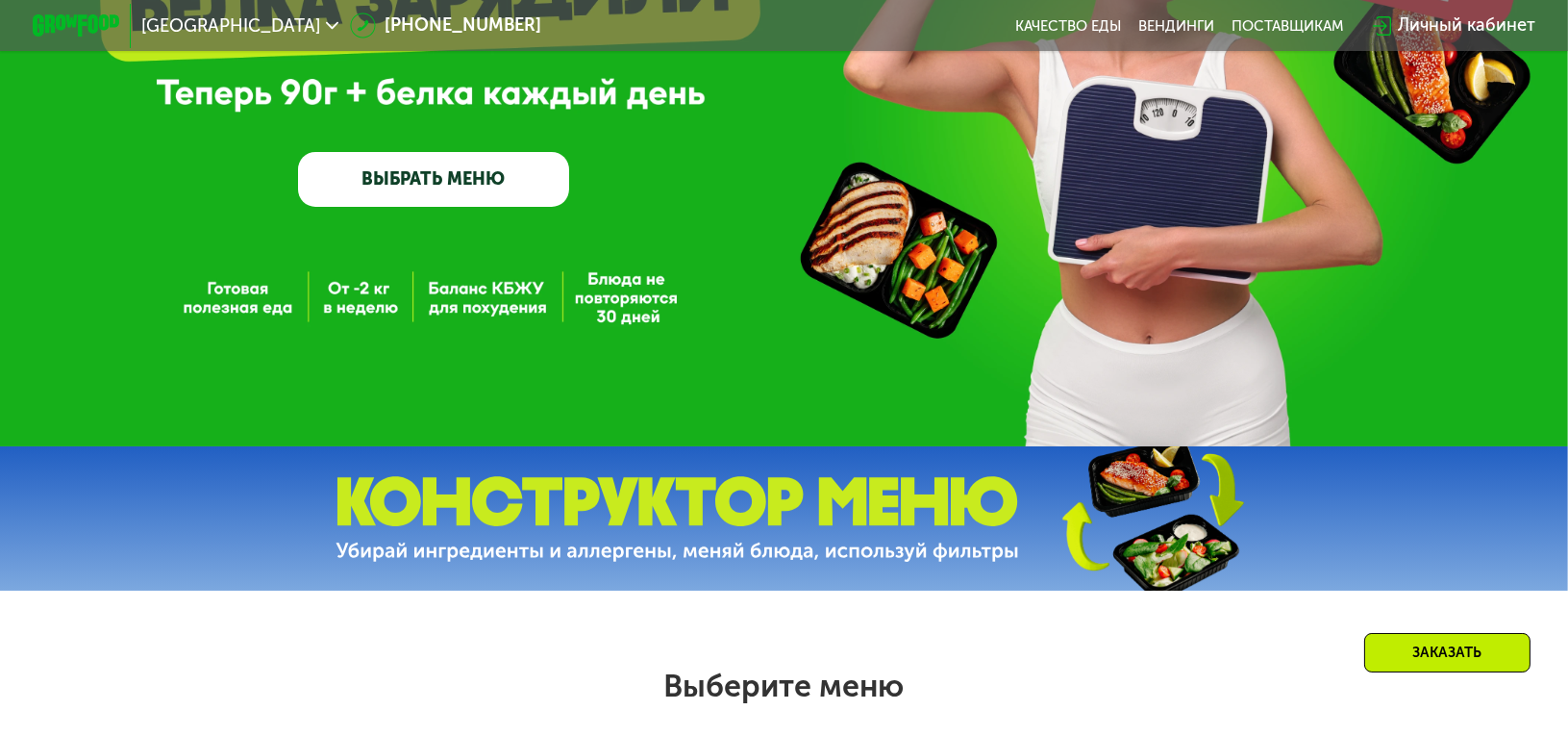
click at [827, 517] on img at bounding box center [678, 519] width 683 height 85
click at [1259, 510] on img at bounding box center [1151, 518] width 286 height 152
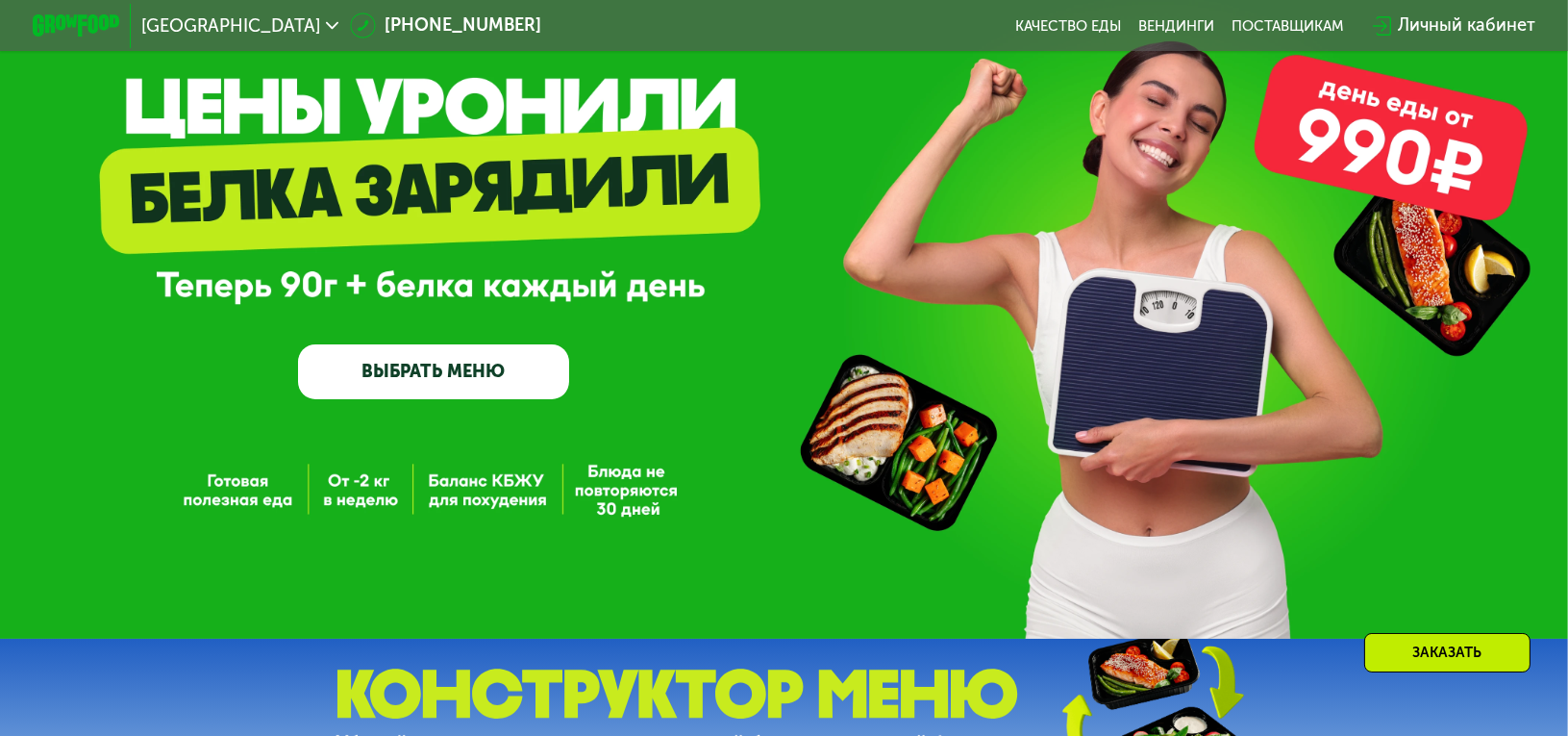
click at [491, 375] on link "ВЫБРАТЬ МЕНЮ" at bounding box center [434, 372] width 271 height 55
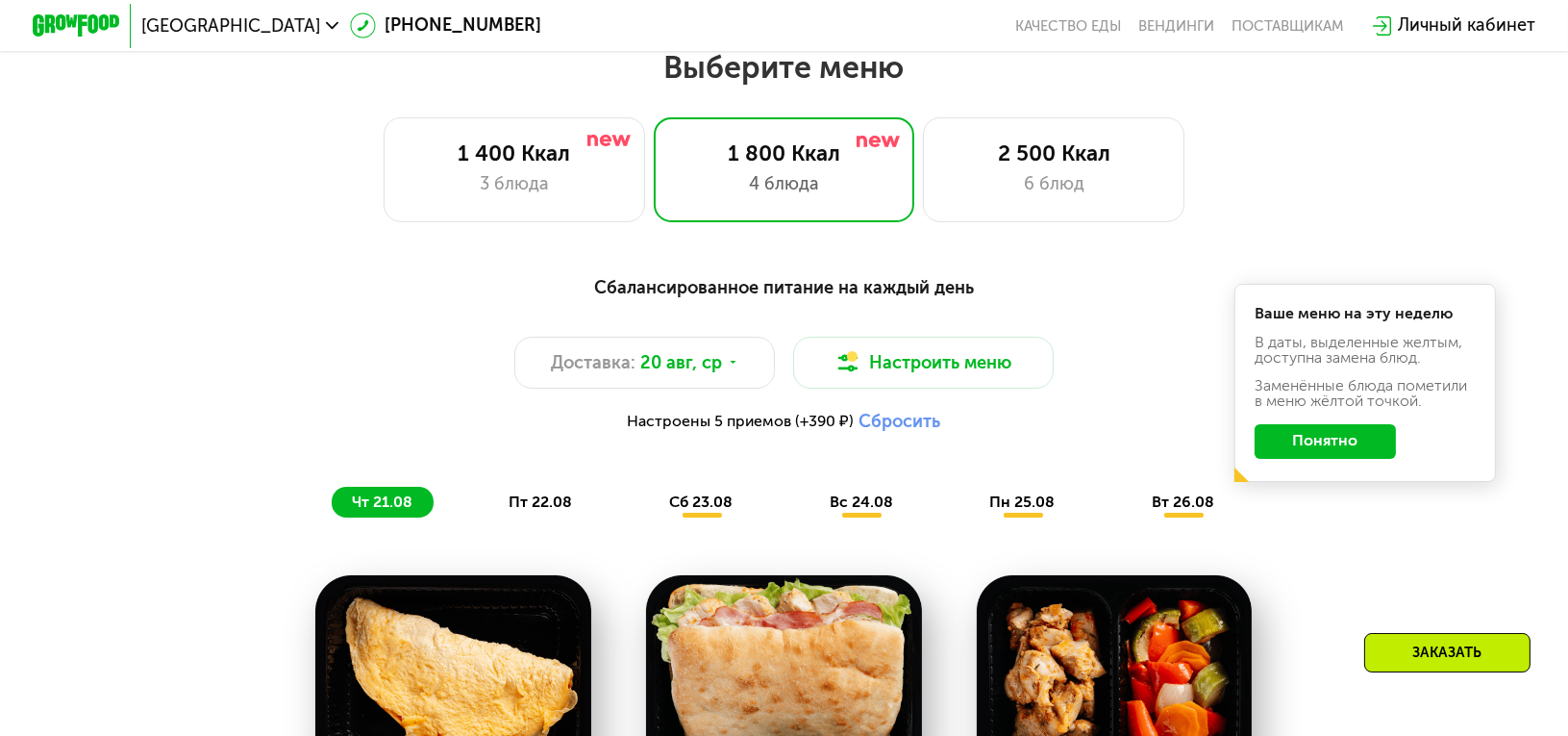
scroll to position [917, 0]
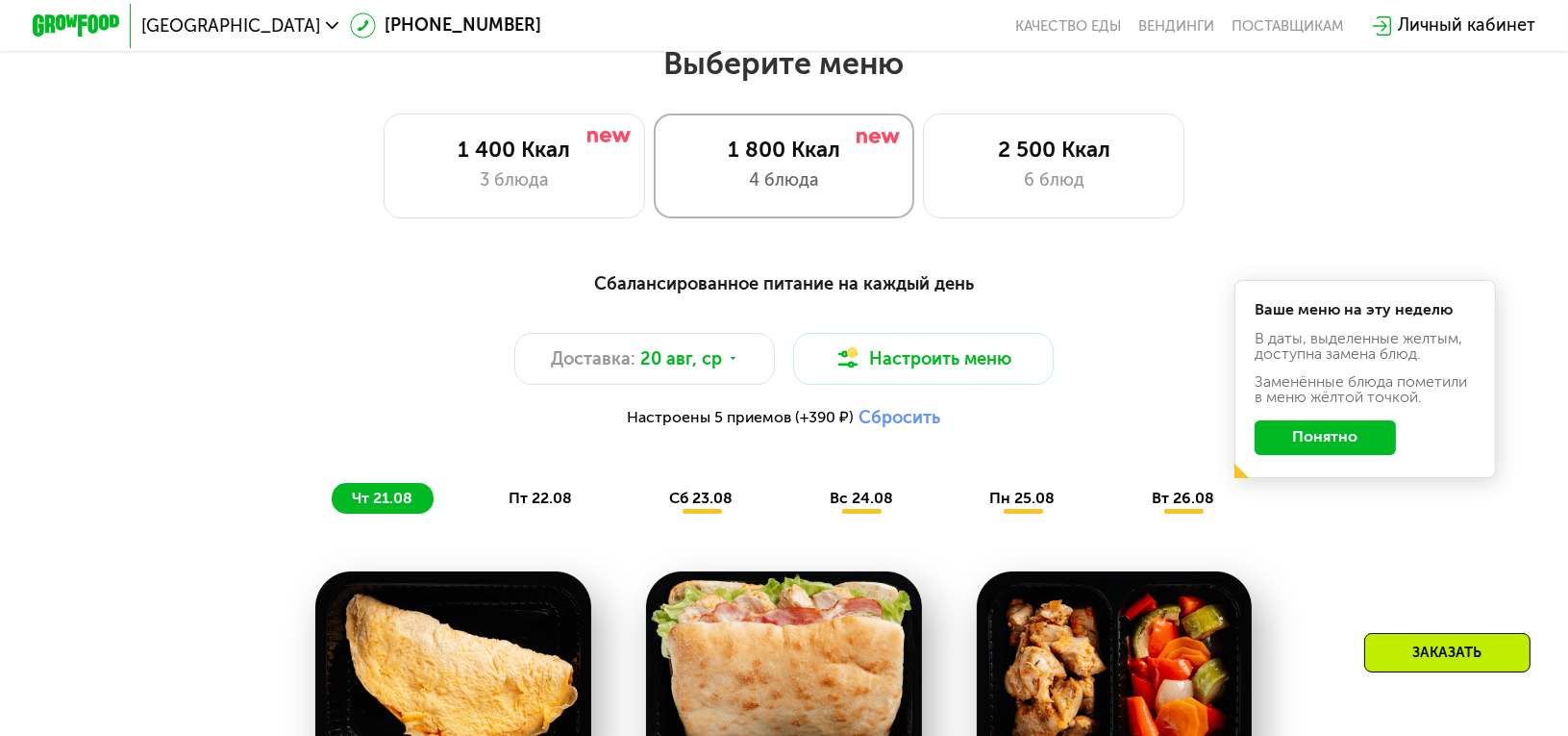
click at [769, 152] on div "1 800 Ккал" at bounding box center [784, 149] width 217 height 26
drag, startPoint x: 1070, startPoint y: 171, endPoint x: 1046, endPoint y: 174, distance: 24.2
click at [1070, 171] on div "2 500 Ккал 6 блюд" at bounding box center [1054, 166] width 261 height 105
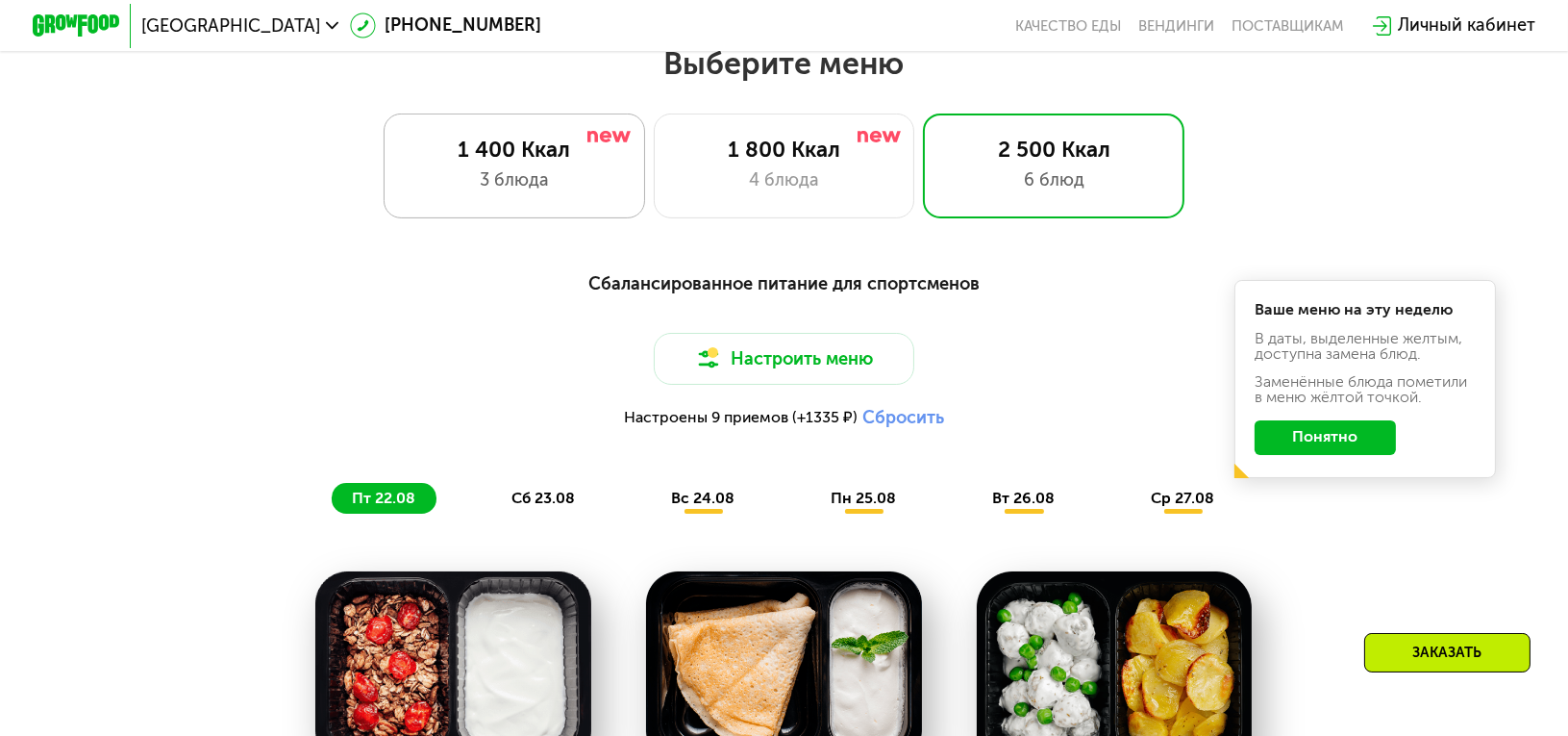
drag, startPoint x: 545, startPoint y: 179, endPoint x: 699, endPoint y: 158, distance: 155.4
click at [544, 180] on div "3 блюда" at bounding box center [514, 180] width 217 height 26
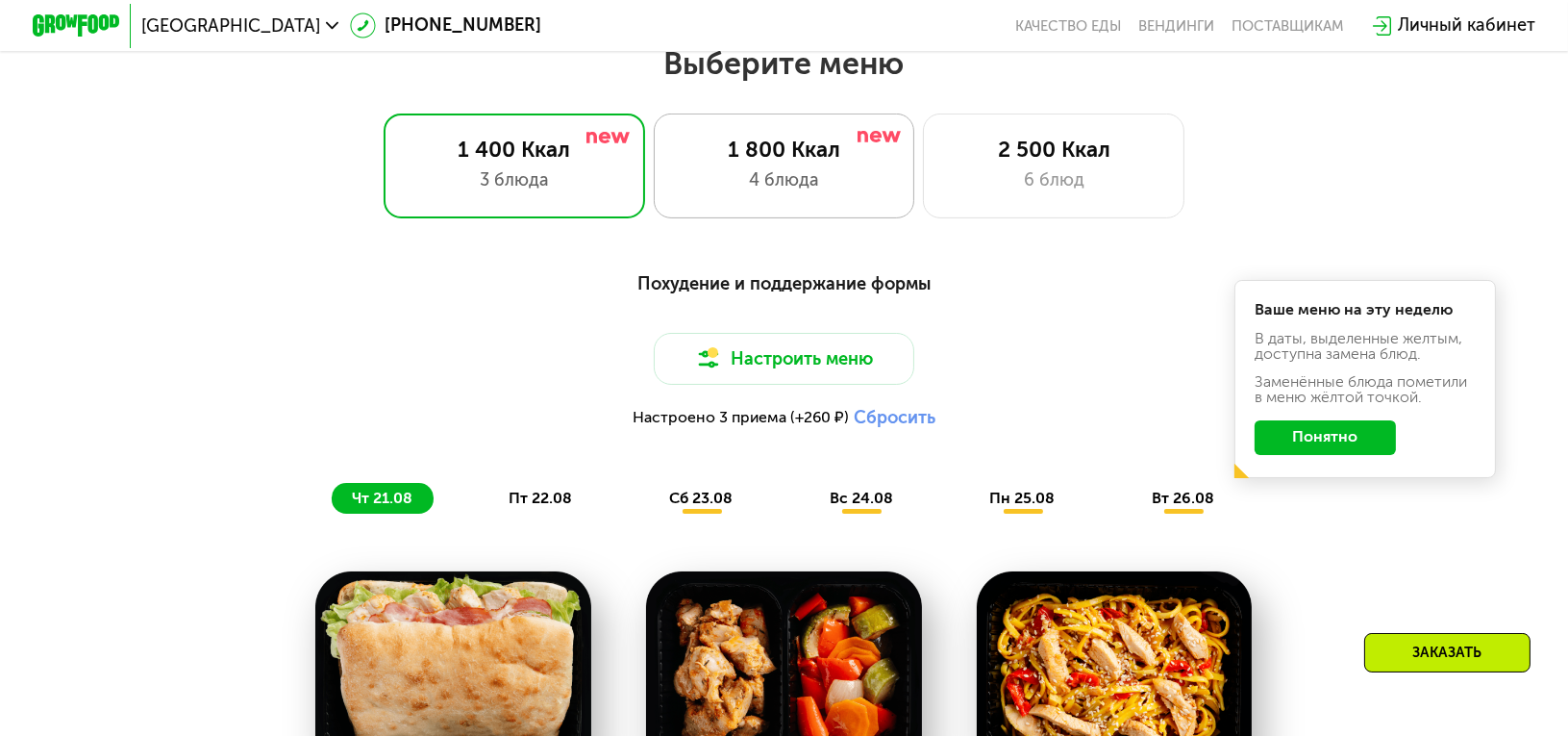
click at [756, 143] on div "1 800 Ккал" at bounding box center [784, 149] width 217 height 26
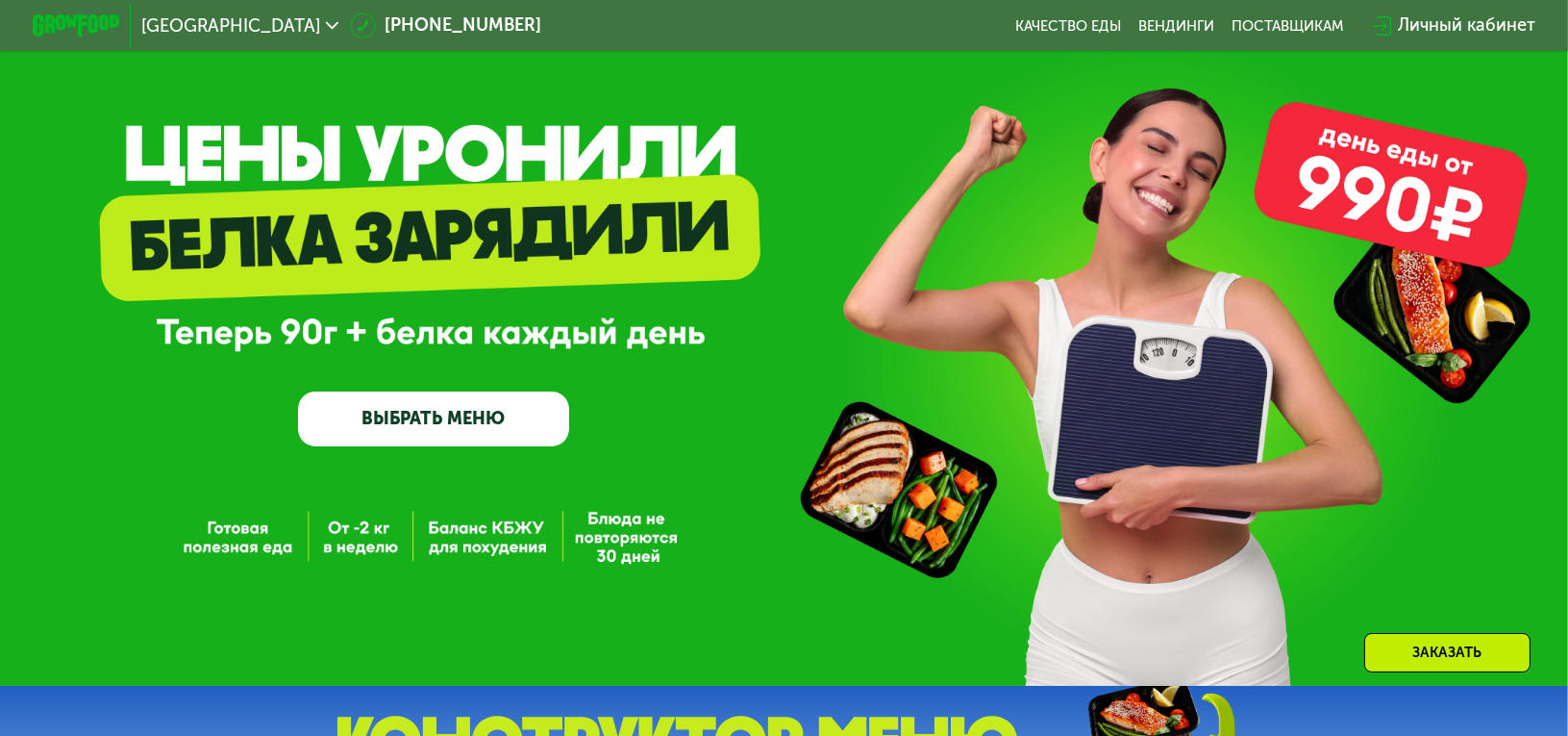
scroll to position [0, 0]
